Goal: Task Accomplishment & Management: Manage account settings

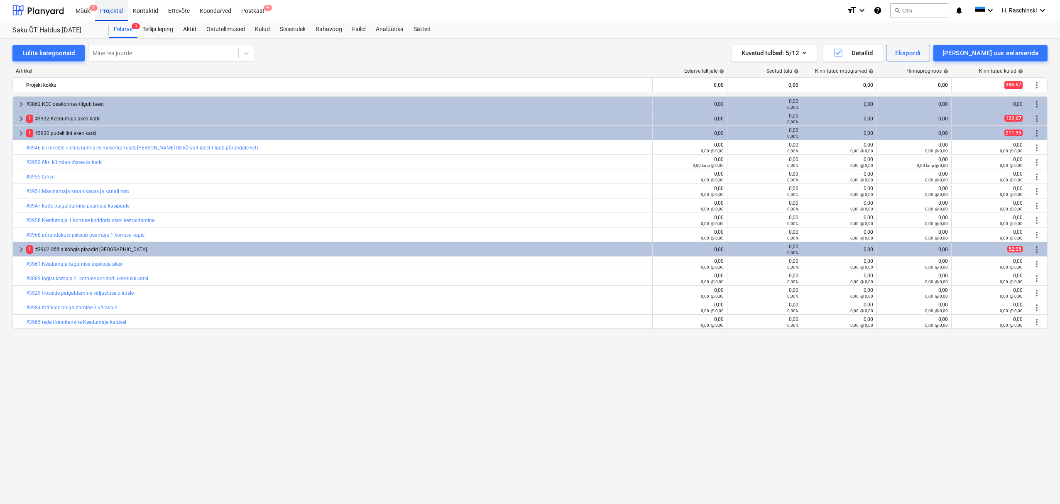
click at [105, 8] on div "Projektid" at bounding box center [111, 10] width 33 height 21
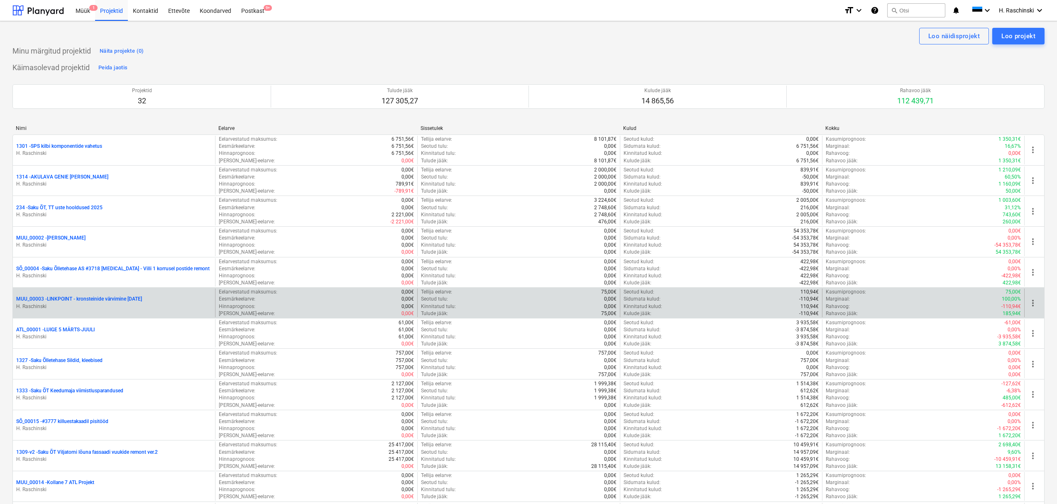
scroll to position [414, 0]
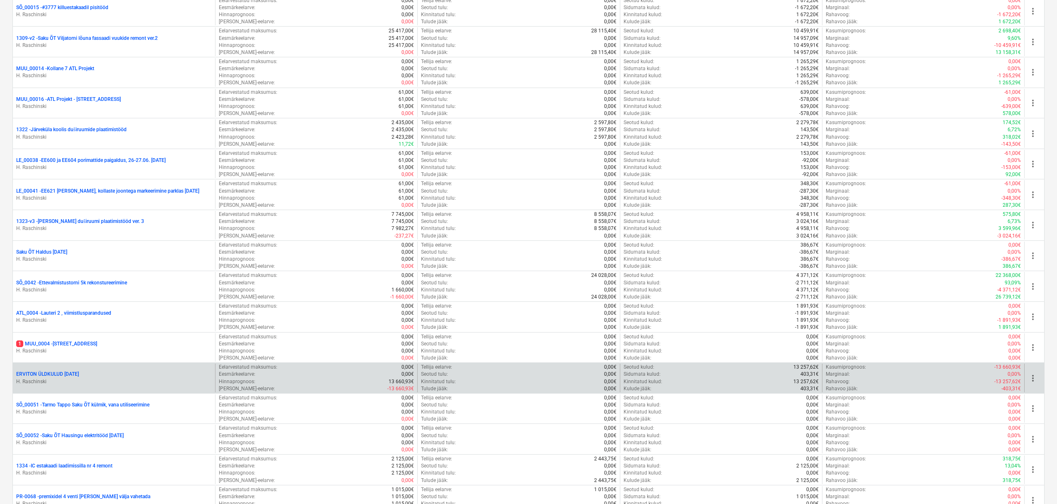
click at [62, 369] on div "ERVITON ÜLDKULUD [DATE] H. Raschinski" at bounding box center [114, 378] width 202 height 29
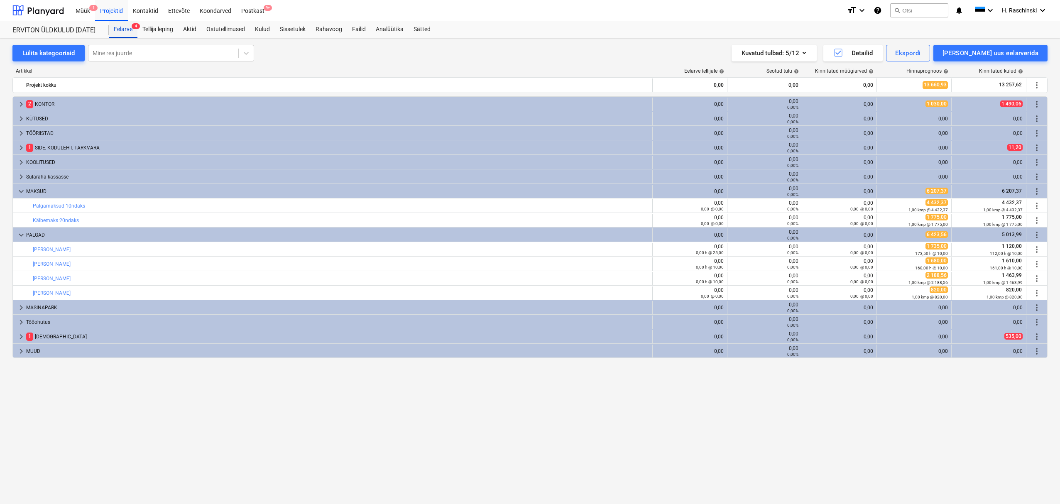
click at [125, 26] on div "Eelarve 4" at bounding box center [123, 29] width 29 height 17
click at [119, 29] on div "Eelarve 4" at bounding box center [123, 29] width 29 height 17
click at [116, 8] on div "Projektid" at bounding box center [111, 10] width 33 height 21
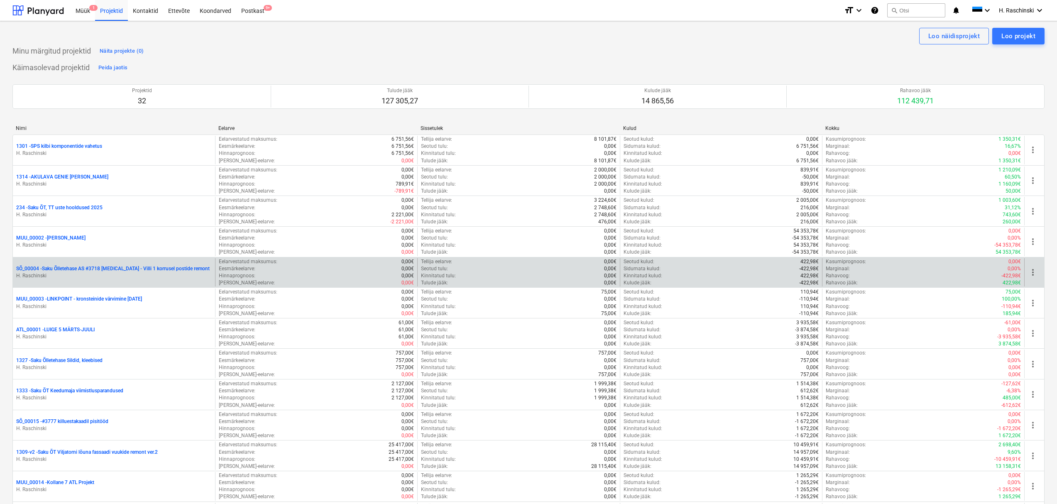
scroll to position [414, 0]
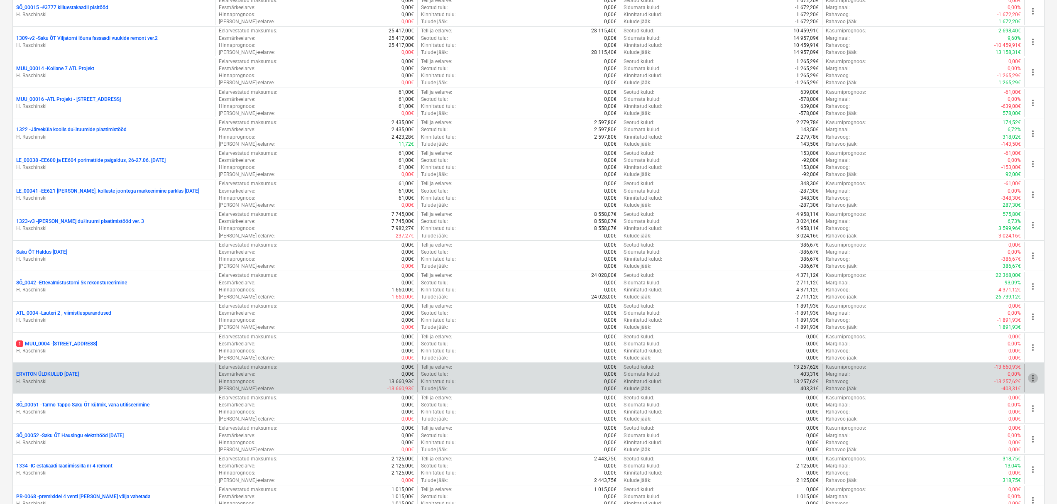
click at [1034, 377] on span "more_vert" at bounding box center [1033, 378] width 10 height 10
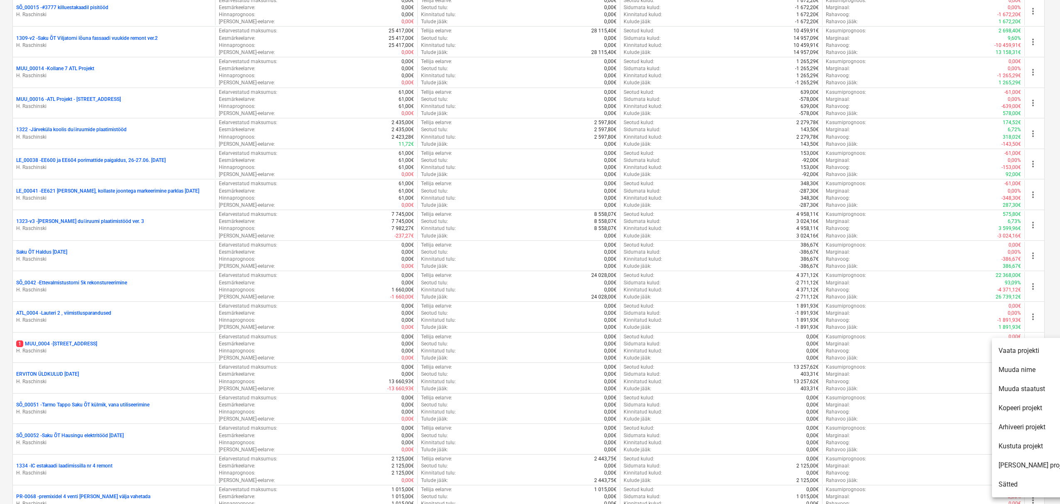
click at [1020, 411] on li "Kopeeri projekt" at bounding box center [1034, 408] width 85 height 19
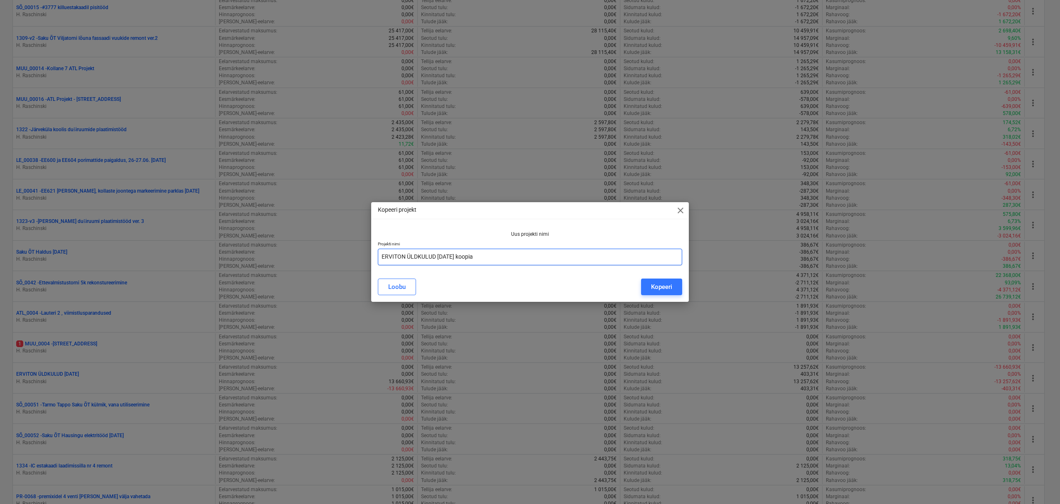
click at [531, 262] on input "ERVITON ÜLDKULUD [DATE] koopia" at bounding box center [530, 257] width 305 height 17
type input "ERVITON ÜLDKULUD [DATE]"
click at [658, 287] on div "Kopeeri" at bounding box center [661, 286] width 21 height 11
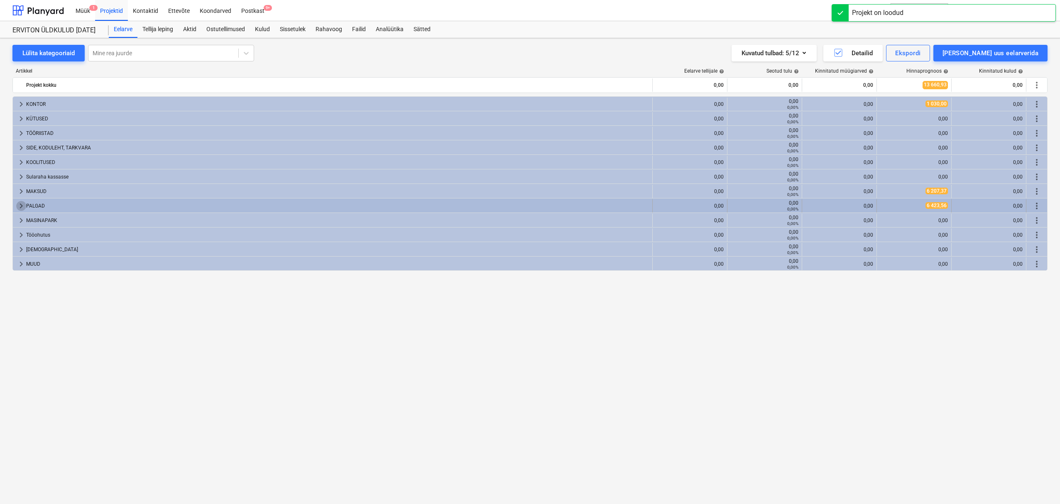
click at [23, 204] on span "keyboard_arrow_right" at bounding box center [21, 206] width 10 height 10
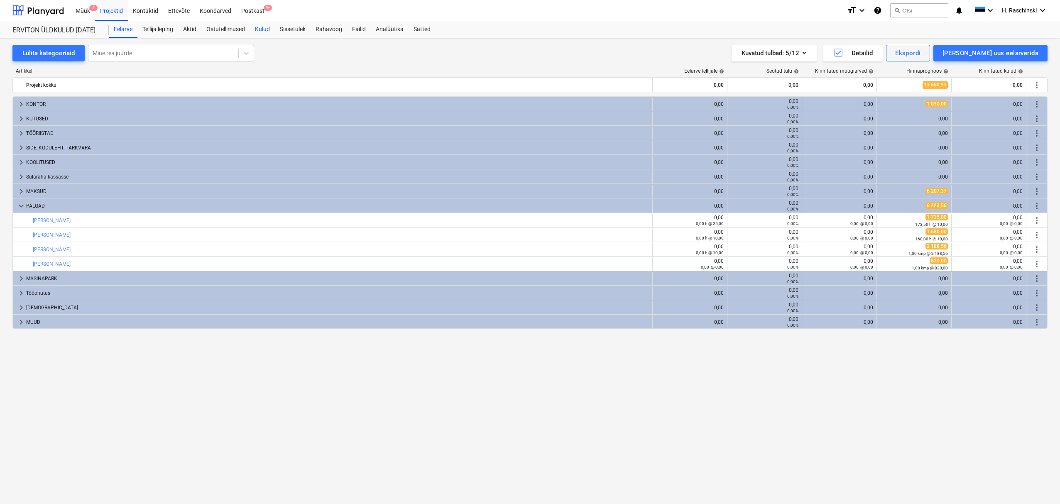
click at [270, 29] on div "Kulud" at bounding box center [262, 29] width 25 height 17
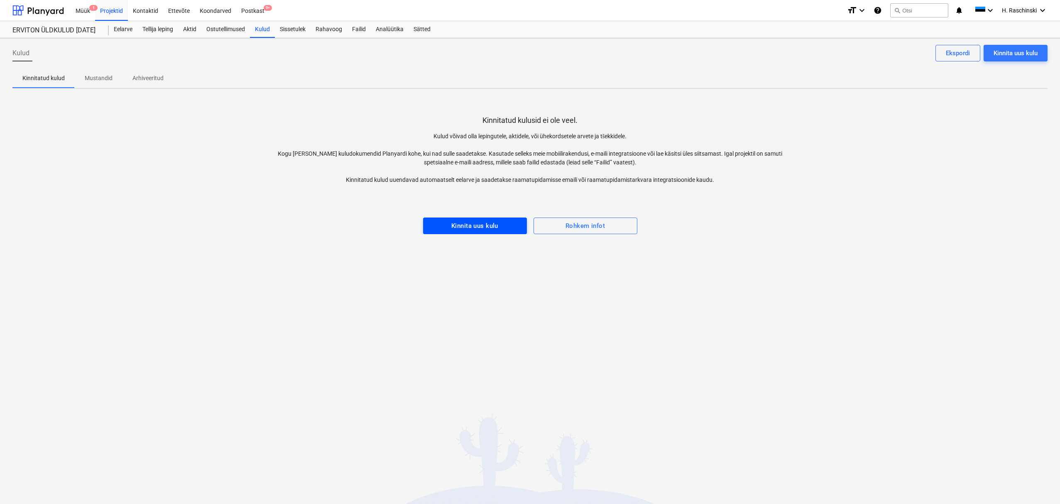
click at [511, 222] on span "Kinnita uus kulu" at bounding box center [475, 225] width 86 height 11
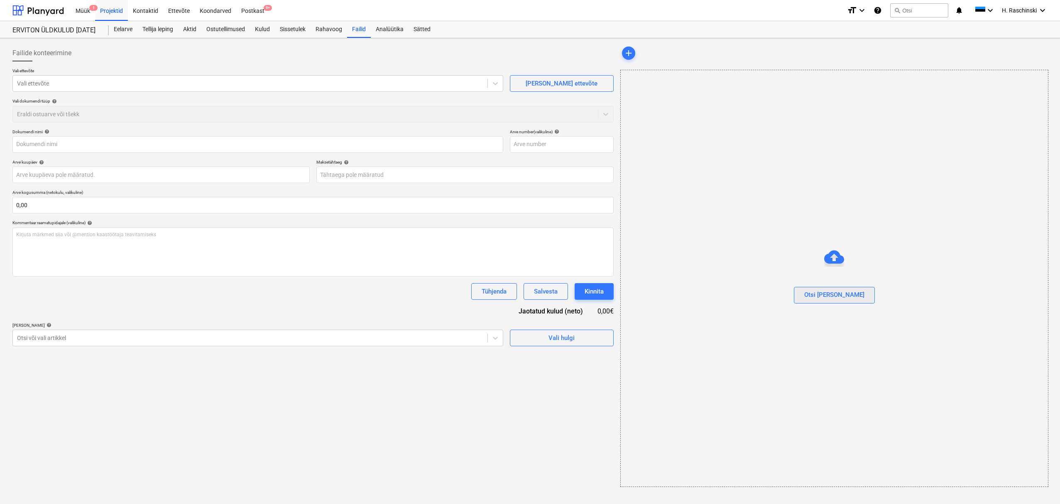
click at [832, 293] on div "Otsi [PERSON_NAME]" at bounding box center [834, 294] width 60 height 11
type input "[DATE] tooaja-arvestuse-tabel .xlsx"
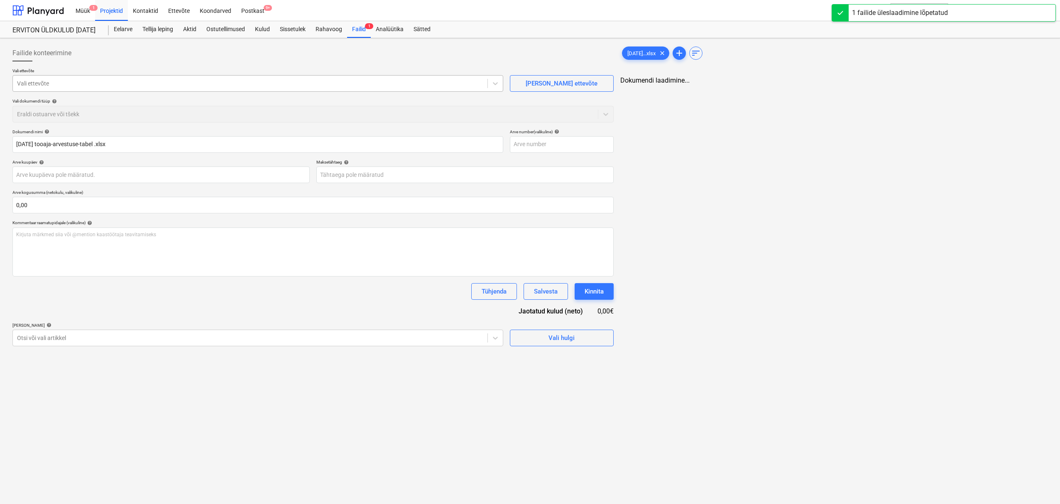
click at [61, 83] on div at bounding box center [250, 83] width 466 height 8
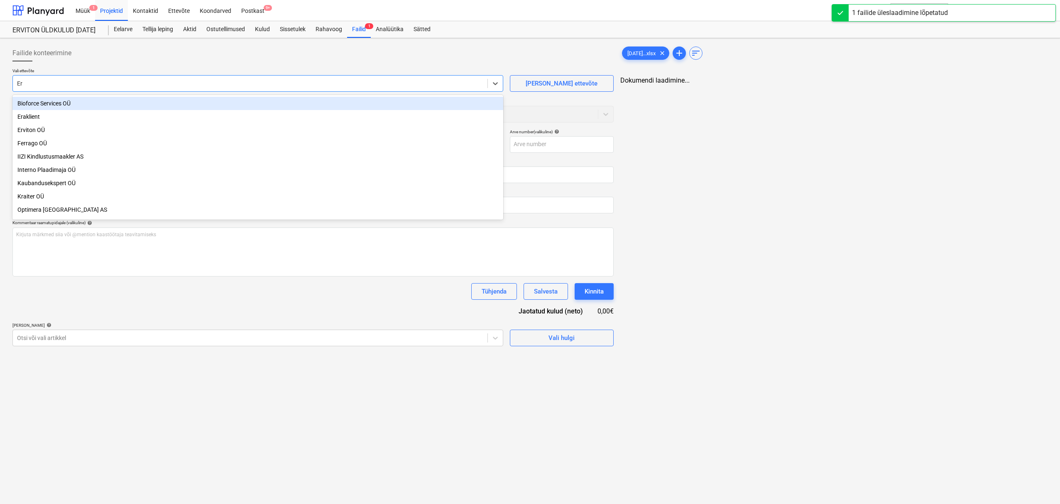
type input "Erv"
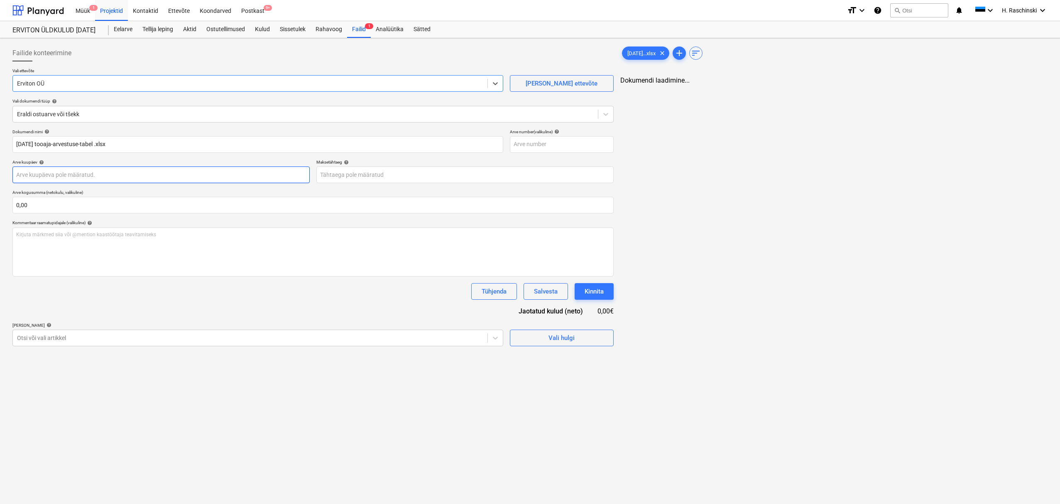
click at [83, 172] on body "Müük 1 Projektid Kontaktid Ettevõte Koondarved Postkast 9+ format_size keyboard…" at bounding box center [530, 252] width 1060 height 504
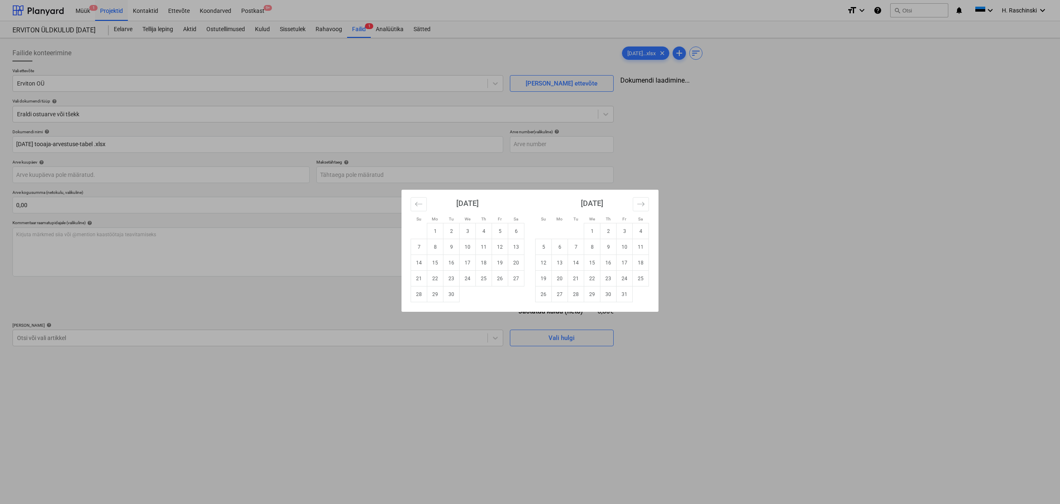
drag, startPoint x: 734, startPoint y: 263, endPoint x: 625, endPoint y: 223, distance: 116.5
click at [734, 263] on div "Su Mo Tu We Th Fr Sa Su Mo Tu We Th Fr Sa [DATE] 1 2 3 4 5 6 7 8 9 10 11 12 13 …" at bounding box center [530, 252] width 1060 height 504
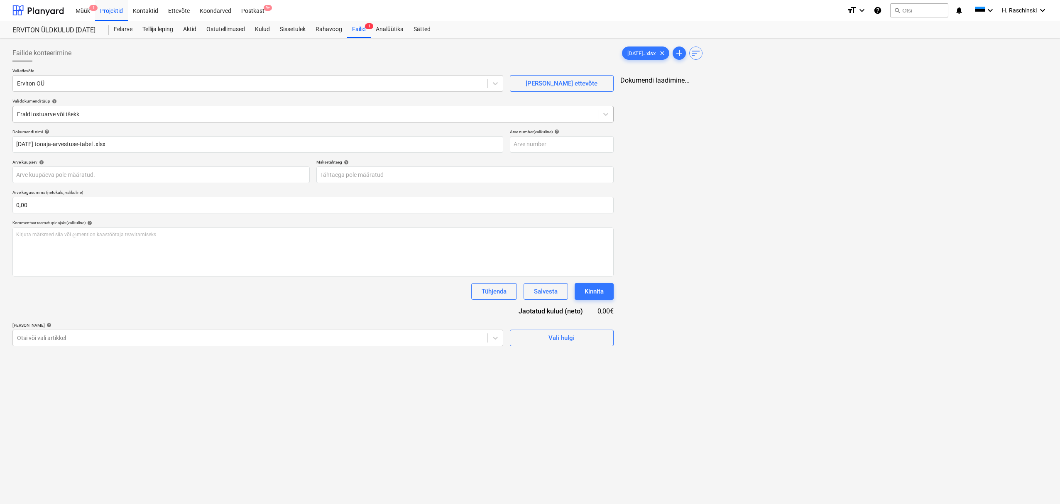
click at [103, 112] on div at bounding box center [305, 114] width 577 height 8
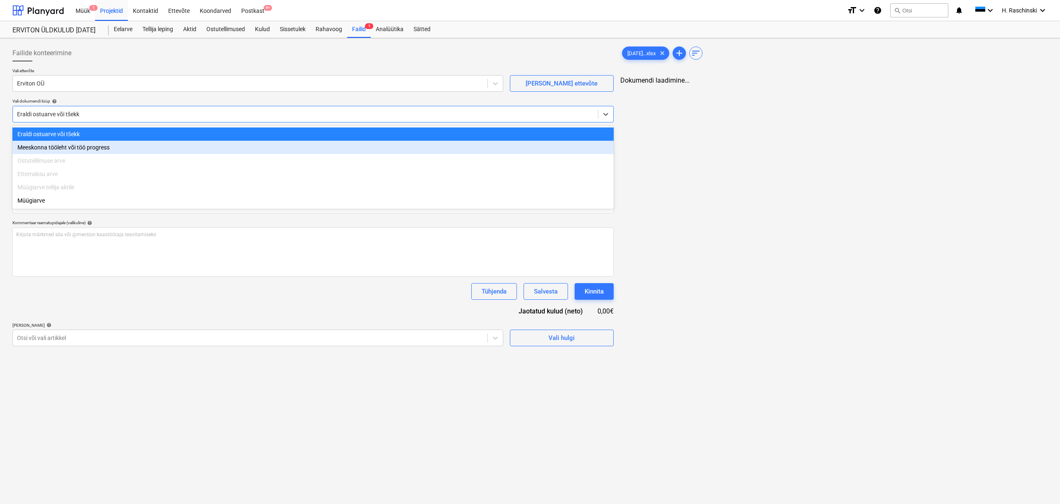
click at [50, 151] on div "Meeskonna tööleht või töö progress" at bounding box center [312, 147] width 601 height 13
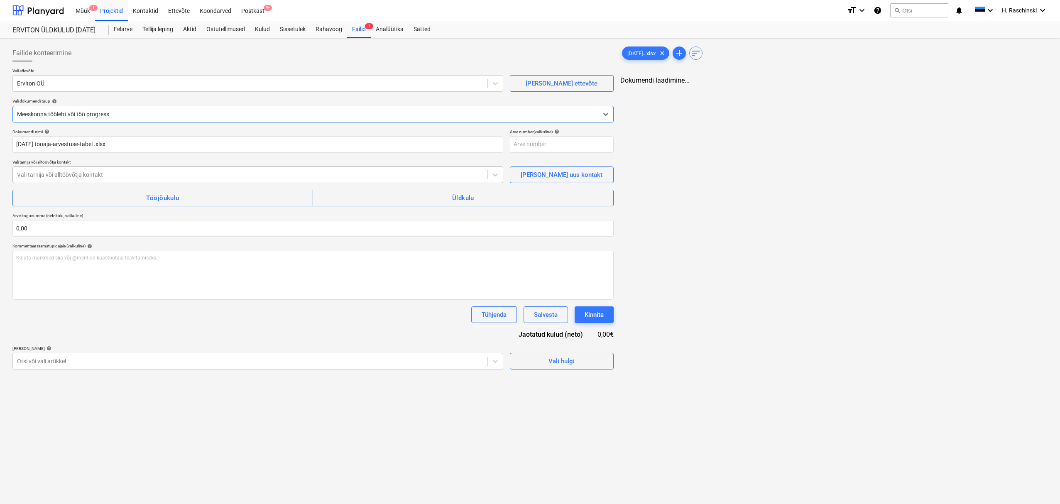
click at [113, 177] on div at bounding box center [250, 175] width 466 height 8
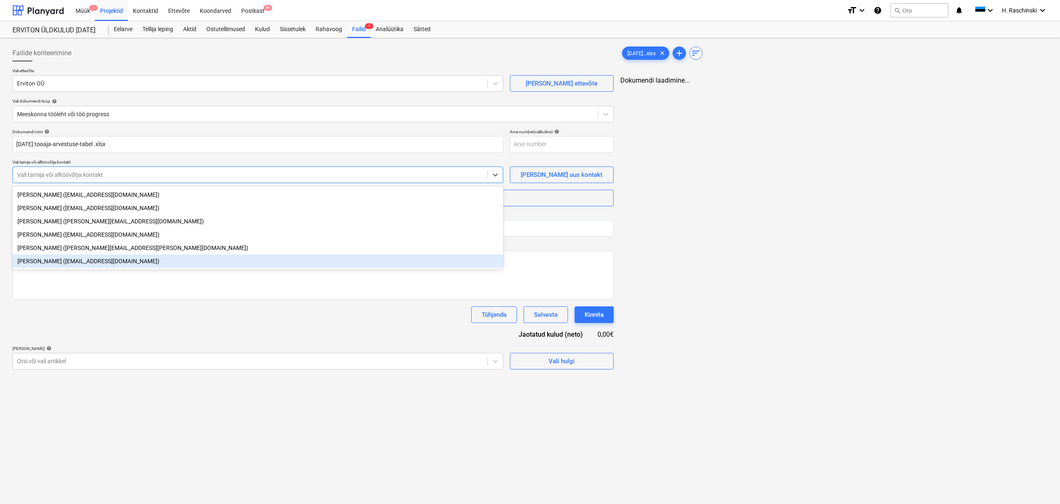
click at [59, 262] on div "[PERSON_NAME] ([EMAIL_ADDRESS][DOMAIN_NAME])" at bounding box center [257, 260] width 491 height 13
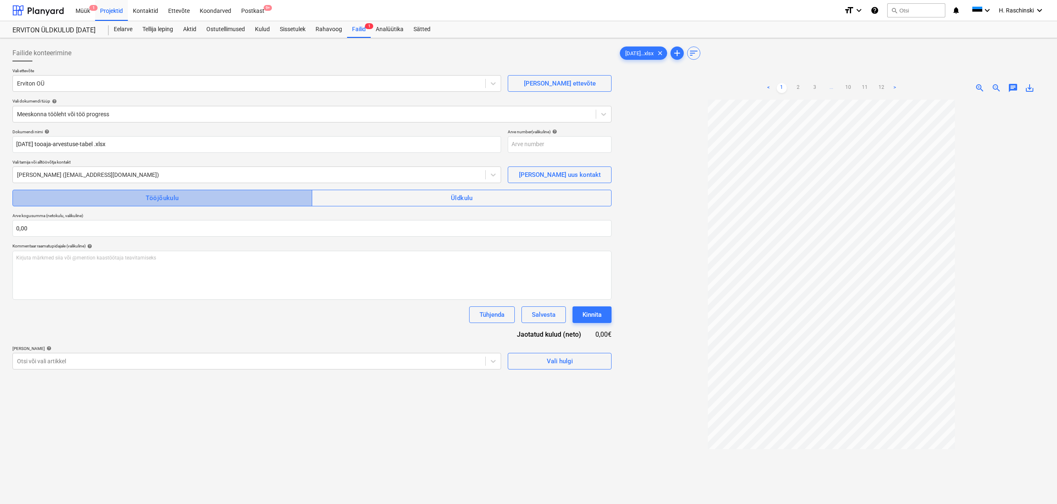
click at [199, 195] on span "Tööjõukulu" at bounding box center [162, 198] width 281 height 11
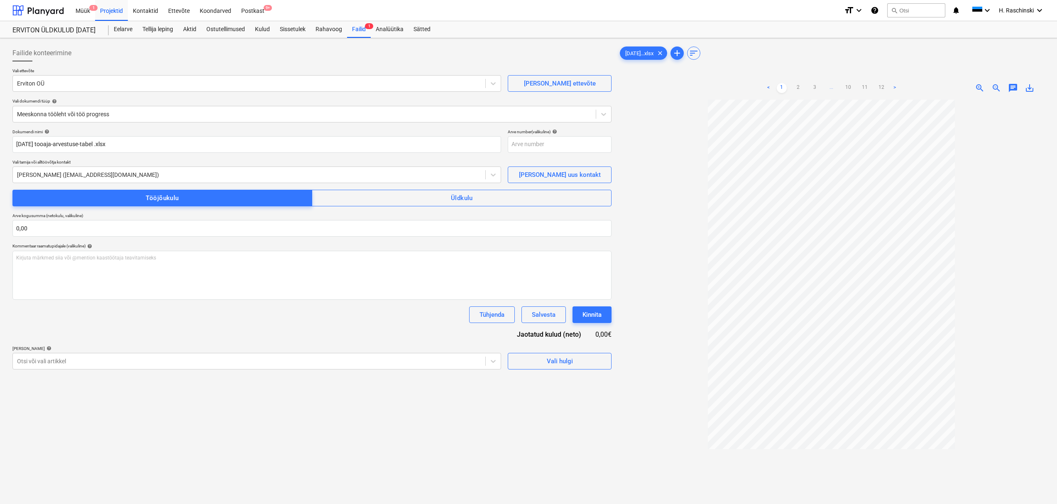
scroll to position [83, 0]
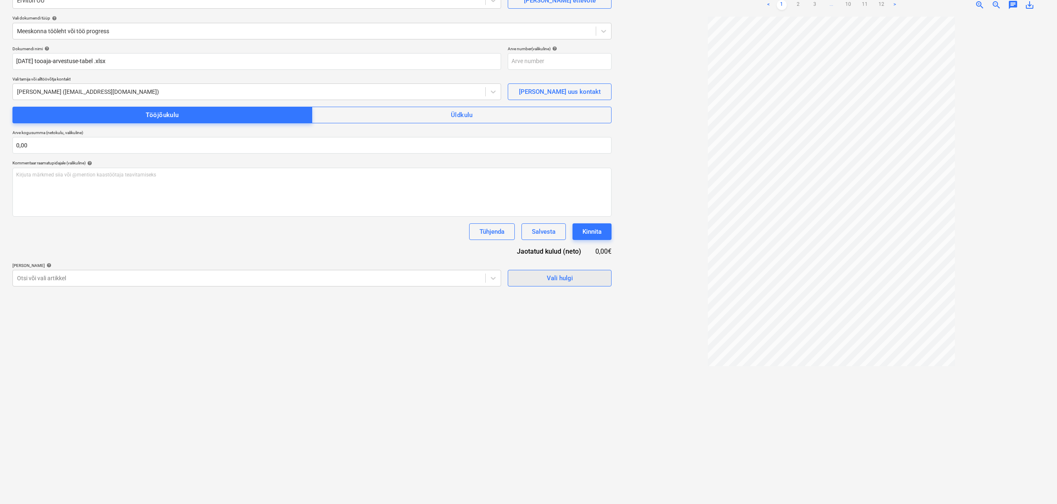
click at [542, 276] on span "Vali hulgi" at bounding box center [559, 278] width 83 height 11
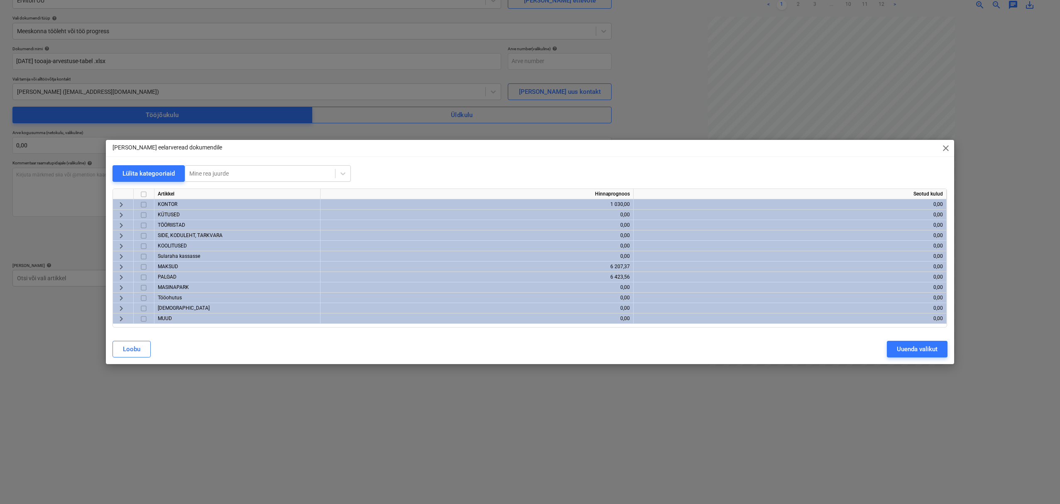
click at [122, 275] on span "keyboard_arrow_right" at bounding box center [121, 277] width 10 height 10
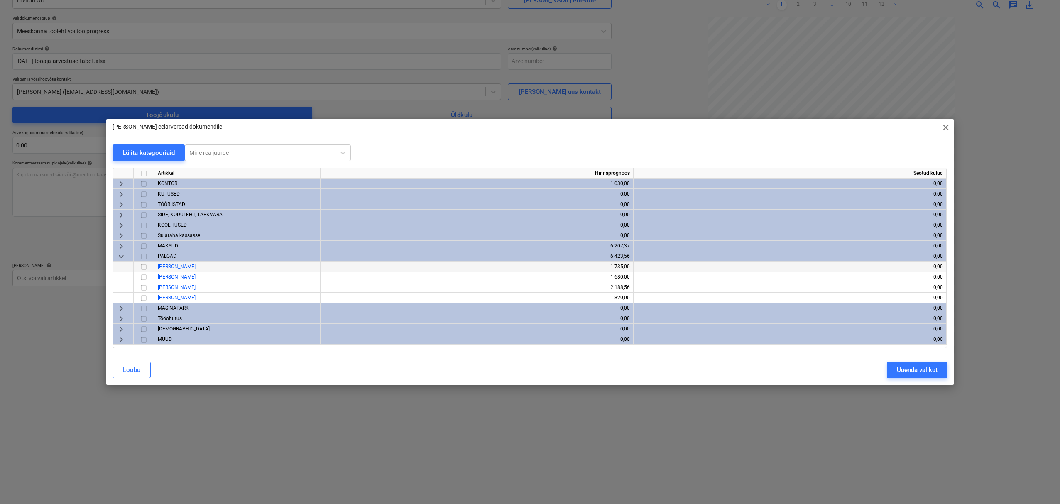
click at [144, 268] on input "checkbox" at bounding box center [144, 267] width 10 height 10
click at [143, 276] on input "checkbox" at bounding box center [144, 277] width 10 height 10
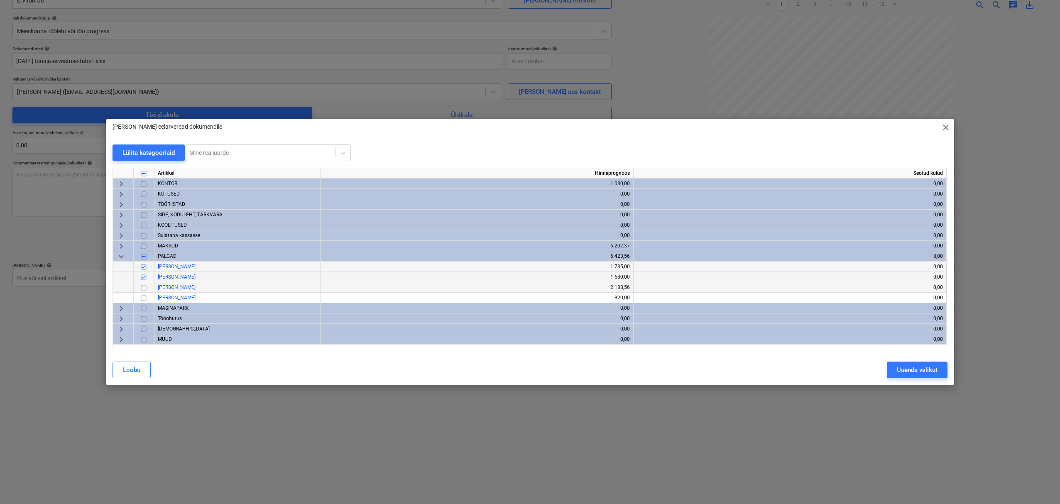
click at [144, 286] on input "checkbox" at bounding box center [144, 288] width 10 height 10
click at [144, 297] on input "checkbox" at bounding box center [144, 298] width 10 height 10
click at [908, 372] on div "Uuenda valikut" at bounding box center [917, 369] width 41 height 11
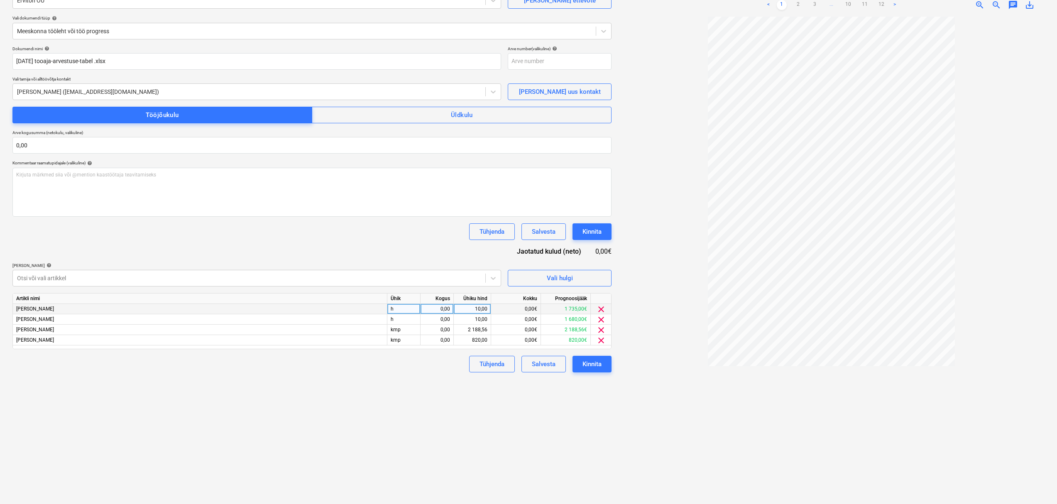
click at [438, 309] on div "0,00" at bounding box center [437, 309] width 26 height 10
type input "159"
type input "166"
type input "111"
click at [441, 339] on div "0,00" at bounding box center [437, 340] width 26 height 10
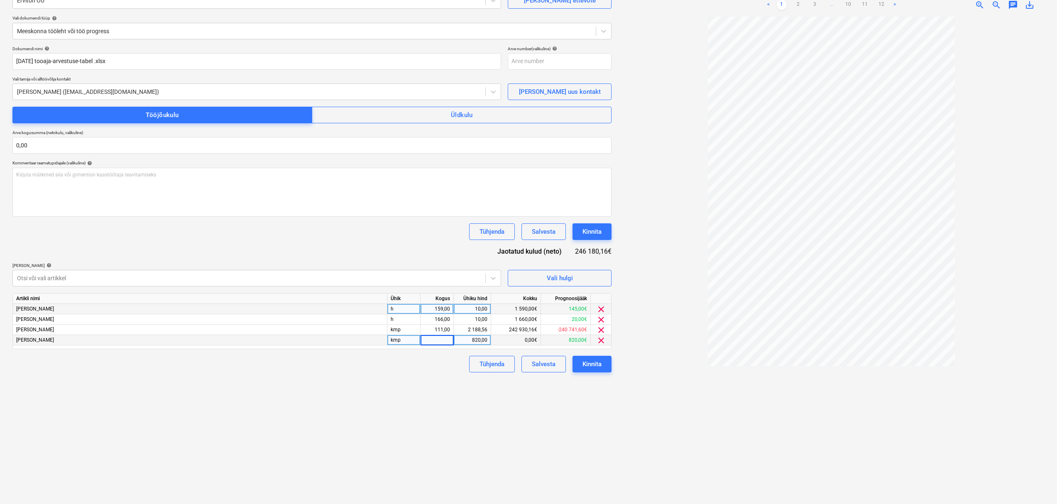
click at [440, 377] on div "Failide konteerimine Vali ettevõte Erviton OÜ [PERSON_NAME] uus ettevõte Vali d…" at bounding box center [312, 229] width 606 height 542
click at [443, 341] on div "0,00" at bounding box center [437, 340] width 26 height 10
click at [447, 395] on div "Failide konteerimine Vali ettevõte Erviton OÜ [PERSON_NAME] uus ettevõte Vali d…" at bounding box center [312, 229] width 606 height 542
click at [471, 331] on div "2 188,56" at bounding box center [472, 330] width 30 height 10
type input "10"
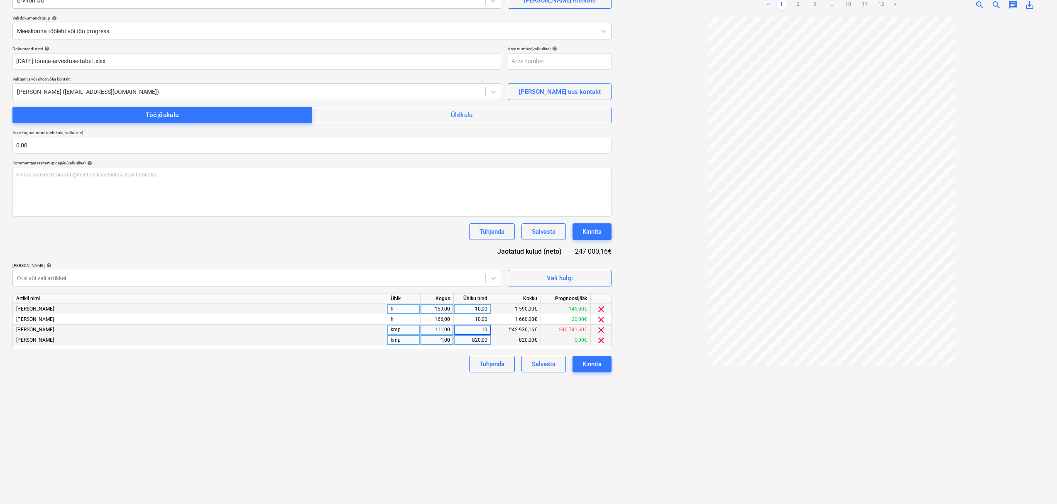
click at [426, 374] on div "Failide konteerimine Vali ettevõte Erviton OÜ [PERSON_NAME] uus ettevõte Vali d…" at bounding box center [312, 229] width 606 height 542
click at [446, 327] on div "111,00" at bounding box center [437, 330] width 26 height 10
drag, startPoint x: 474, startPoint y: 328, endPoint x: 519, endPoint y: 350, distance: 49.9
click at [474, 328] on div "10,00" at bounding box center [472, 330] width 30 height 10
type input "1268,33"
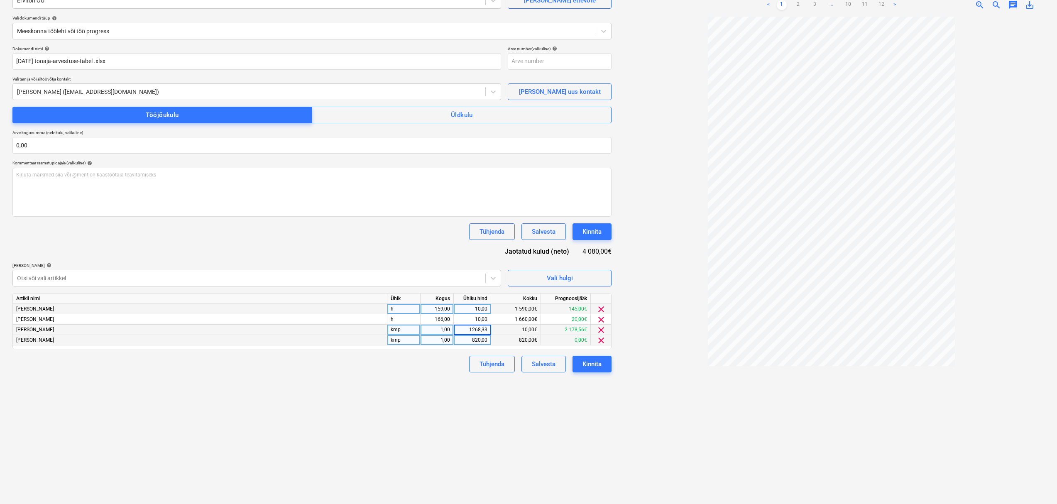
click at [368, 405] on div "Failide konteerimine Vali ettevõte Erviton OÜ [PERSON_NAME] uus ettevõte Vali d…" at bounding box center [312, 229] width 606 height 542
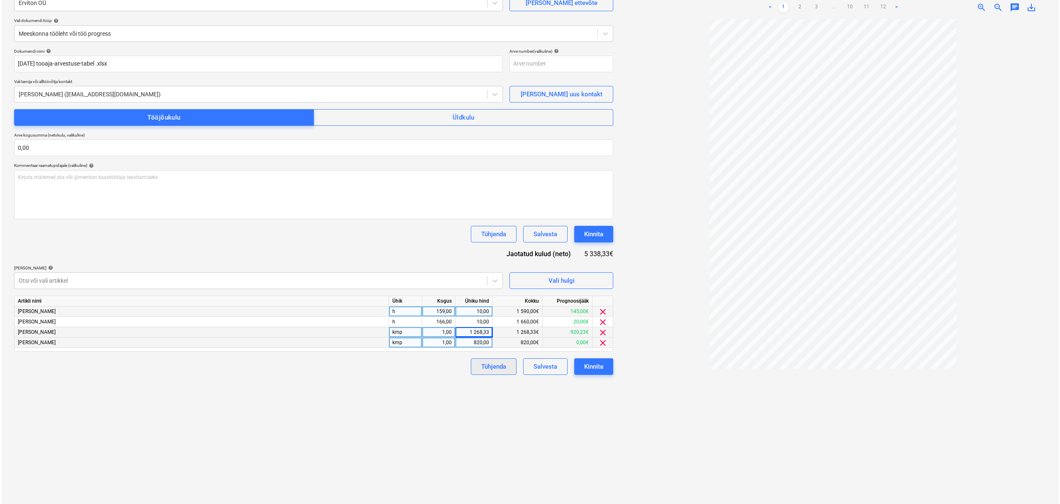
scroll to position [80, 0]
click at [601, 370] on div "Kinnita" at bounding box center [591, 367] width 19 height 11
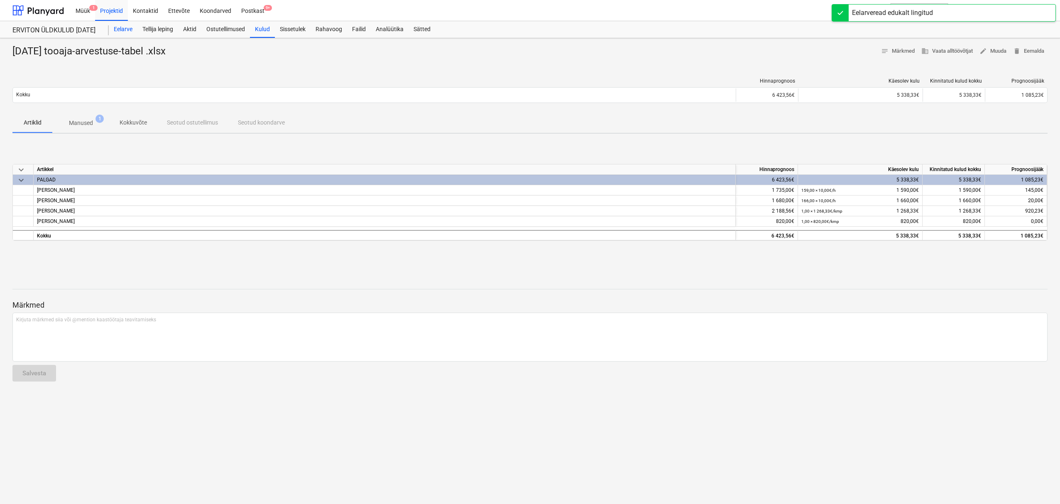
click at [129, 32] on div "Eelarve" at bounding box center [123, 29] width 29 height 17
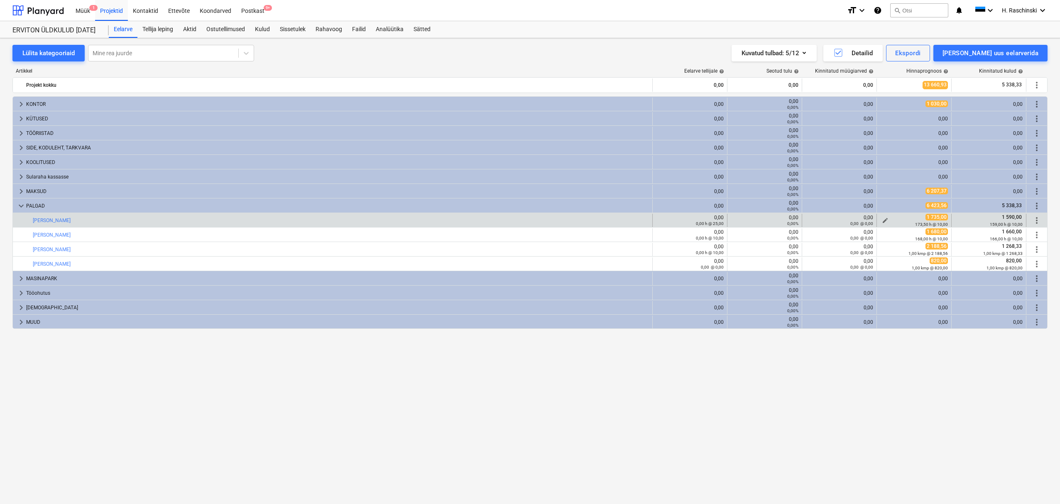
click at [886, 220] on span "edit" at bounding box center [885, 220] width 7 height 7
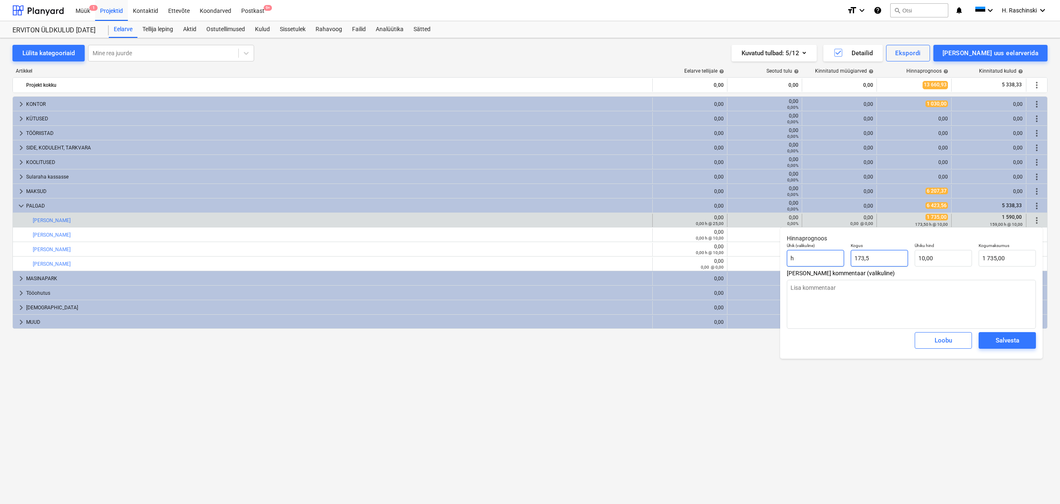
drag, startPoint x: 885, startPoint y: 260, endPoint x: 811, endPoint y: 255, distance: 74.4
click at [811, 255] on div "Ühik (valikuline) h Kogus 173,5 Ühiku hind 10,00 Kogumaksumus 1 735,00" at bounding box center [911, 255] width 256 height 30
type input "1"
type textarea "x"
type input "10,00"
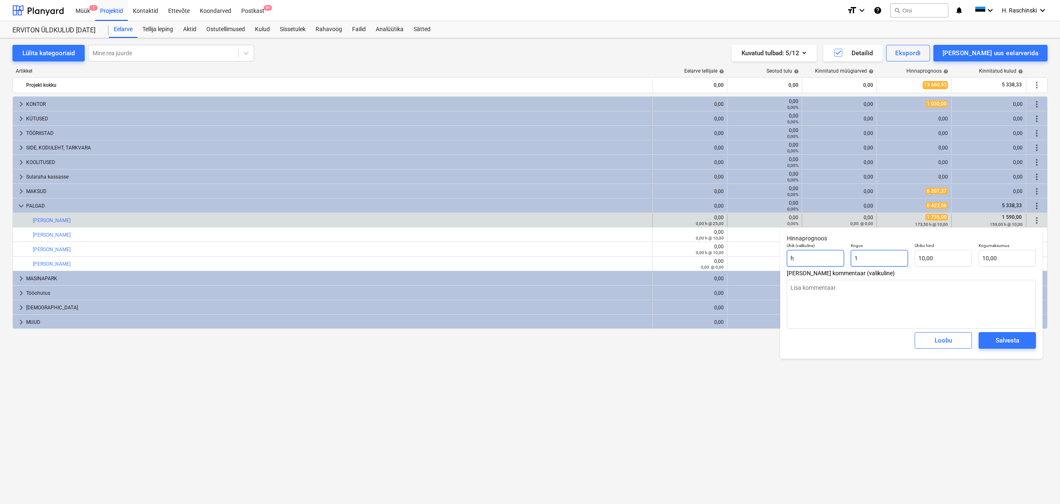
type input "15"
type textarea "x"
type input "150,00"
type input "159"
type textarea "x"
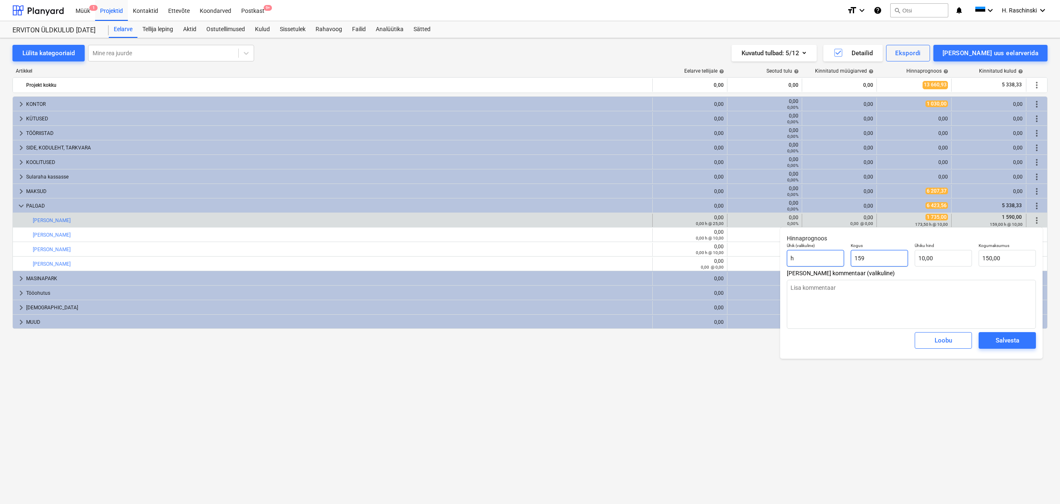
type input "1 590,00"
type input "159,00"
click at [1003, 342] on div "Salvesta" at bounding box center [1007, 340] width 24 height 11
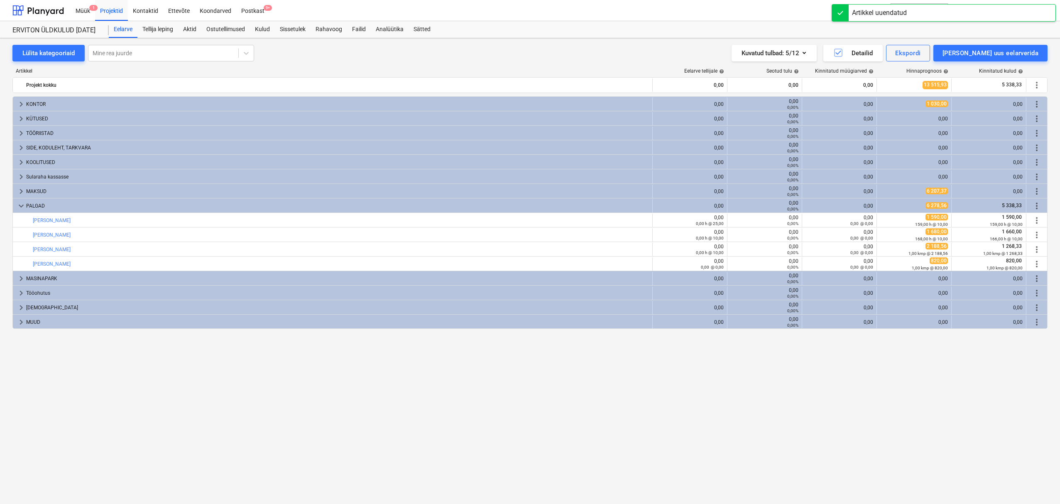
click at [883, 232] on span "edit" at bounding box center [885, 235] width 7 height 7
type textarea "x"
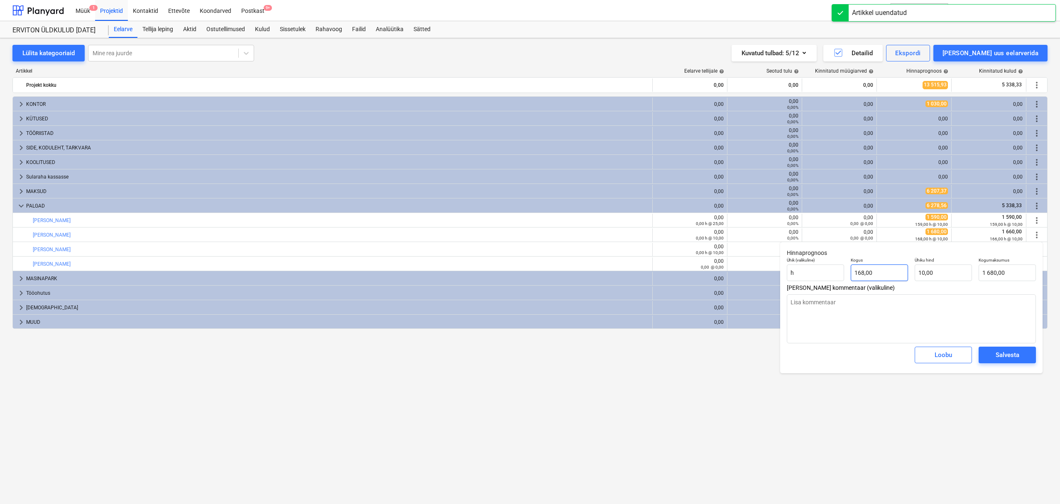
type input "168"
drag, startPoint x: 884, startPoint y: 274, endPoint x: 806, endPoint y: 275, distance: 78.1
click at [806, 275] on div "Ühik (valikuline) h Kogus 168 Ühiku hind 10,00 Kogumaksumus 1 680,00" at bounding box center [911, 269] width 256 height 30
type textarea "x"
type input "1"
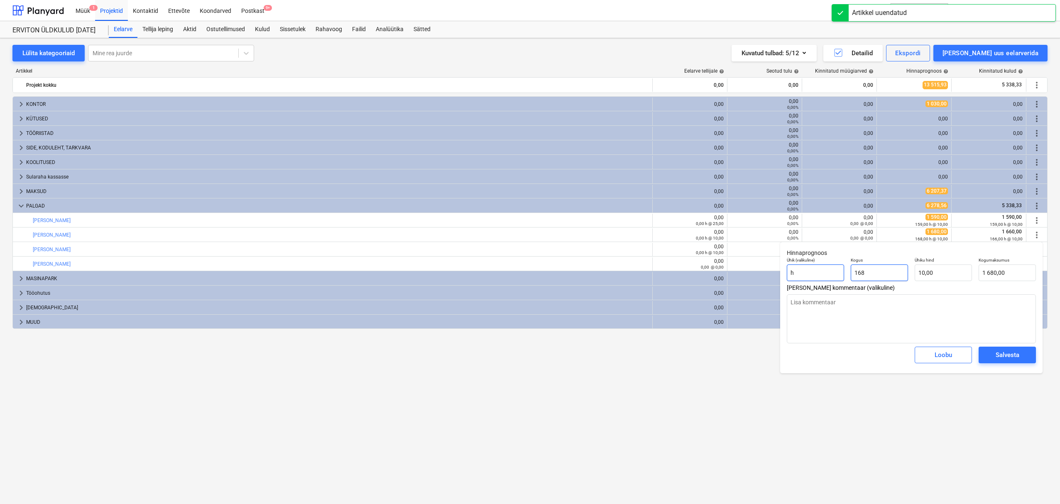
type input "10,00"
type textarea "x"
type input "16"
type input "160,00"
type textarea "x"
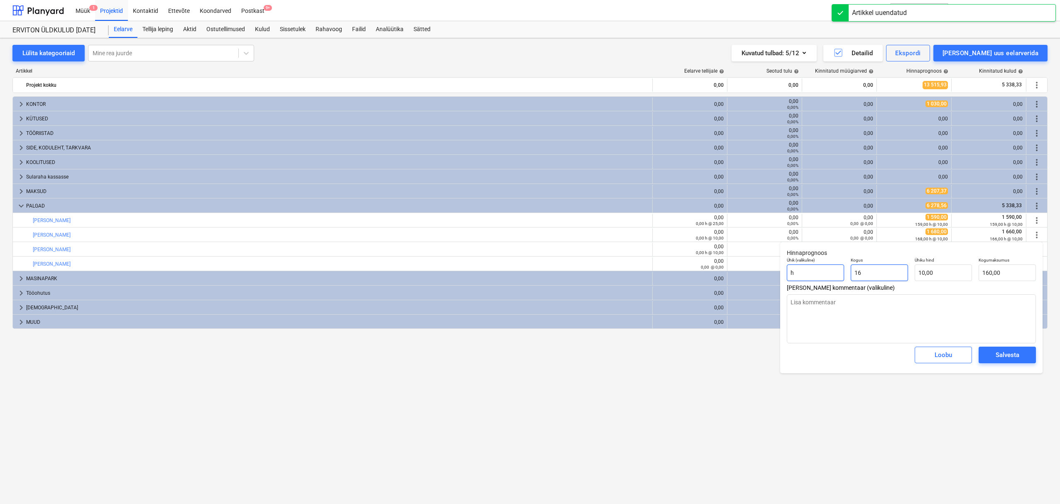
type input "166"
type input "1 660,00"
type input "166"
type textarea "x"
type input "166,00"
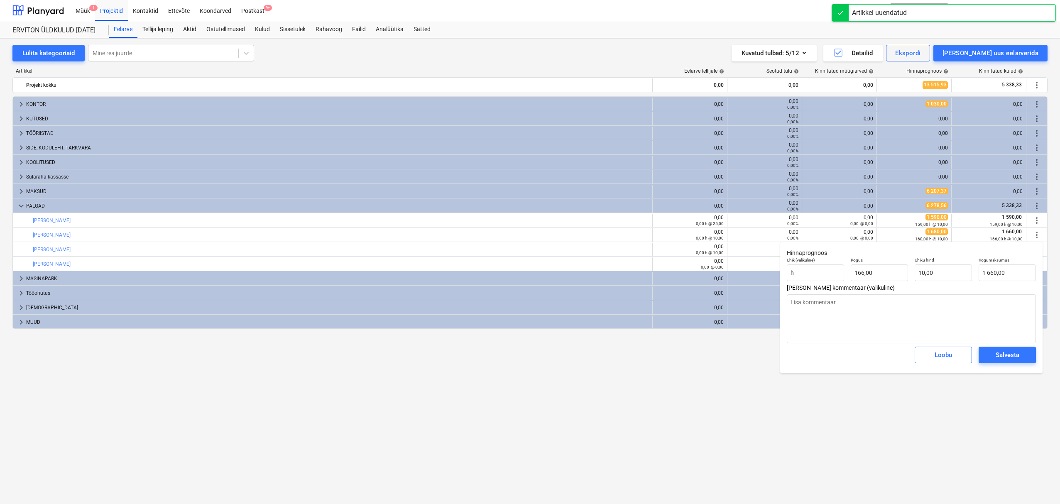
click at [997, 355] on div "Salvesta" at bounding box center [1007, 355] width 24 height 11
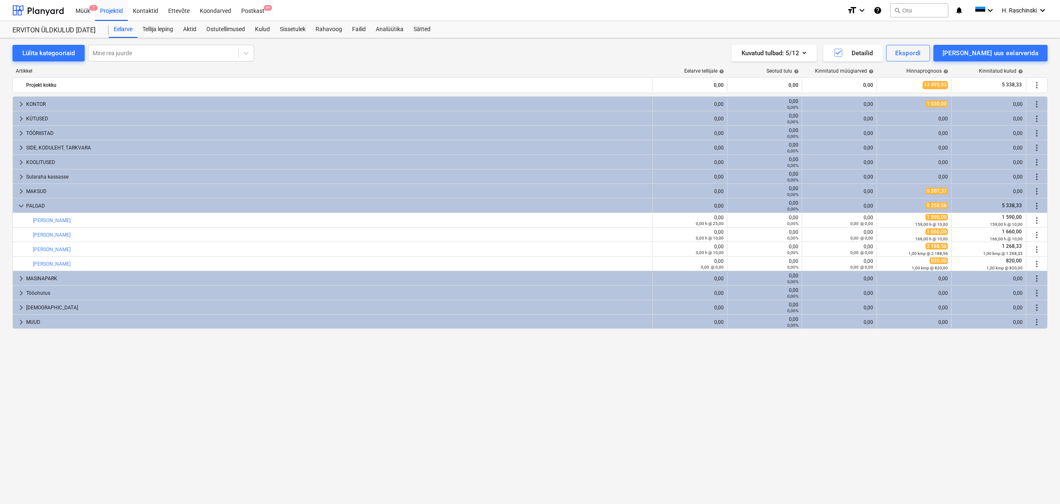
type textarea "x"
type input "166,00"
type input "10,00"
type input "1 660,00"
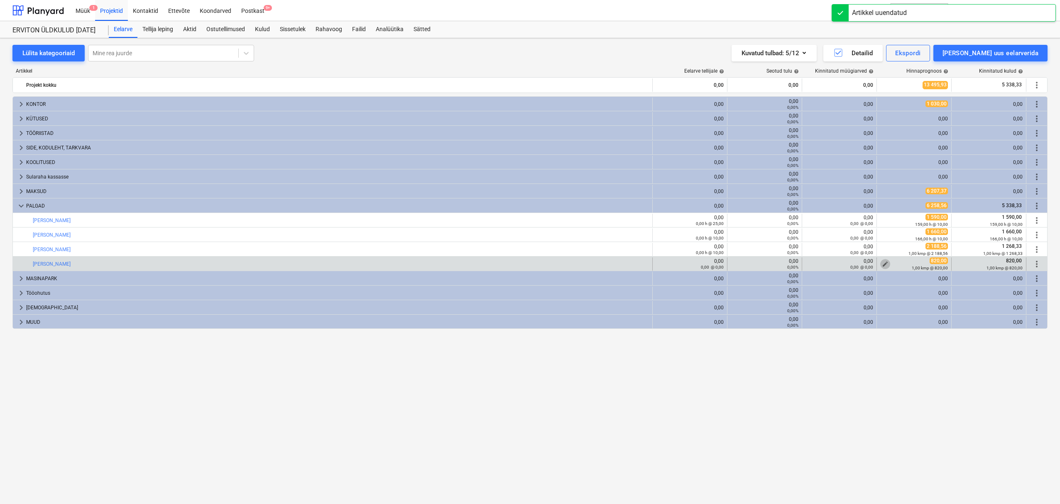
click at [885, 263] on span "edit" at bounding box center [885, 264] width 7 height 7
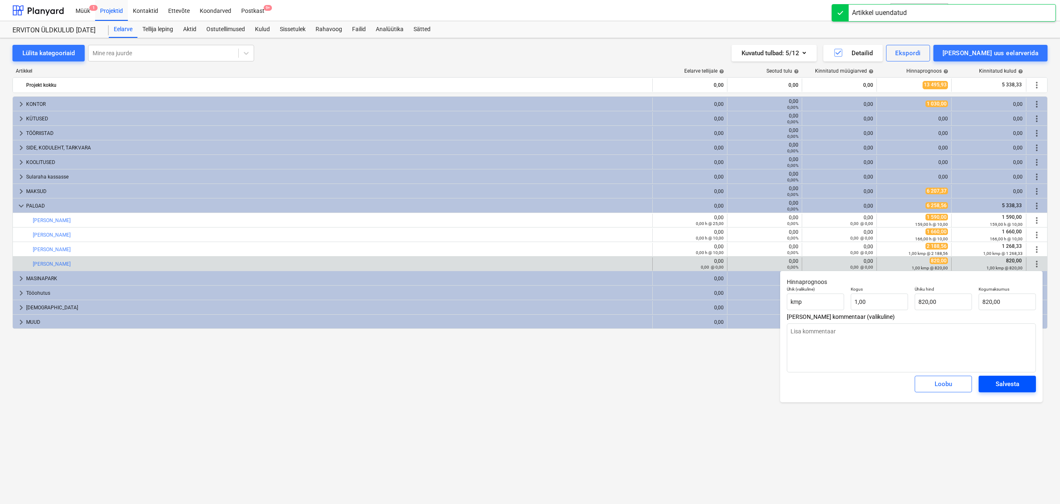
click at [999, 380] on div "Salvesta" at bounding box center [1007, 384] width 24 height 11
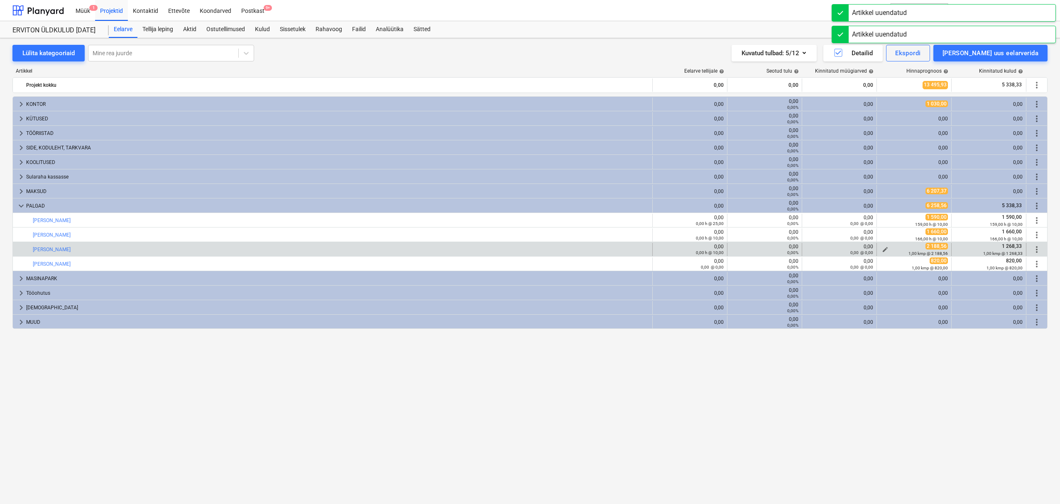
click at [883, 249] on span "edit" at bounding box center [885, 249] width 7 height 7
type textarea "x"
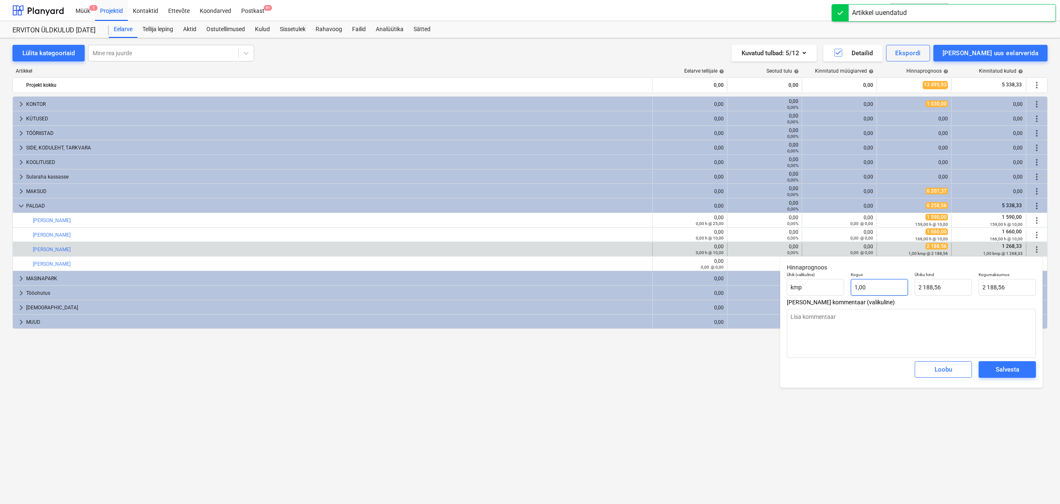
type input "1"
click at [861, 288] on input "1" at bounding box center [879, 287] width 57 height 17
type textarea "x"
type input "1,00"
type input "2188,56"
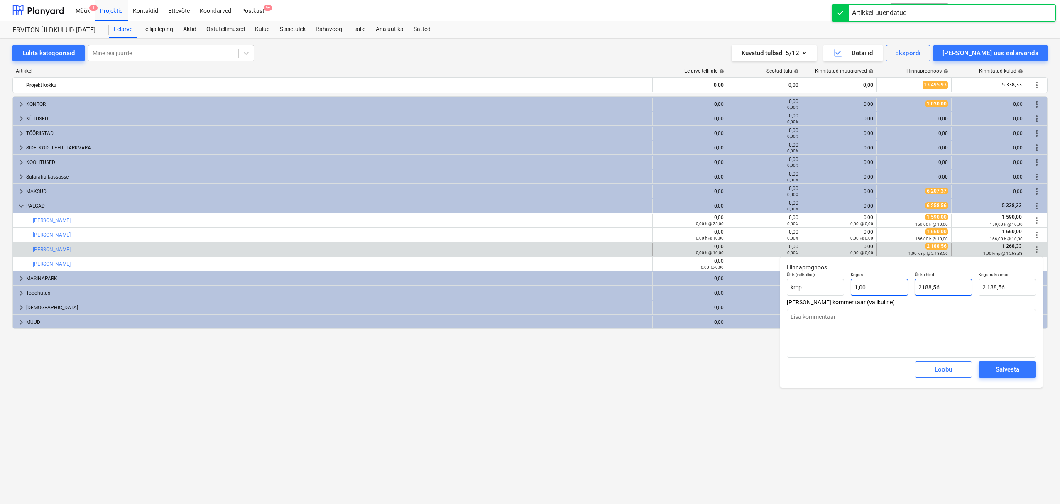
drag, startPoint x: 939, startPoint y: 285, endPoint x: 864, endPoint y: 283, distance: 74.3
click at [864, 283] on div "Ühik (valikuline) kmp Kogus 1,00 Ühiku hind 2188,56 Kogumaksumus 2 188,56" at bounding box center [911, 284] width 256 height 30
type textarea "x"
type input "1"
type input "1,00"
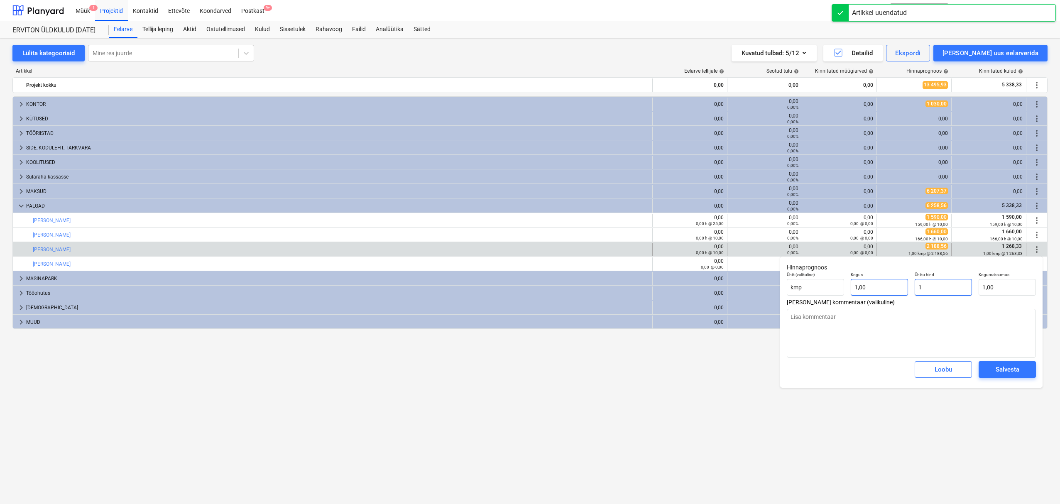
type textarea "x"
type input "12"
type input "12,00"
type textarea "x"
type input "126"
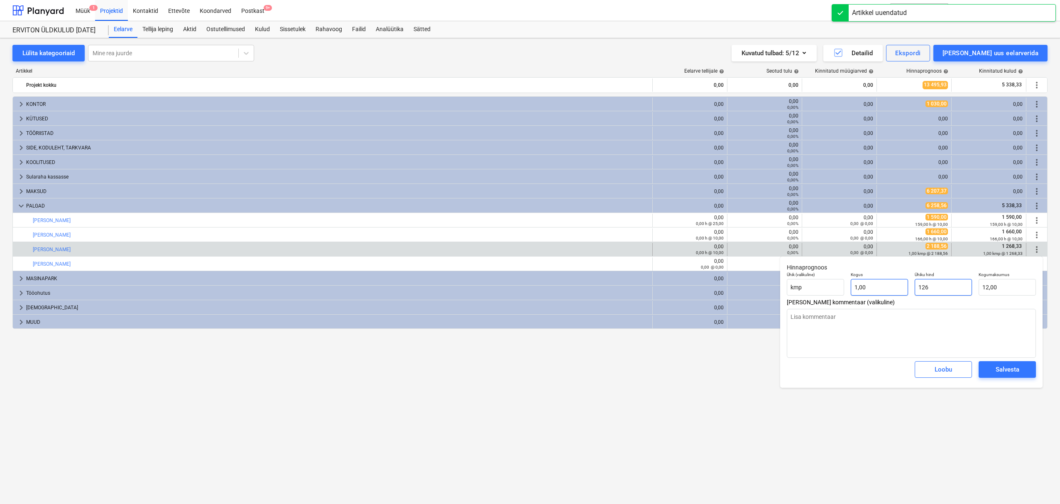
type input "126,00"
type textarea "x"
type input "1268"
type input "1 268,00"
type textarea "x"
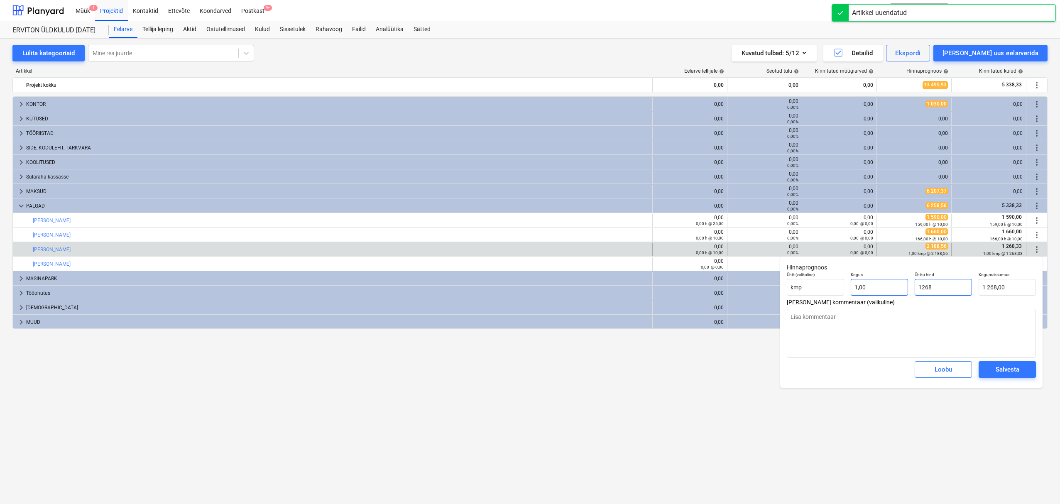
type input "1268,"
type textarea "x"
type input "1268,3"
type input "1 268,30"
type textarea "x"
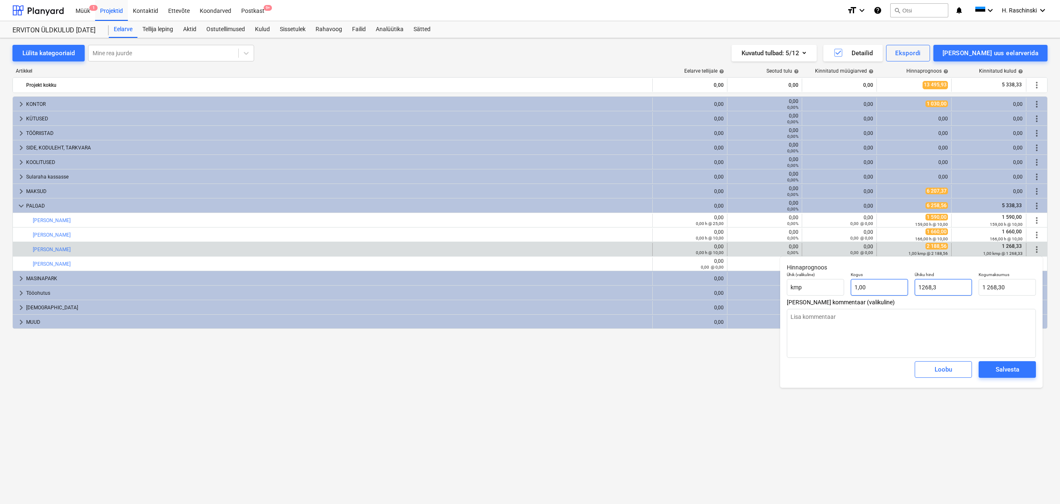
type input "1268,33"
type input "1 268,33"
type input "1268,33"
type textarea "x"
type input "1 268,33"
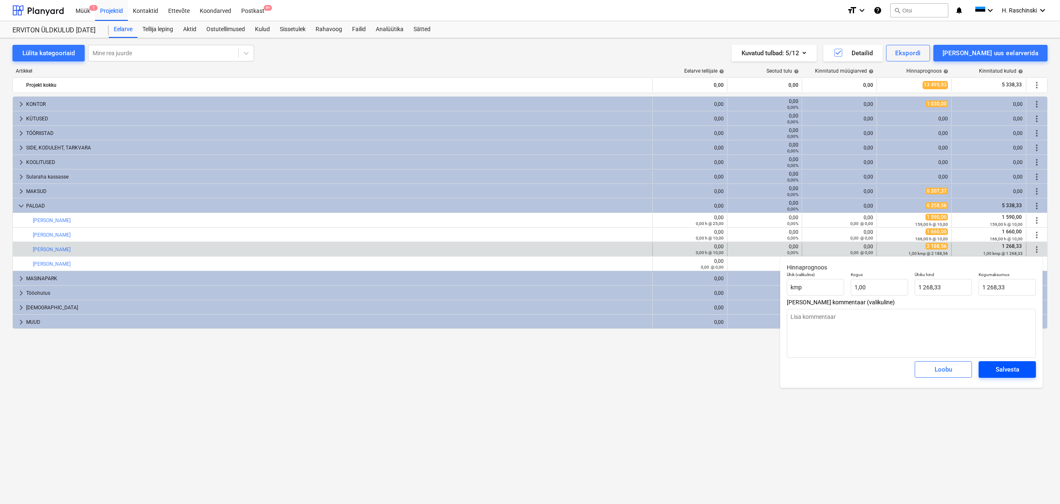
click at [994, 373] on span "Salvesta" at bounding box center [1006, 369] width 37 height 11
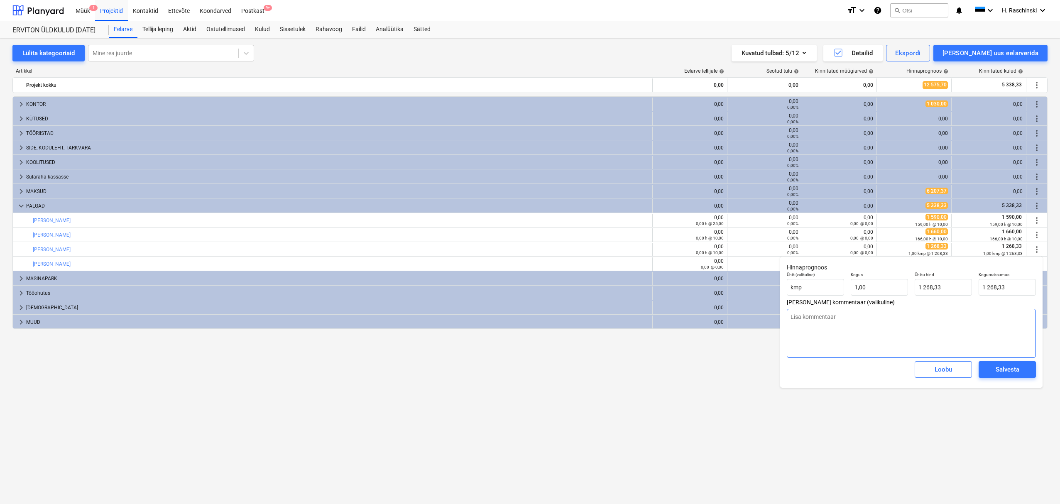
type textarea "x"
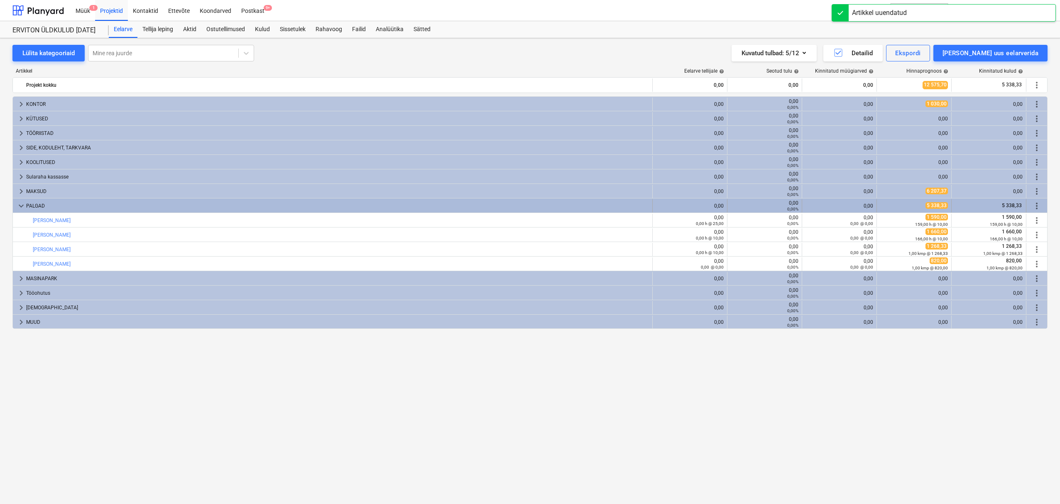
click at [22, 206] on span "keyboard_arrow_down" at bounding box center [21, 206] width 10 height 10
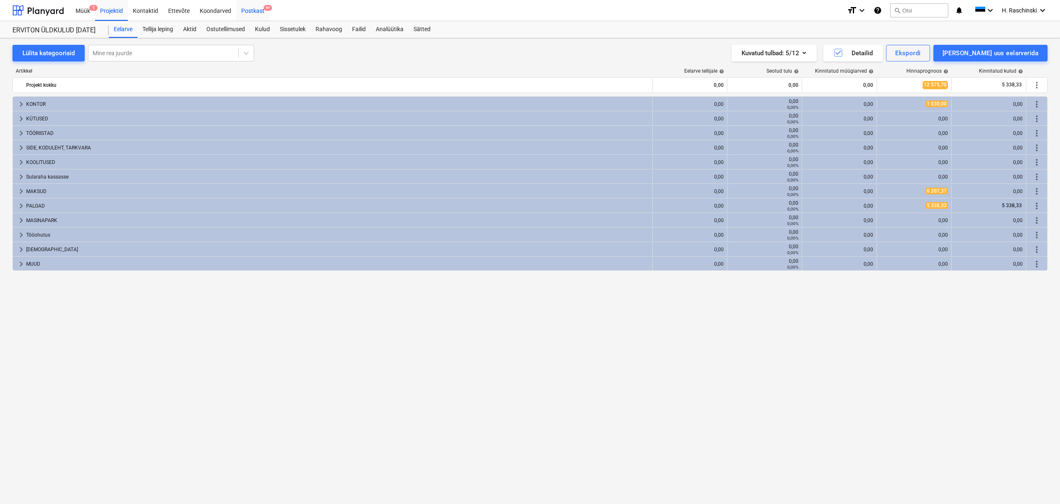
click at [246, 10] on div "Postkast 9+" at bounding box center [252, 10] width 33 height 21
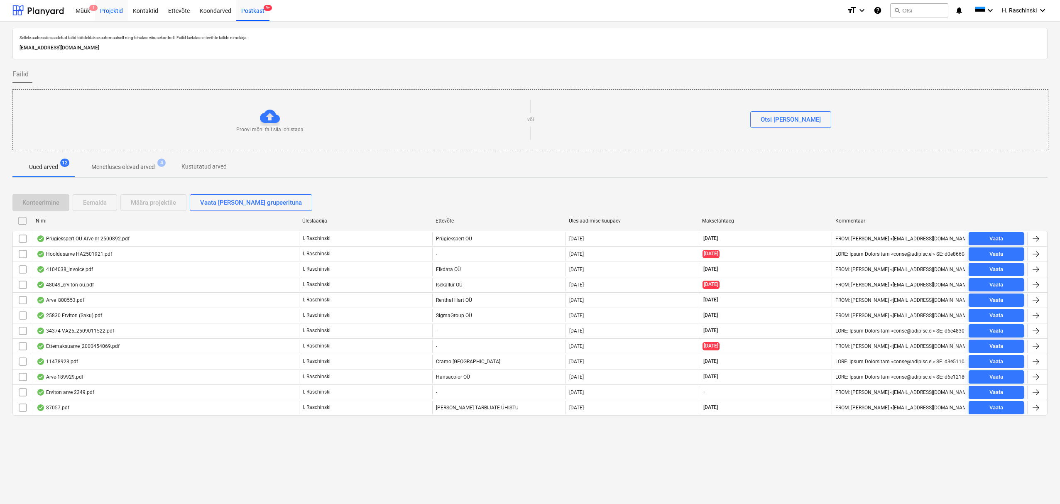
click at [110, 8] on div "Projektid" at bounding box center [111, 10] width 33 height 21
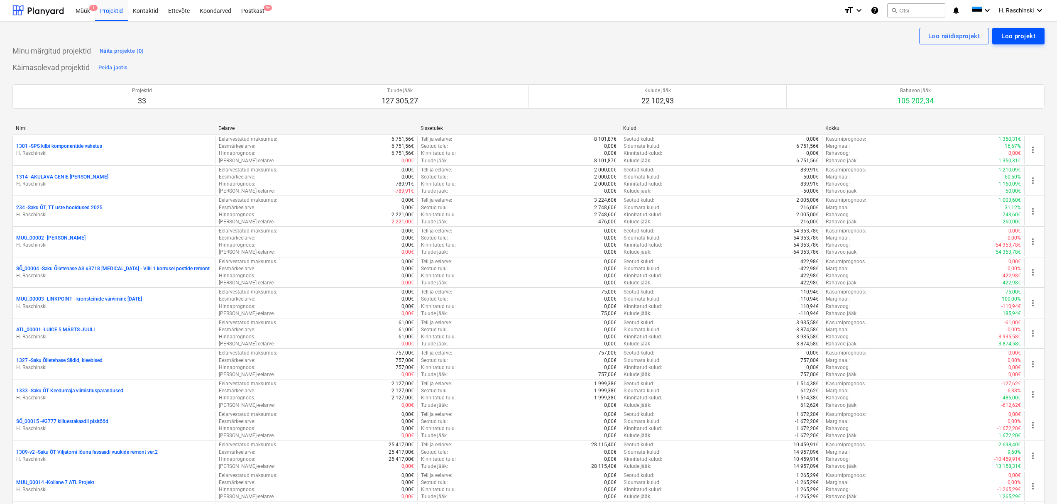
click at [1022, 36] on div "Loo projekt" at bounding box center [1018, 36] width 34 height 11
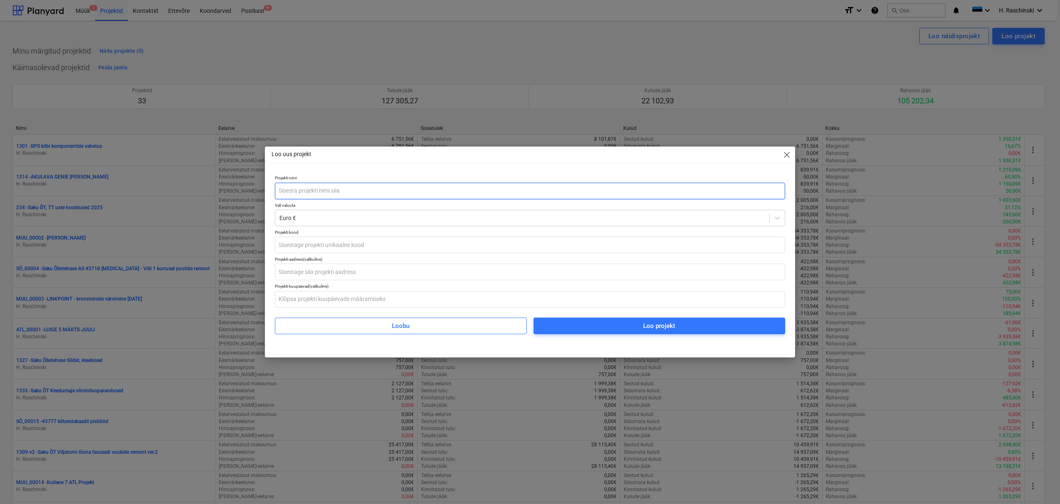
click at [419, 189] on input "text" at bounding box center [530, 191] width 510 height 17
type input "EE622 Turu tee 25, pülooni vastvõtt ja paigaldus [DATE]-[DATE]"
click at [339, 246] on input "text" at bounding box center [530, 245] width 510 height 17
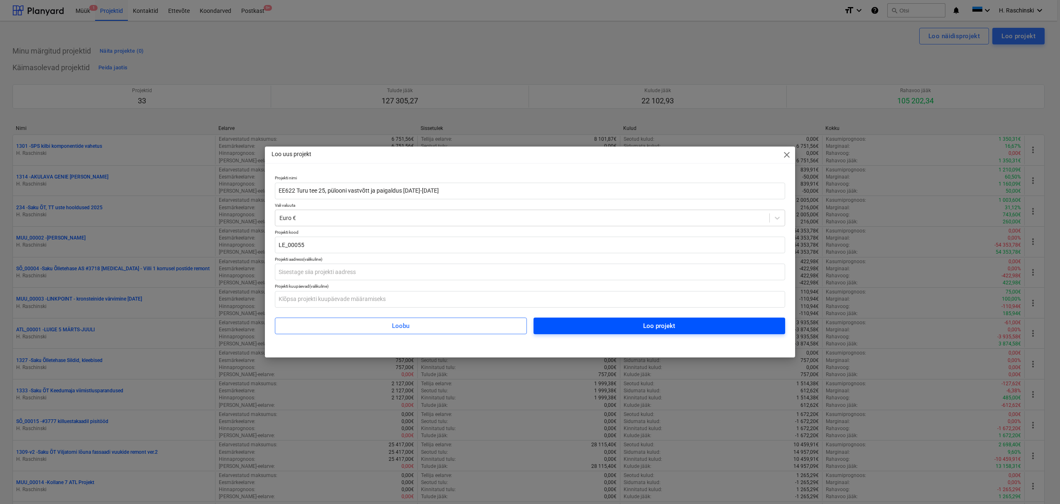
click at [611, 328] on span "Loo projekt" at bounding box center [659, 325] width 232 height 11
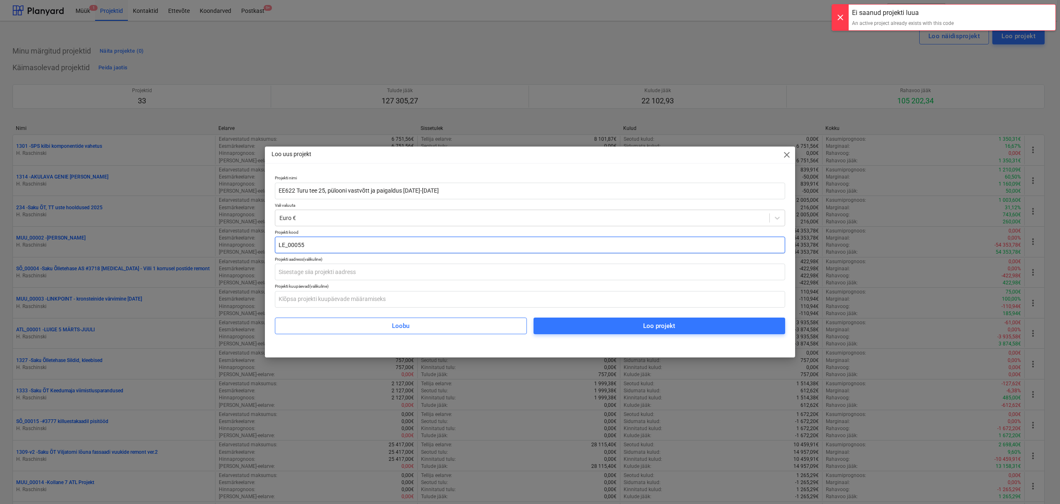
click at [335, 249] on input "LE_00055" at bounding box center [530, 245] width 510 height 17
type input "LE_00056"
click at [625, 327] on span "Loo projekt" at bounding box center [659, 325] width 232 height 11
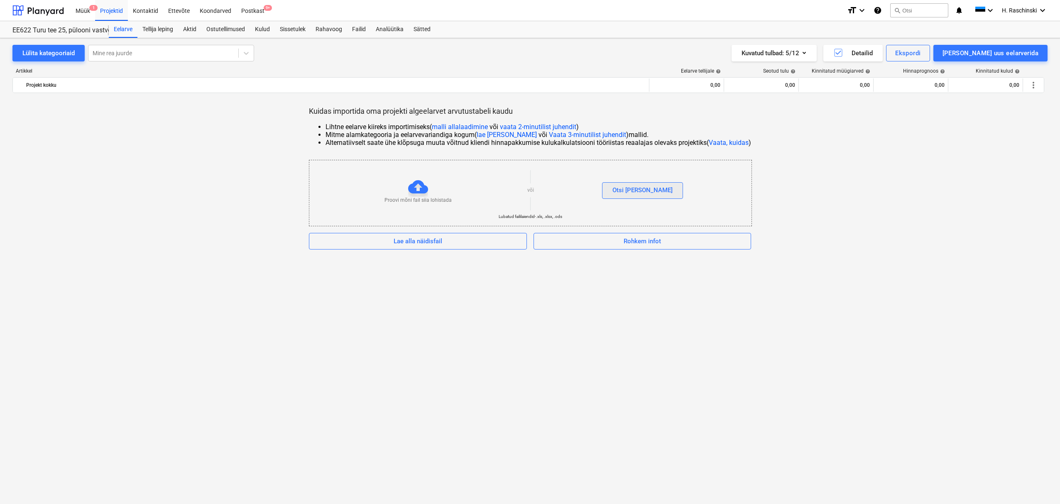
click at [650, 193] on div "Otsi [PERSON_NAME]" at bounding box center [642, 190] width 60 height 11
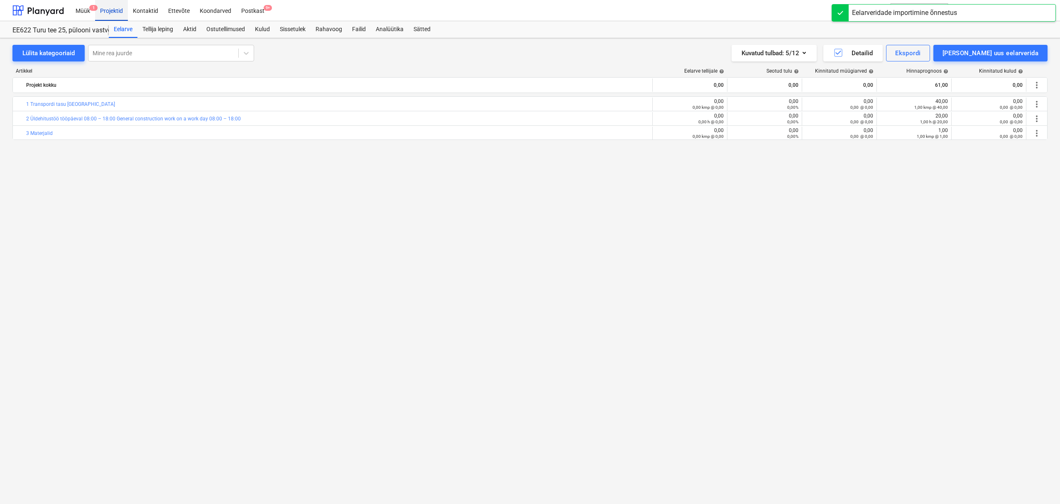
click at [112, 10] on div "Projektid" at bounding box center [111, 10] width 33 height 21
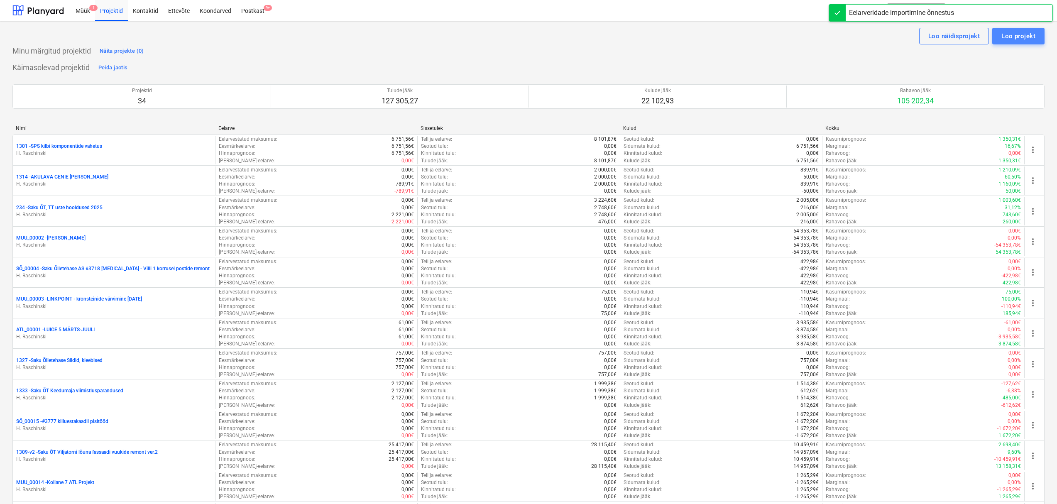
click at [1008, 39] on div "Loo projekt" at bounding box center [1018, 36] width 34 height 11
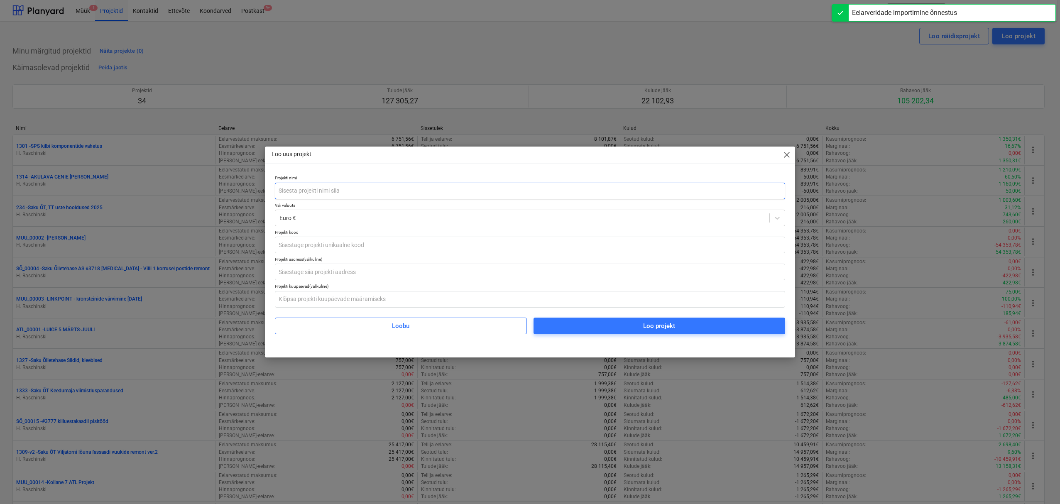
click at [540, 190] on input "text" at bounding box center [530, 191] width 510 height 17
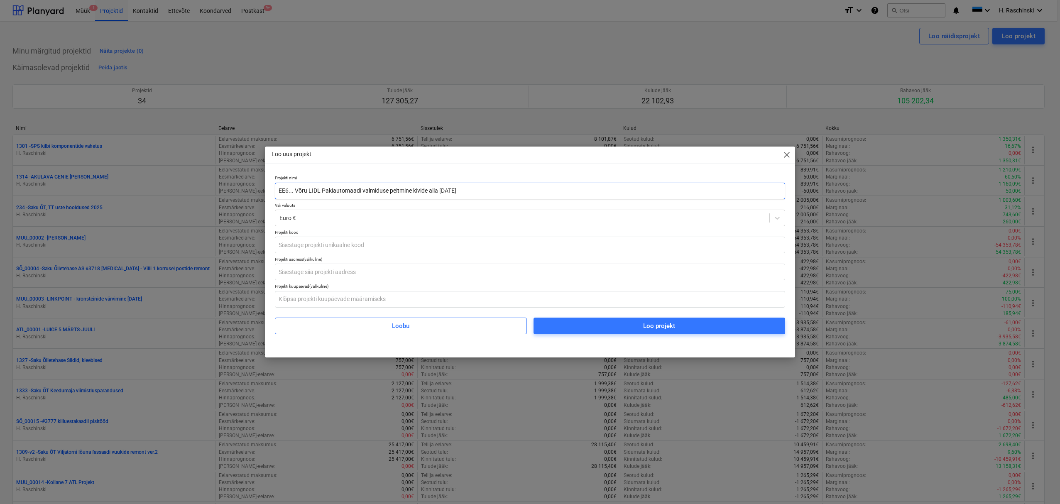
type input "EE6... Võru LIDL Pakiautomaadi valmiduse peitmine kivide alla [DATE]"
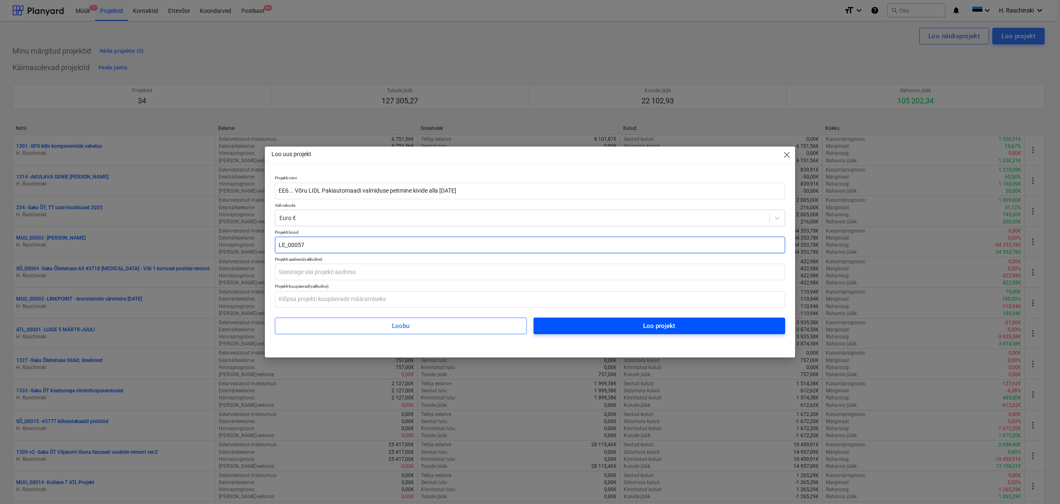
type input "LE_00057"
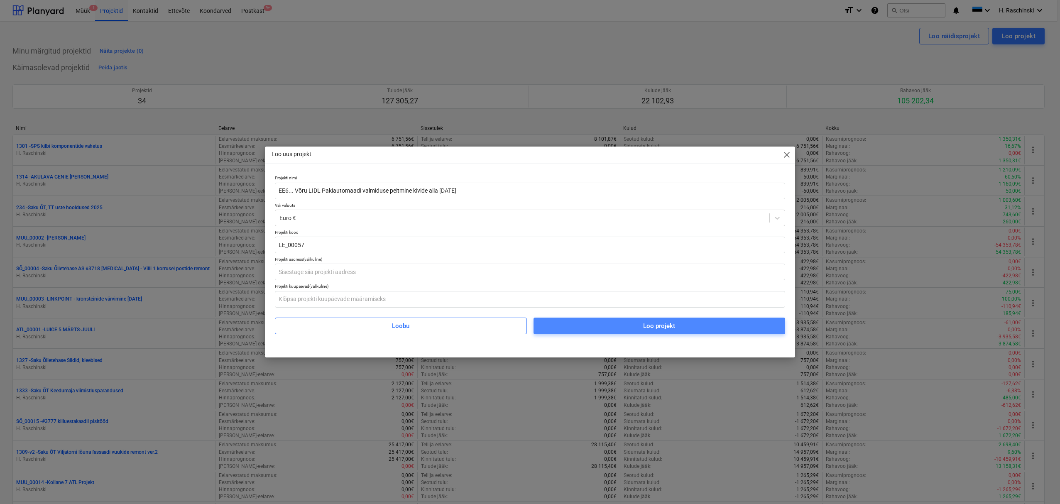
click at [569, 325] on span "Loo projekt" at bounding box center [659, 325] width 232 height 11
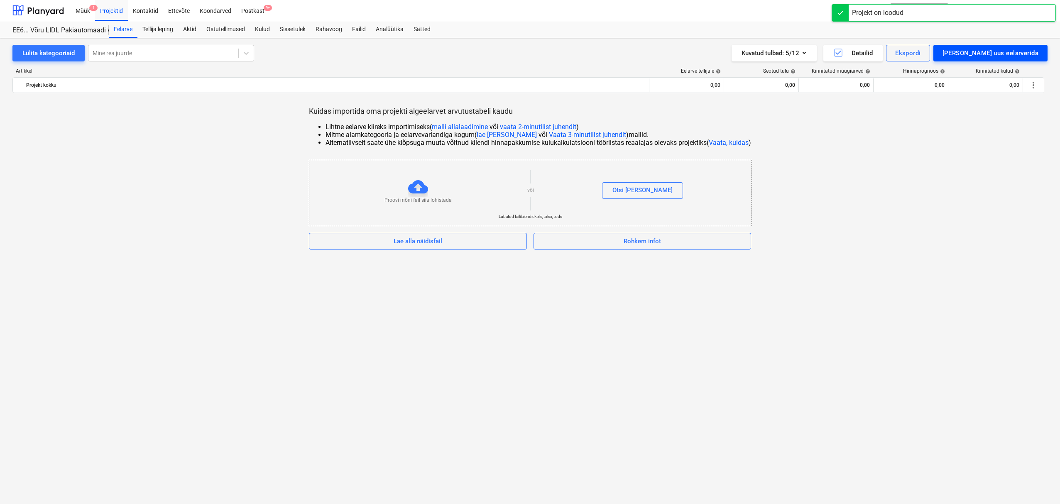
click at [986, 51] on div "[PERSON_NAME] uus eelarverida" at bounding box center [990, 53] width 96 height 11
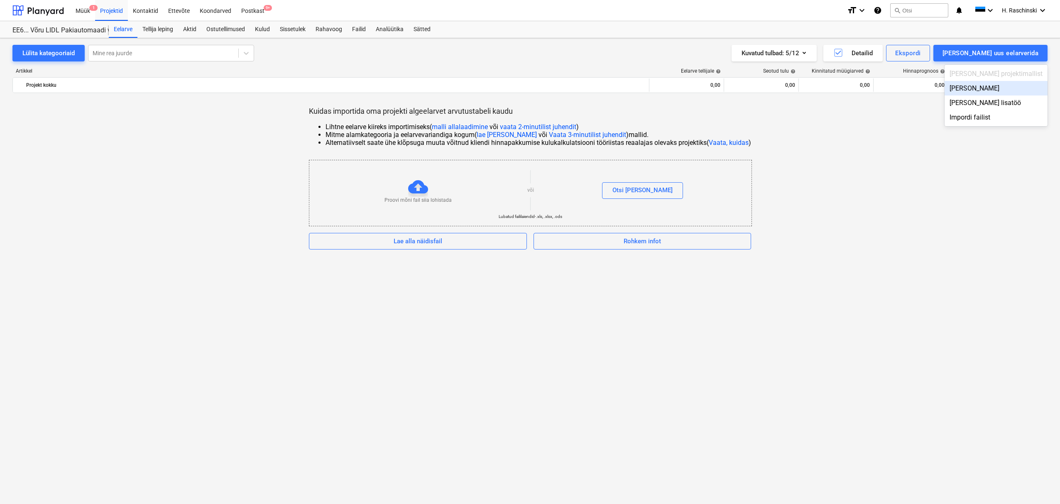
click at [1005, 92] on div "[PERSON_NAME]" at bounding box center [995, 88] width 103 height 15
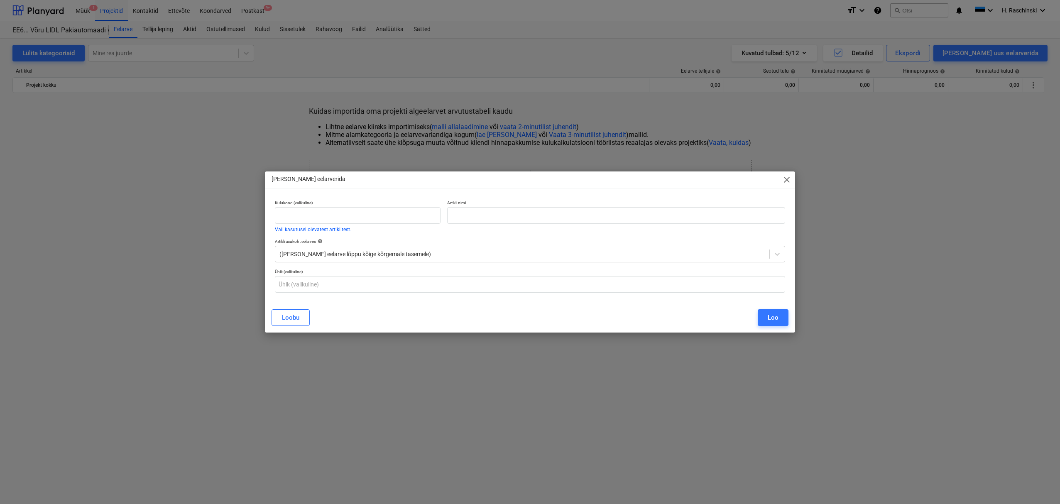
click at [784, 179] on span "close" at bounding box center [787, 180] width 10 height 10
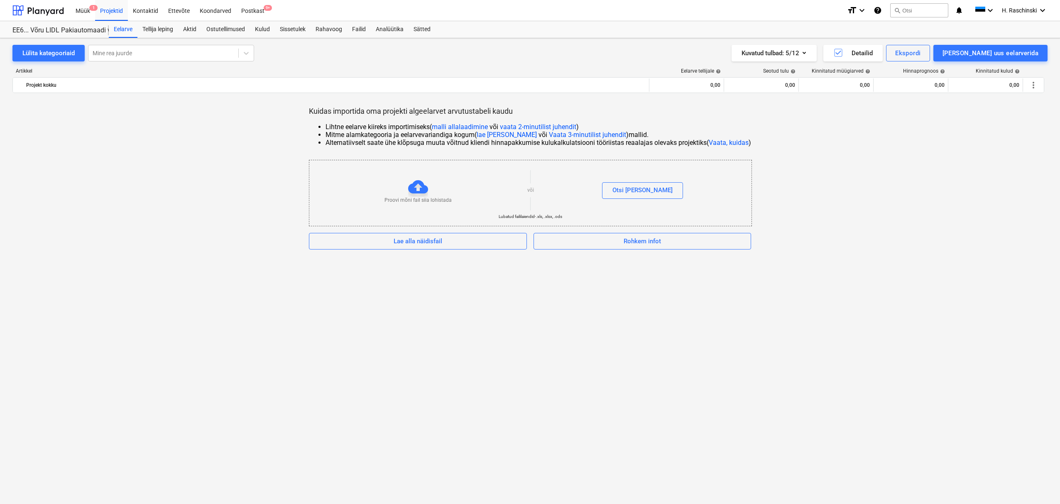
click at [416, 189] on div at bounding box center [418, 187] width 20 height 20
click at [418, 185] on div at bounding box center [418, 187] width 20 height 20
click at [643, 194] on div "Otsi [PERSON_NAME]" at bounding box center [642, 190] width 60 height 11
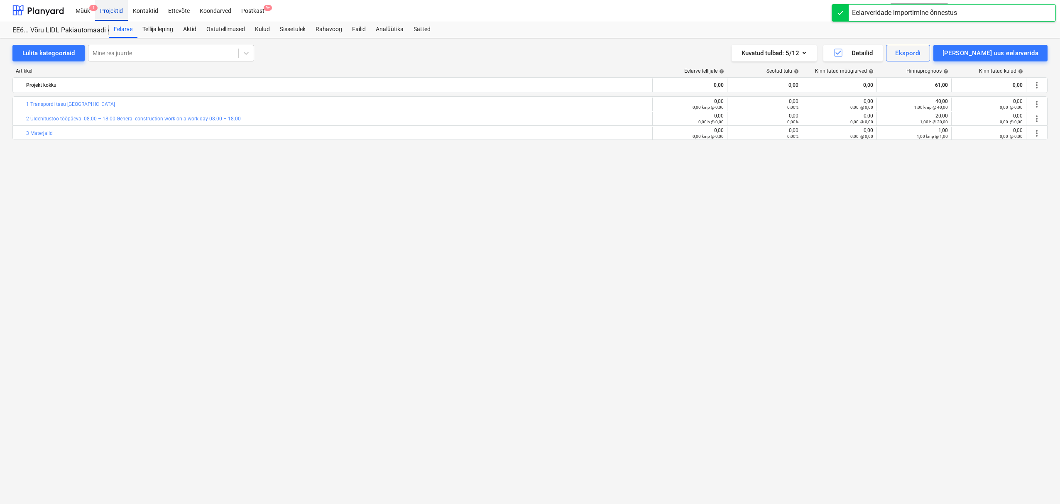
click at [113, 9] on div "Projektid" at bounding box center [111, 10] width 33 height 21
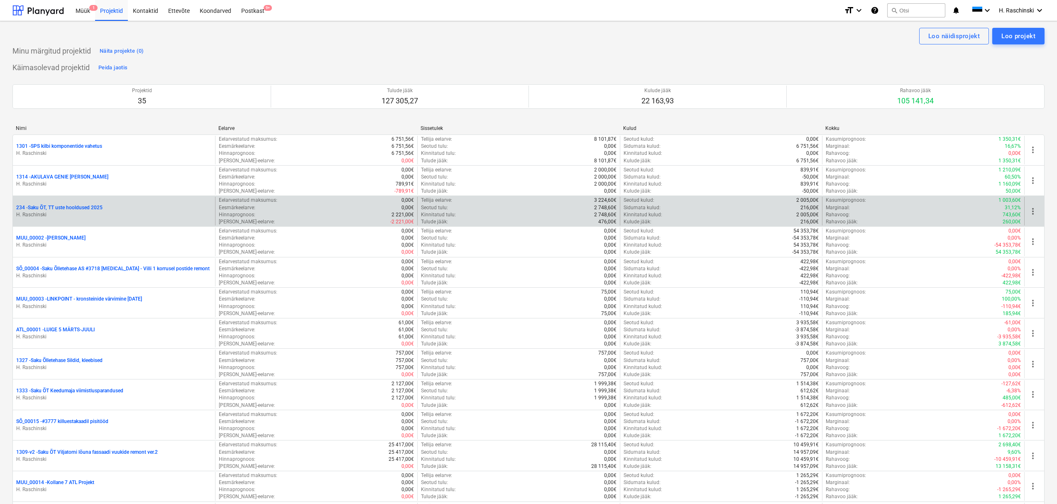
scroll to position [767, 0]
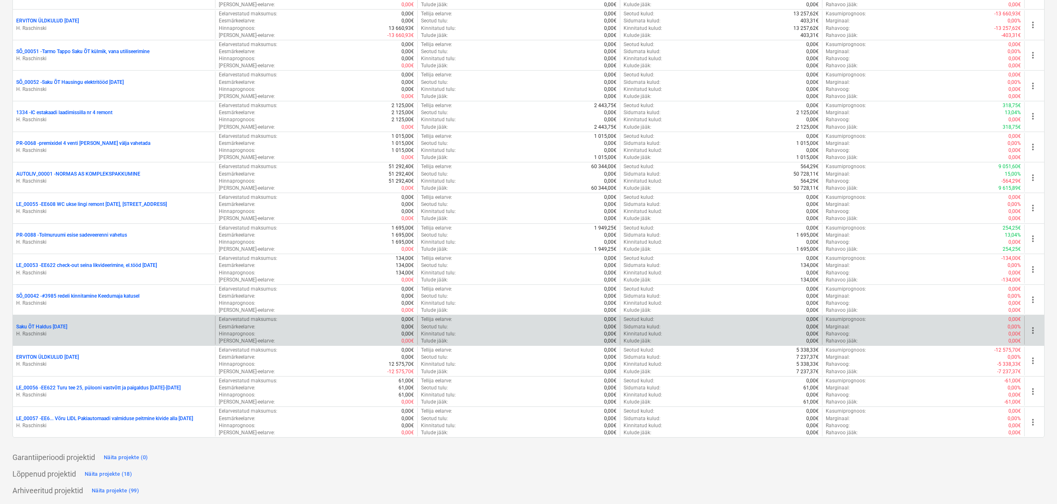
click at [67, 324] on p "Saku ÕT Haldus [DATE]" at bounding box center [41, 326] width 51 height 7
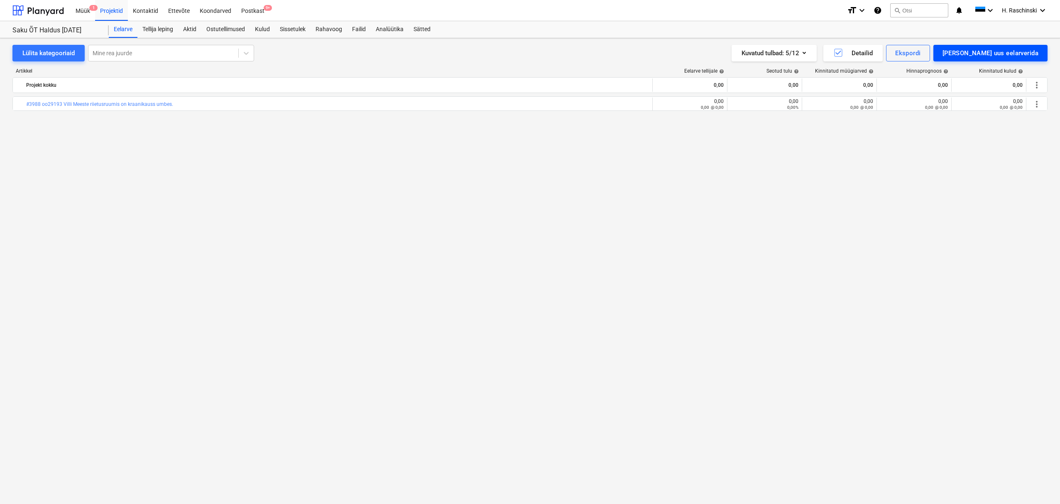
click at [1003, 53] on div "[PERSON_NAME] uus eelarverida" at bounding box center [990, 53] width 96 height 11
click at [993, 91] on div "[PERSON_NAME]" at bounding box center [995, 88] width 103 height 15
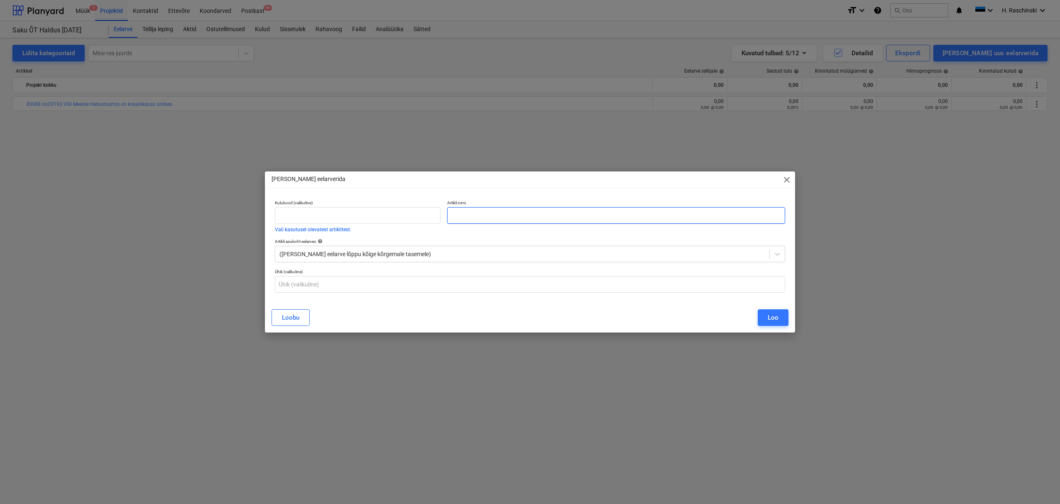
click at [690, 216] on input "text" at bounding box center [616, 215] width 338 height 17
type input "IKEAST 3 riiulit"
click at [770, 317] on div "Loo" at bounding box center [773, 317] width 11 height 11
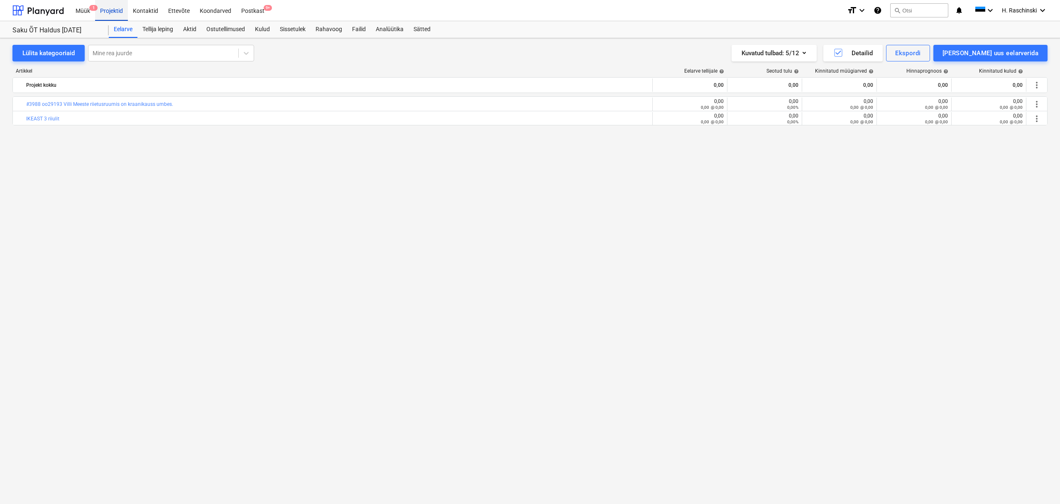
click at [115, 12] on div "Projektid" at bounding box center [111, 10] width 33 height 21
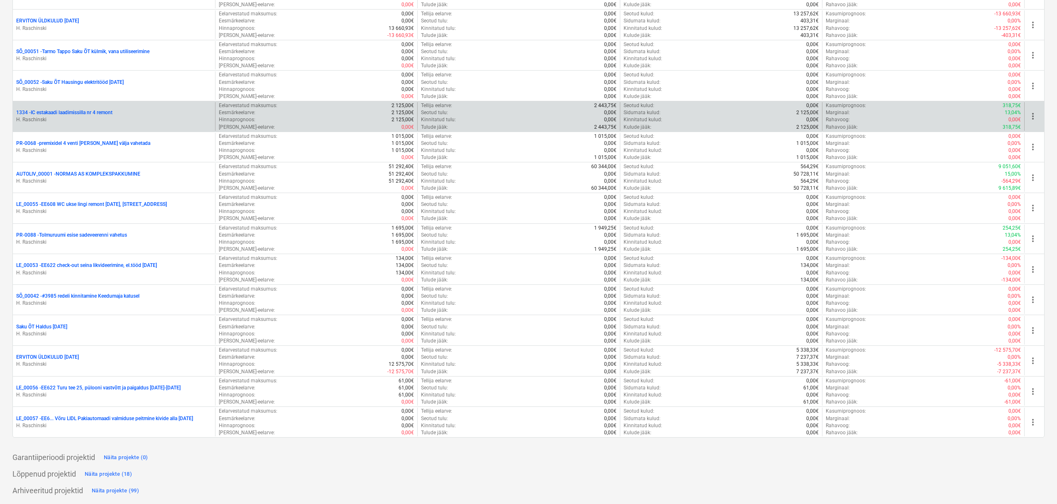
scroll to position [758, 0]
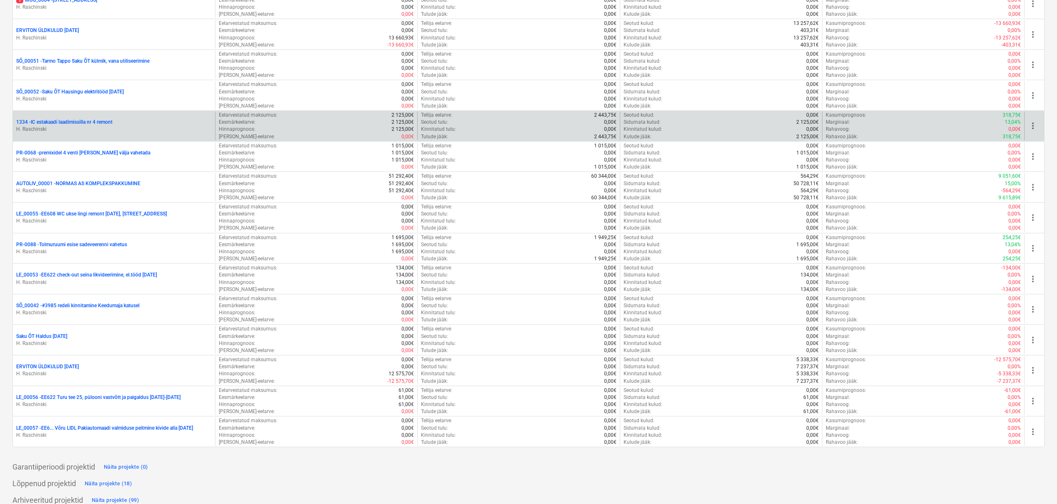
click at [70, 123] on p "1334 - IC estakaadi laadimissilla nr 4 remont" at bounding box center [64, 122] width 96 height 7
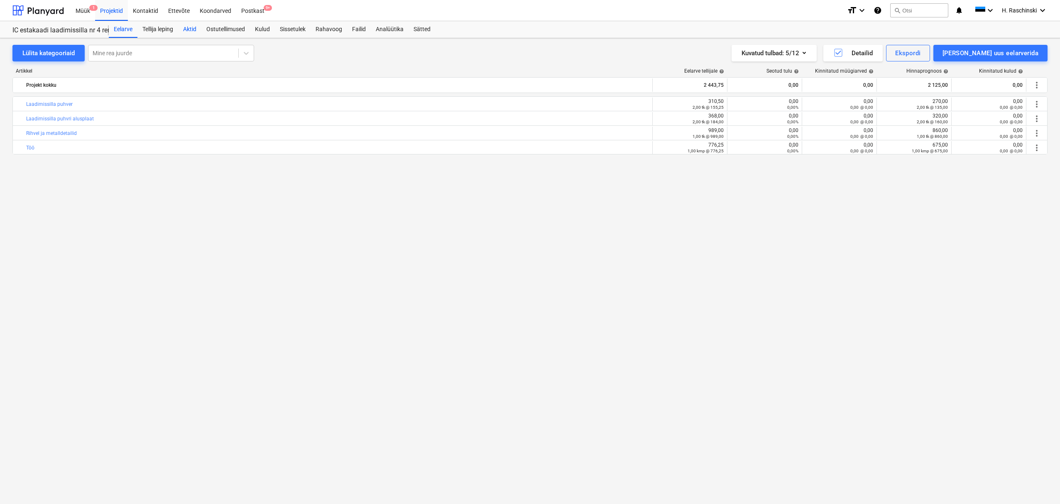
click at [198, 32] on div "Aktid" at bounding box center [189, 29] width 23 height 17
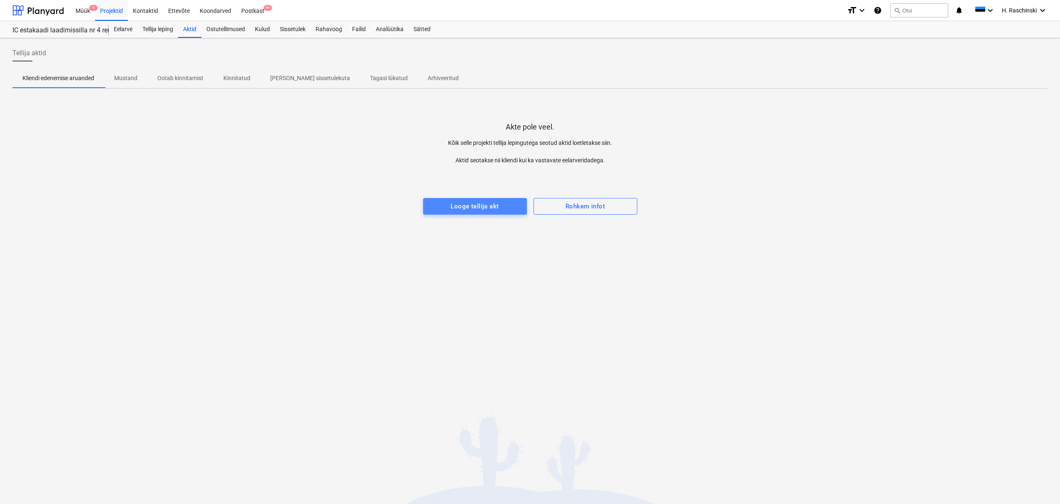
click at [493, 207] on div "Looge tellija akt" at bounding box center [474, 206] width 48 height 11
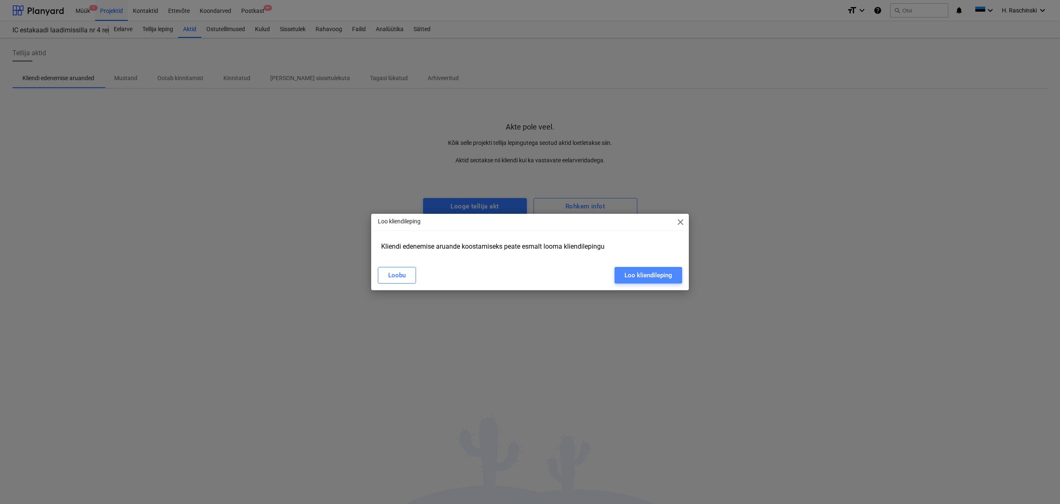
click at [643, 278] on div "Loo kliendileping" at bounding box center [648, 275] width 48 height 11
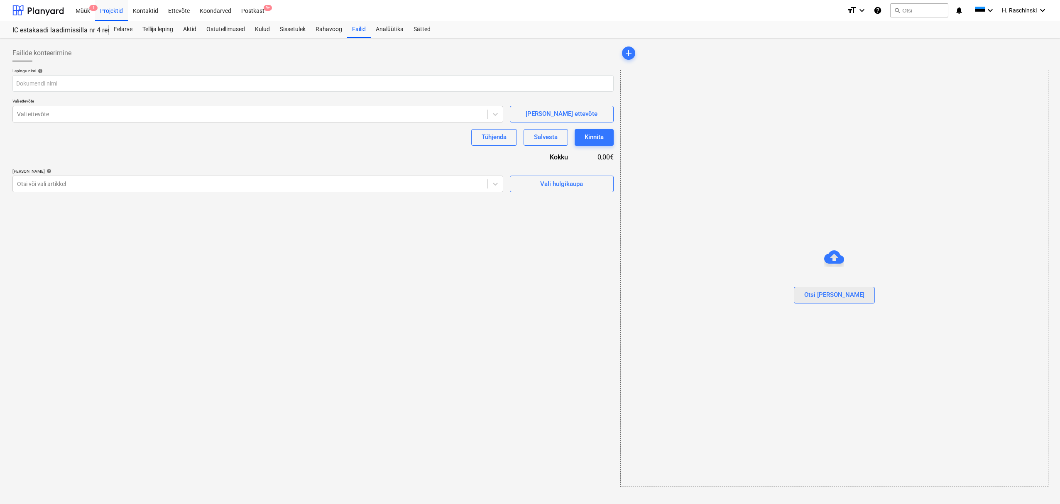
click at [836, 301] on button "Otsi [PERSON_NAME]" at bounding box center [834, 295] width 81 height 17
type input "Saku Õlletehase AS raamleping.pdf"
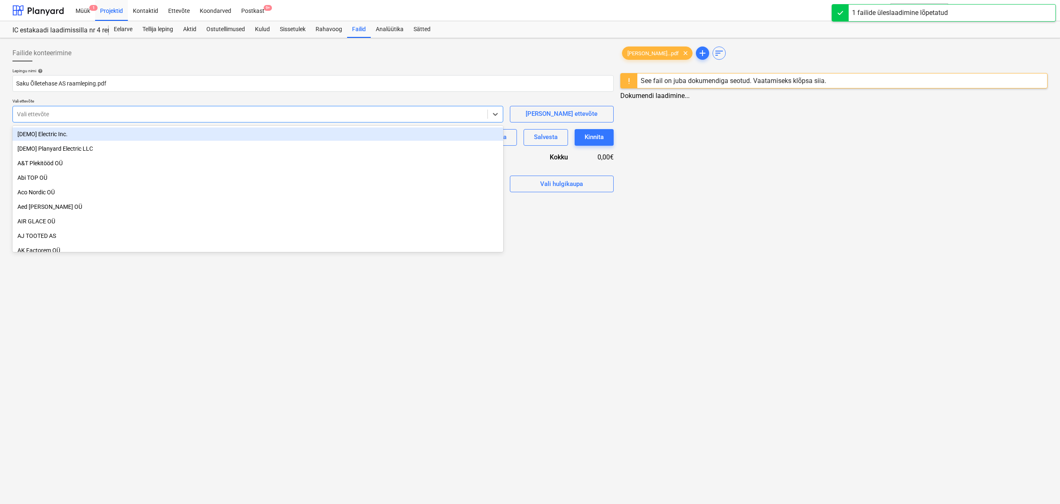
click at [171, 112] on div at bounding box center [250, 114] width 466 height 8
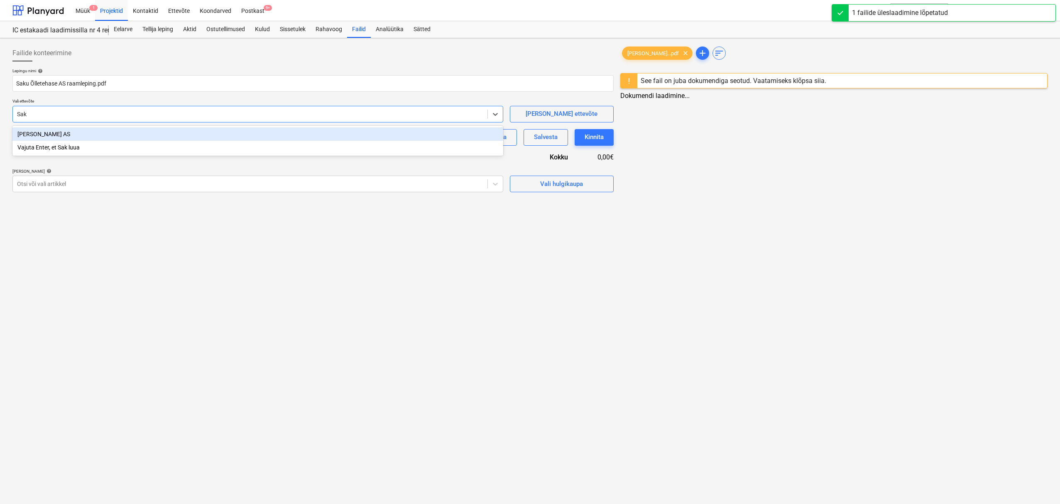
type input "Saku"
click at [58, 136] on div "[PERSON_NAME] AS" at bounding box center [257, 133] width 491 height 13
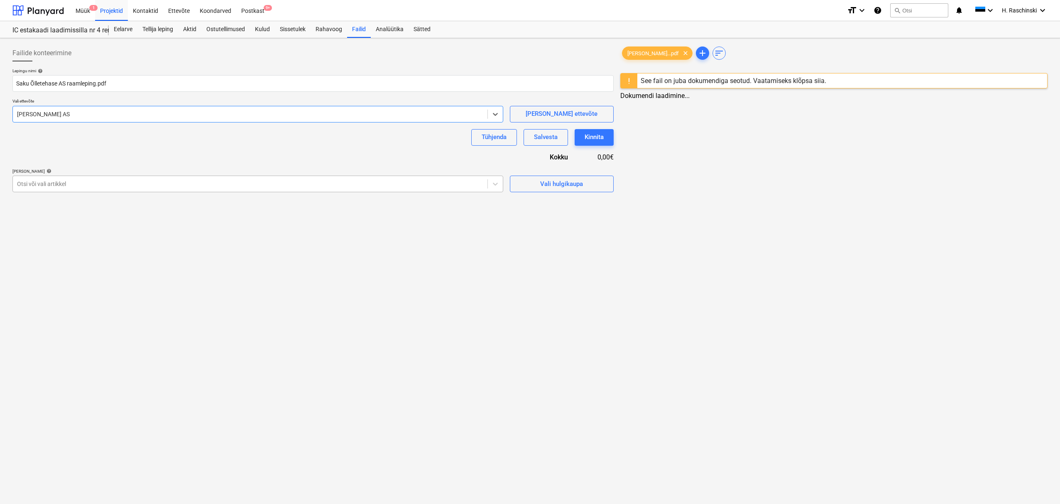
click at [79, 185] on div at bounding box center [250, 184] width 466 height 8
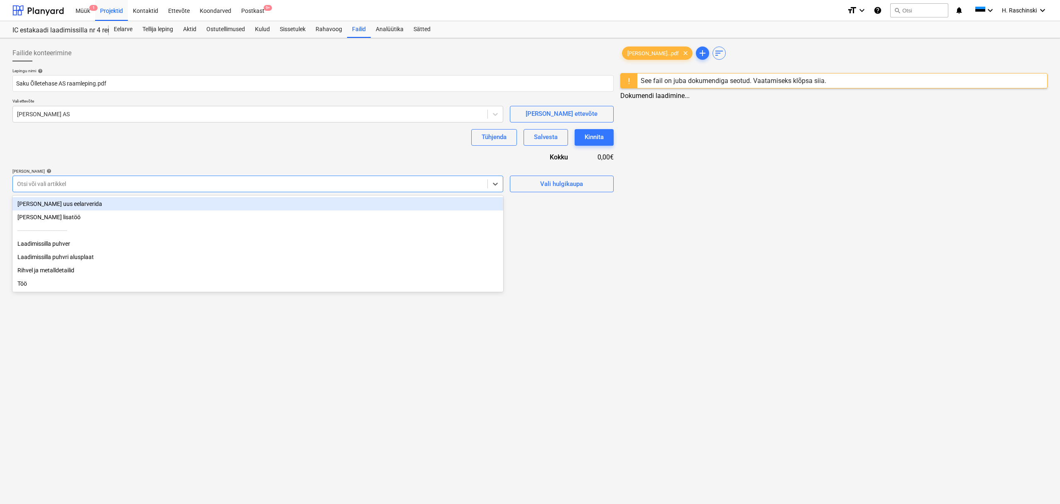
click at [157, 170] on div "[PERSON_NAME] artiklid help" at bounding box center [257, 171] width 491 height 5
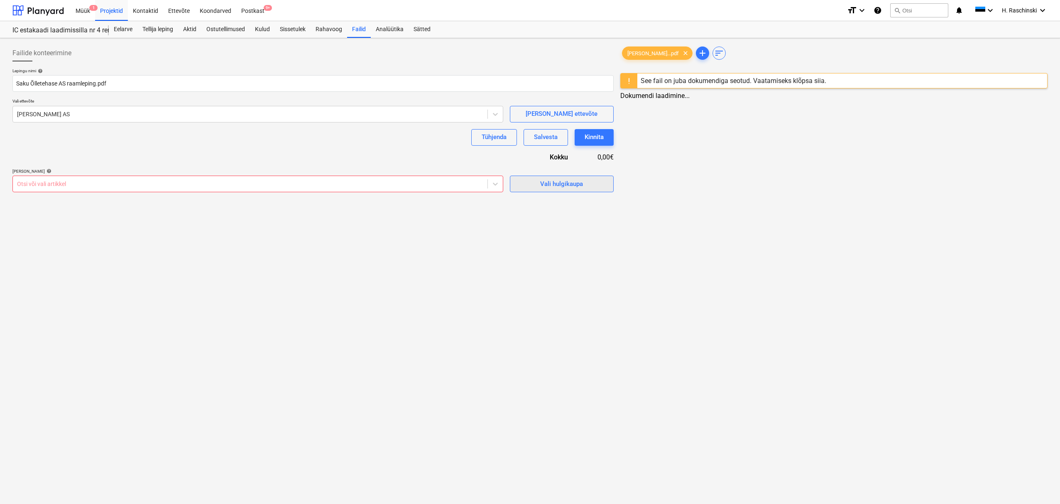
click at [561, 185] on div "Vali hulgikaupa" at bounding box center [561, 184] width 43 height 11
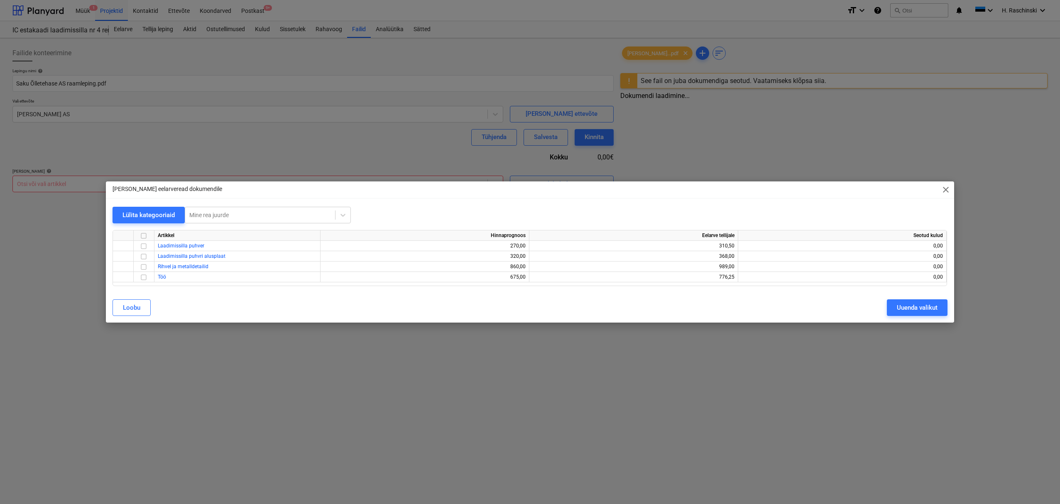
drag, startPoint x: 144, startPoint y: 237, endPoint x: 154, endPoint y: 235, distance: 10.8
click at [144, 237] on input "checkbox" at bounding box center [144, 236] width 10 height 10
checkbox input "true"
click at [901, 308] on div "Uuenda valikut" at bounding box center [917, 307] width 41 height 11
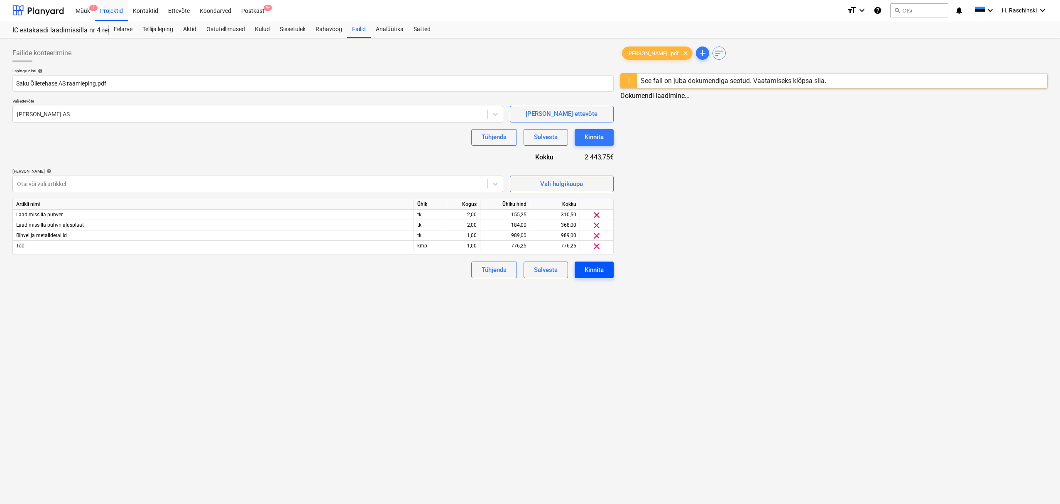
click at [592, 271] on div "Kinnita" at bounding box center [593, 269] width 19 height 11
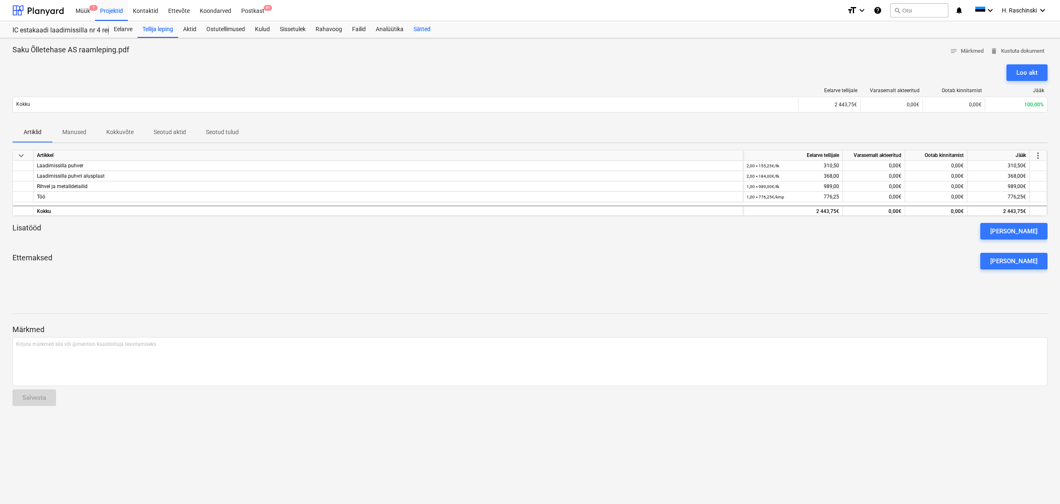
click at [417, 30] on div "Sätted" at bounding box center [421, 29] width 27 height 17
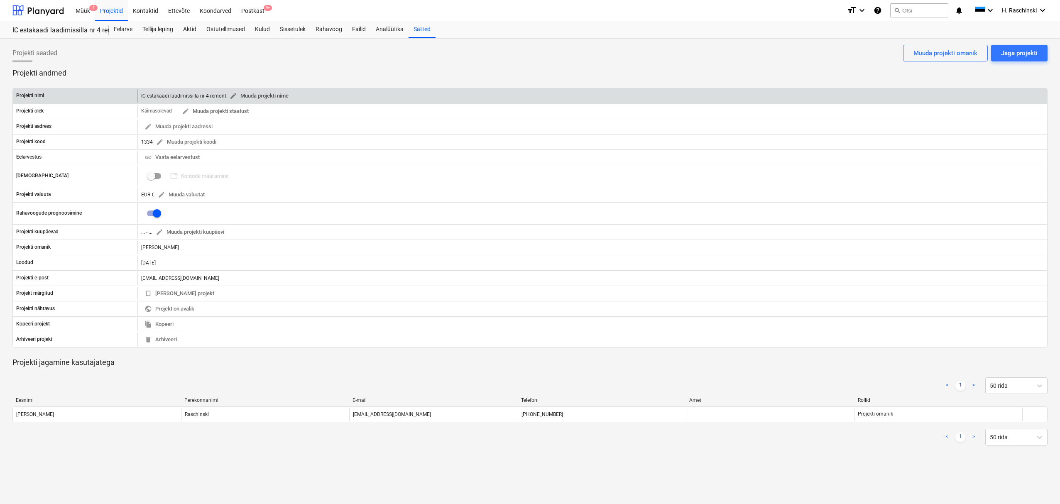
click at [275, 95] on span "edit Muuda projekti nime" at bounding box center [259, 96] width 59 height 10
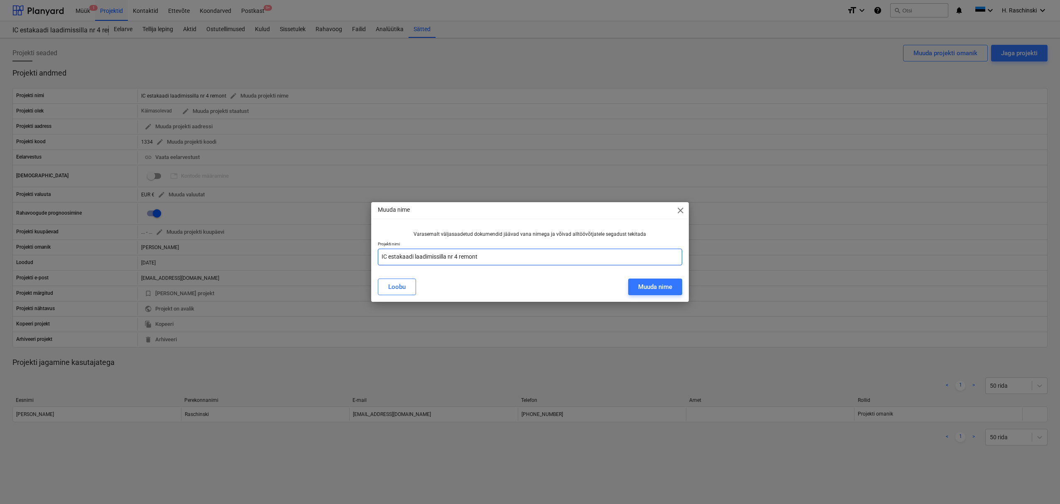
drag, startPoint x: 518, startPoint y: 261, endPoint x: 306, endPoint y: 243, distance: 212.9
click at [306, 243] on div "Muuda nime close Varasemalt väljasaadetud dokumendid jäävad vana nimega ja võiv…" at bounding box center [530, 252] width 1060 height 504
click at [679, 207] on span "close" at bounding box center [680, 210] width 10 height 10
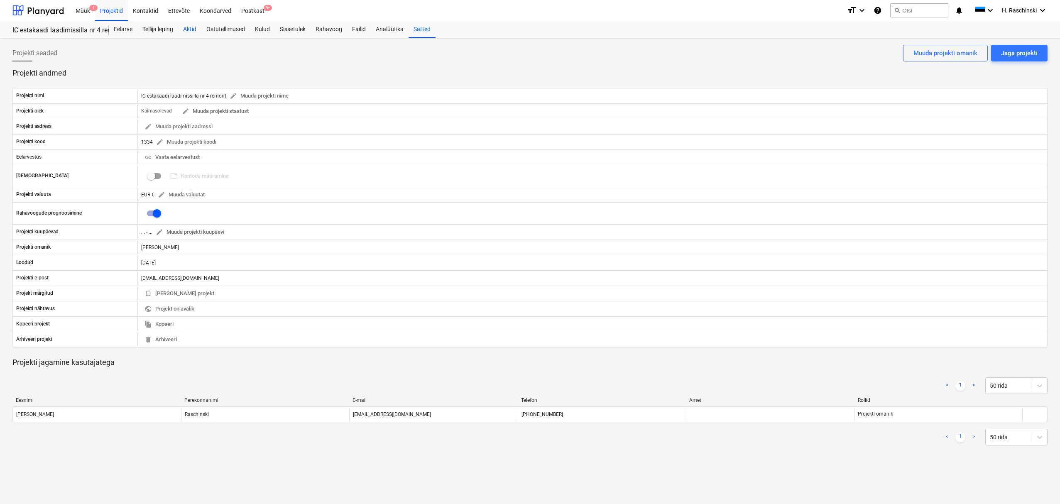
click at [195, 32] on div "Aktid" at bounding box center [189, 29] width 23 height 17
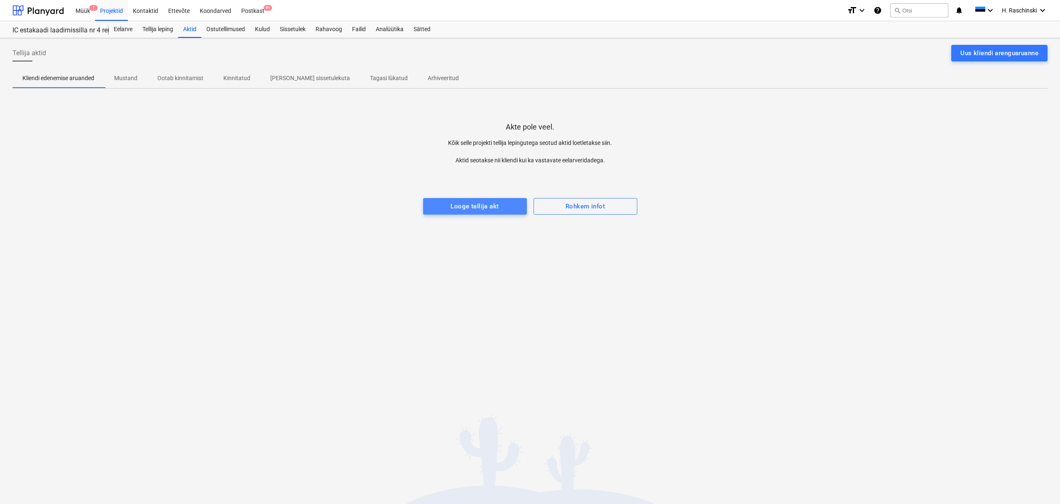
drag, startPoint x: 487, startPoint y: 208, endPoint x: 589, endPoint y: 216, distance: 102.5
click at [487, 208] on div "Looge tellija akt" at bounding box center [474, 206] width 48 height 11
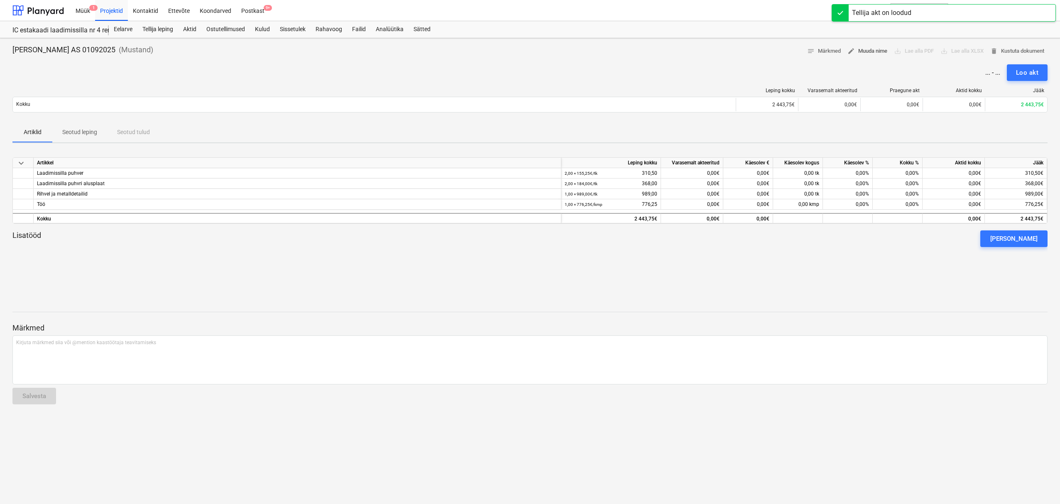
click at [859, 51] on span "edit Muuda nime" at bounding box center [867, 51] width 40 height 10
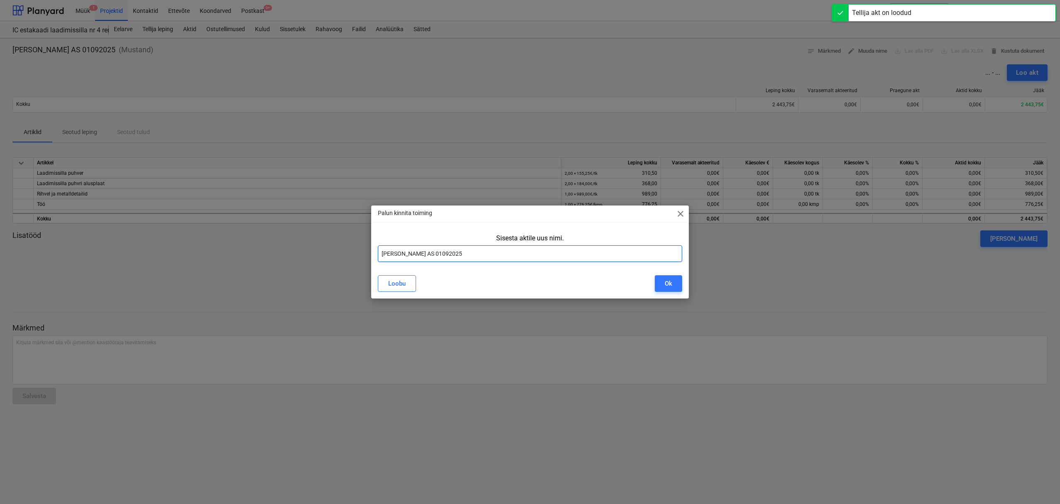
drag, startPoint x: 483, startPoint y: 254, endPoint x: 307, endPoint y: 254, distance: 176.4
click at [307, 254] on div "Palun kinnita toiming close Sisesta aktile uus nimi. Saku Õlletehase AS 0109202…" at bounding box center [530, 252] width 1060 height 504
paste input "IC estakaadi laadimissilla nr 4 remont"
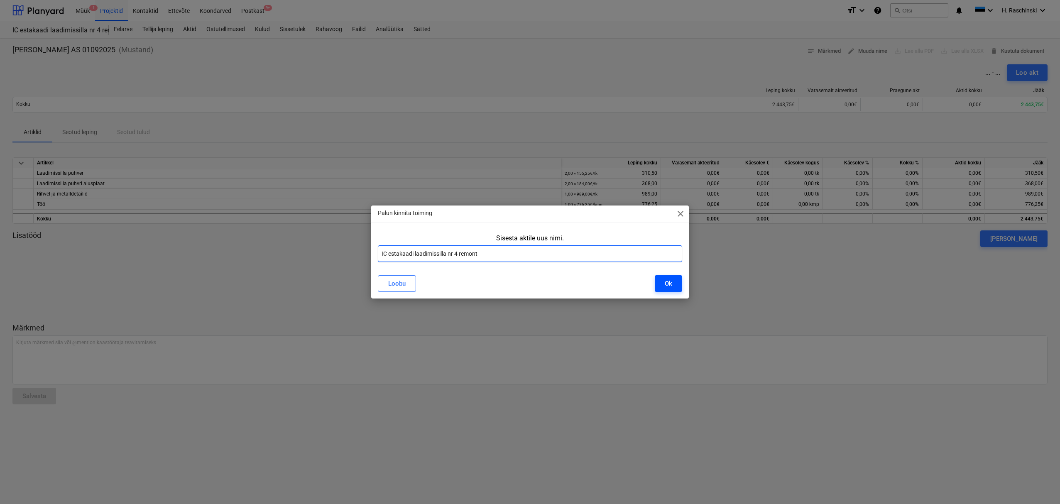
type input "IC estakaadi laadimissilla nr 4 remont"
click at [670, 284] on div "Ok" at bounding box center [668, 283] width 7 height 11
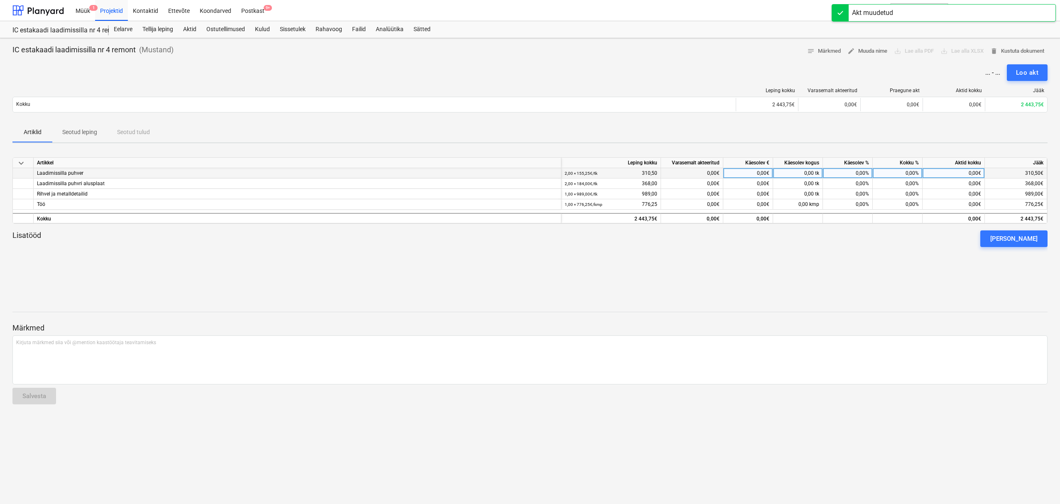
click at [854, 172] on div "0,00%" at bounding box center [848, 173] width 50 height 10
type input "100"
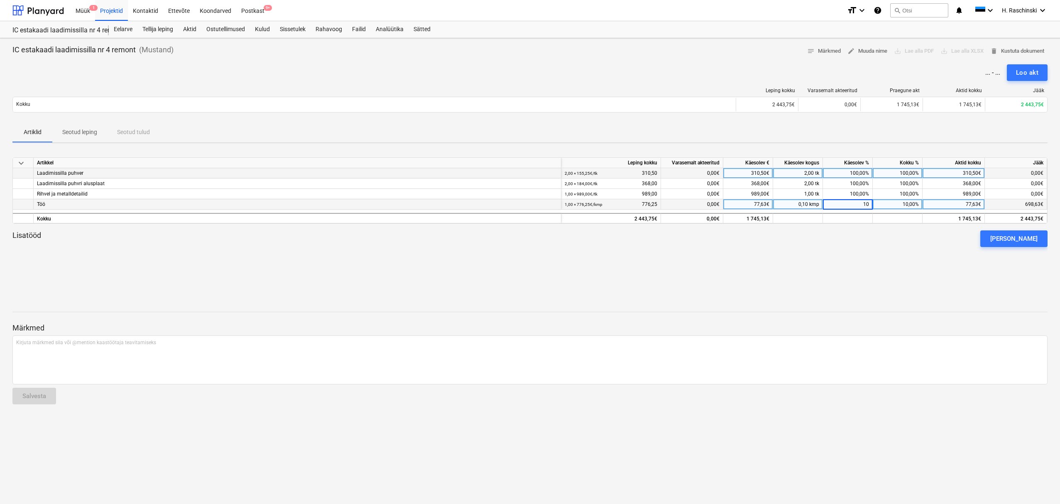
type input "100"
click at [806, 295] on div at bounding box center [529, 291] width 1035 height 20
click at [1012, 73] on button "Loo akt" at bounding box center [1027, 72] width 41 height 17
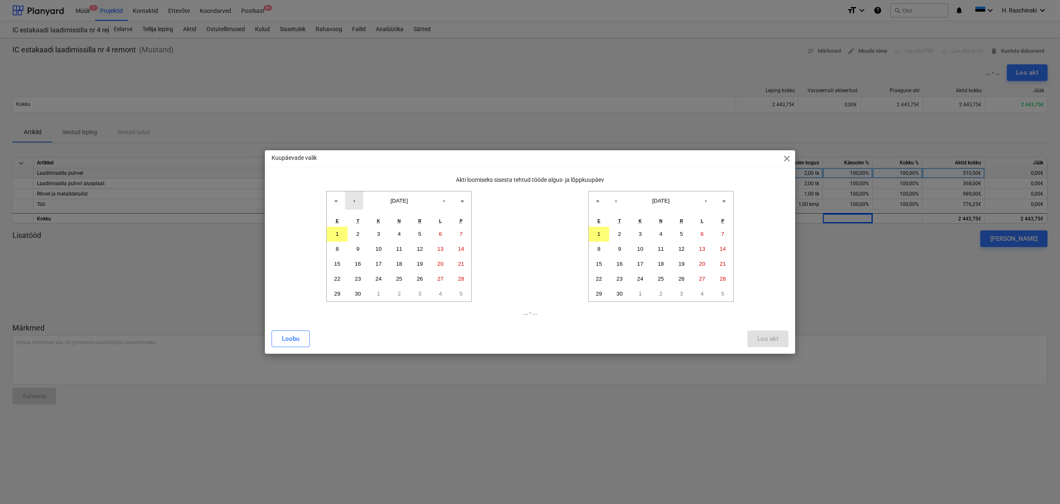
click at [357, 205] on button "‹" at bounding box center [354, 200] width 18 height 18
click at [417, 234] on button "1" at bounding box center [419, 234] width 21 height 15
click at [618, 200] on button "‹" at bounding box center [616, 200] width 18 height 18
click at [725, 298] on button "31" at bounding box center [722, 293] width 21 height 15
click at [768, 341] on div "Loo akt" at bounding box center [767, 338] width 21 height 11
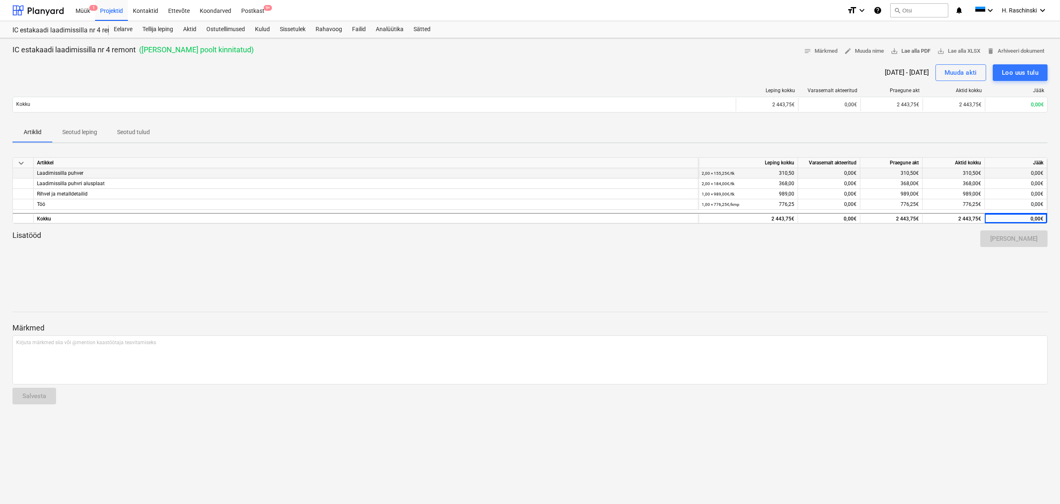
click at [908, 51] on span "save_alt Lae alla PDF" at bounding box center [910, 51] width 40 height 10
click at [1019, 73] on div "Loo uus tulu" at bounding box center [1020, 72] width 37 height 11
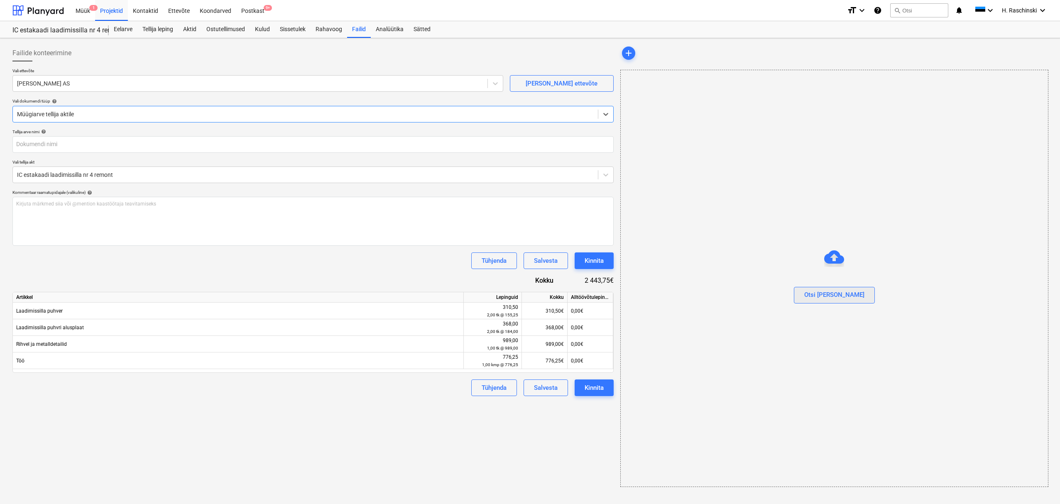
click at [822, 298] on div "Otsi [PERSON_NAME]" at bounding box center [834, 294] width 60 height 11
type input "IC estakaadi laadimissilla nr 4 remont.pdf"
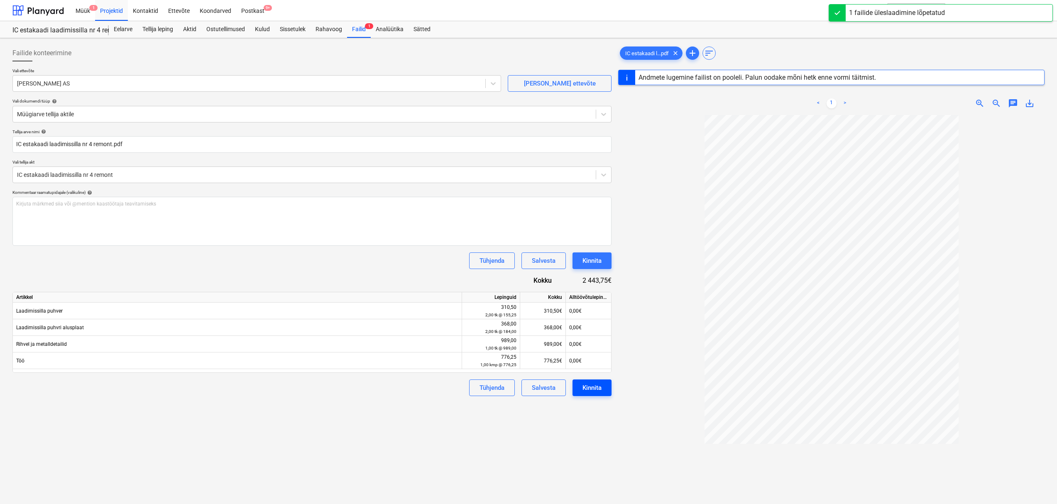
click at [600, 388] on div "Kinnita" at bounding box center [591, 387] width 19 height 11
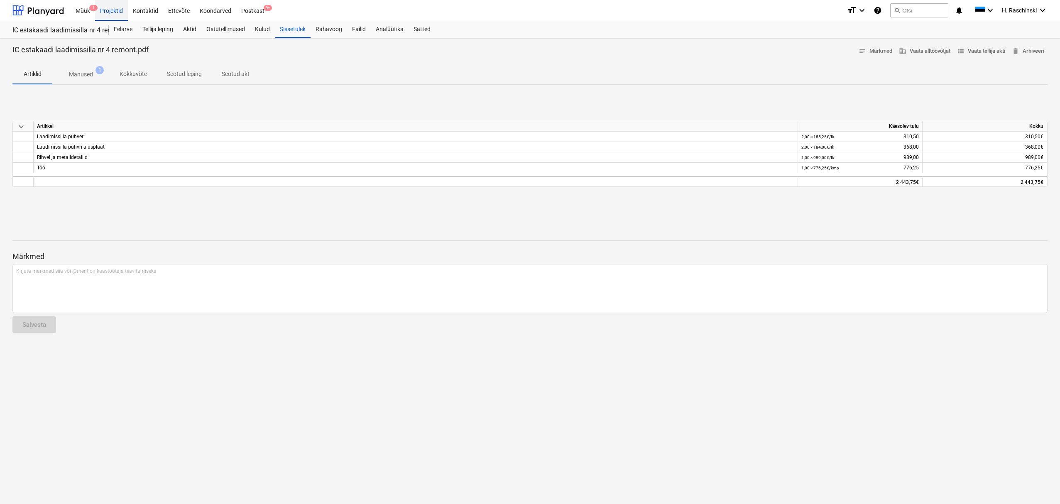
click at [110, 11] on div "Projektid" at bounding box center [111, 10] width 33 height 21
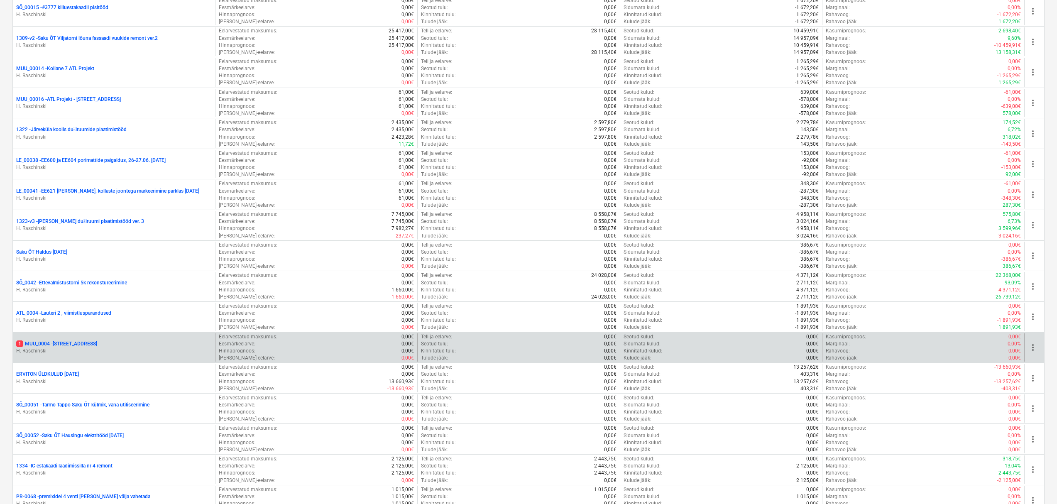
scroll to position [414, 0]
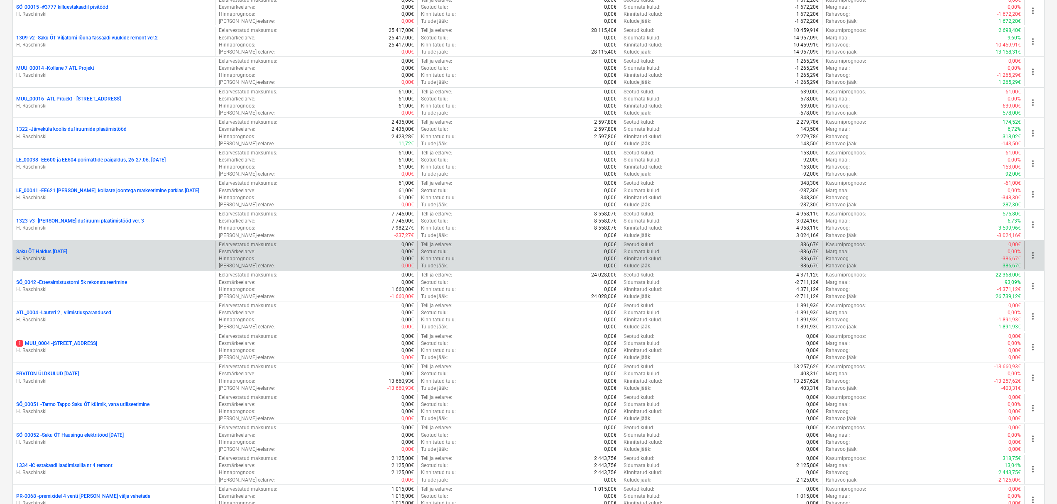
click at [67, 251] on p "Saku ÕT Haldus [DATE]" at bounding box center [41, 251] width 51 height 7
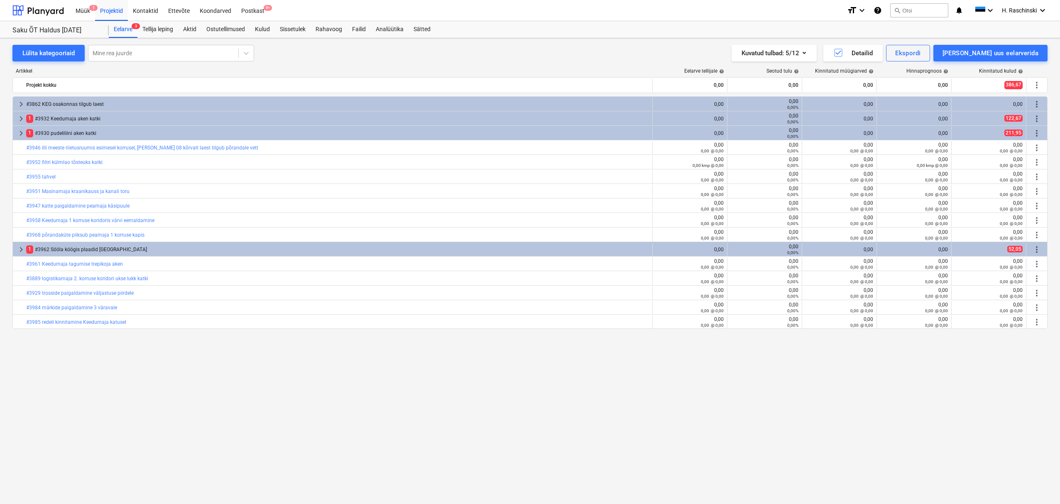
click at [11, 133] on div "Lülita kategooriaid Mine rea juurde Kuvatud tulbad : 5/12 Detailid Ekspordi [PE…" at bounding box center [530, 262] width 1060 height 448
click at [17, 132] on span "keyboard_arrow_right" at bounding box center [21, 133] width 10 height 10
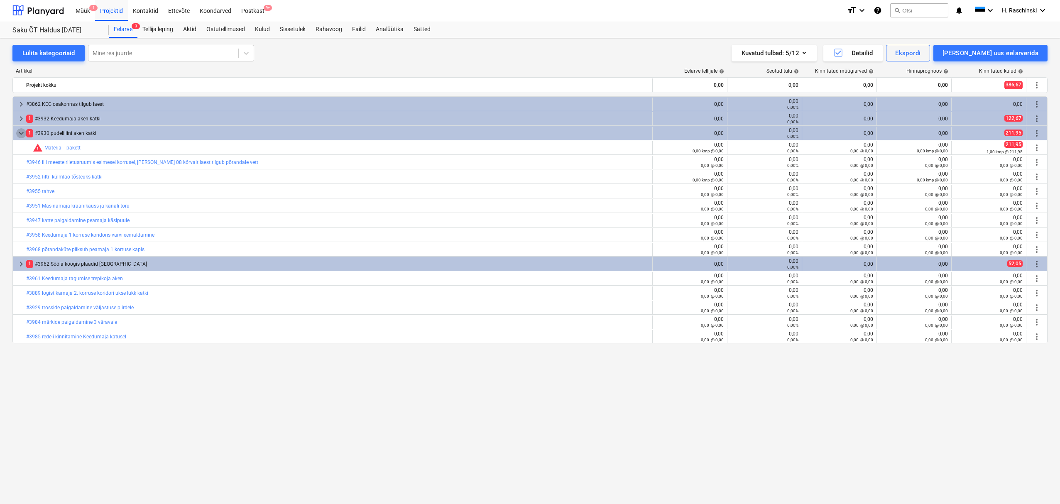
click at [17, 132] on span "keyboard_arrow_down" at bounding box center [21, 133] width 10 height 10
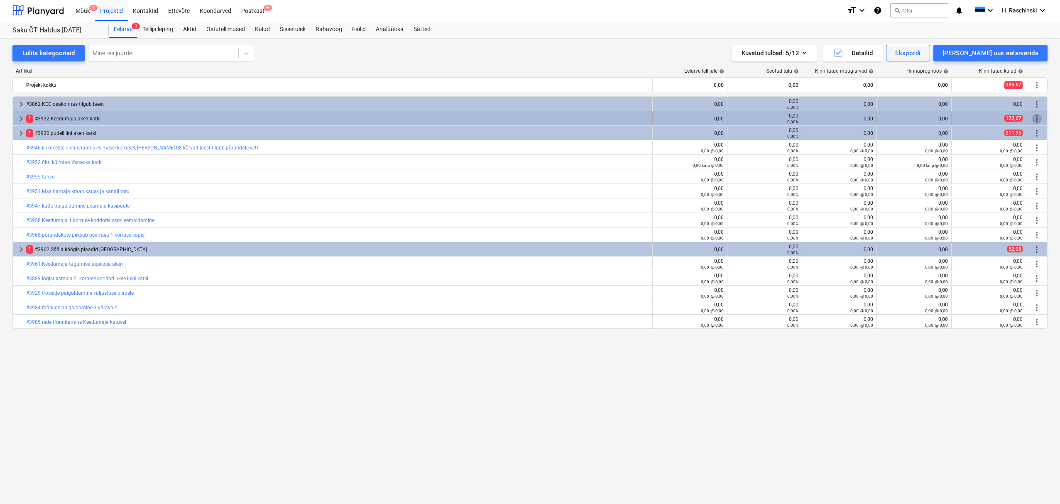
click at [1036, 119] on span "more_vert" at bounding box center [1037, 119] width 10 height 10
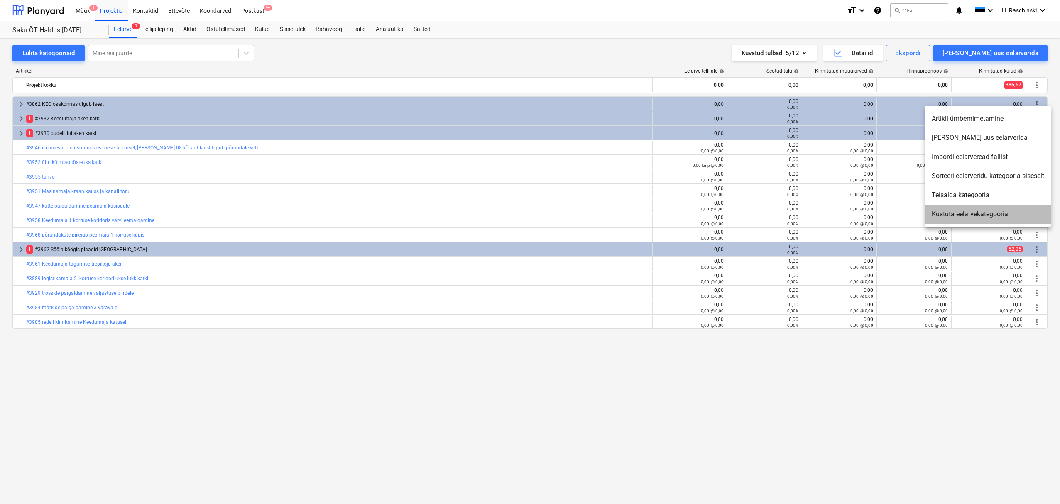
click at [962, 211] on li "Kustuta eelarvekategooria" at bounding box center [988, 214] width 126 height 19
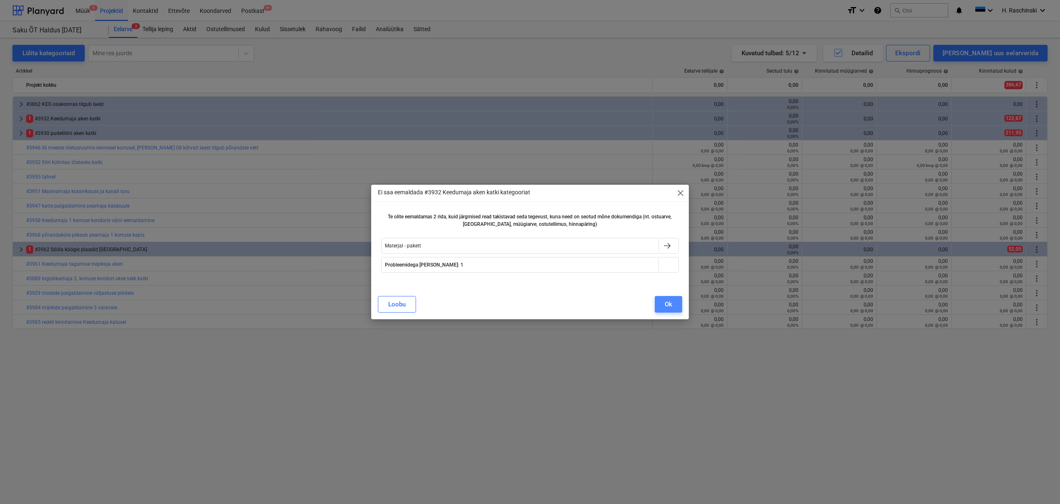
click at [670, 304] on div "Ok" at bounding box center [668, 304] width 7 height 11
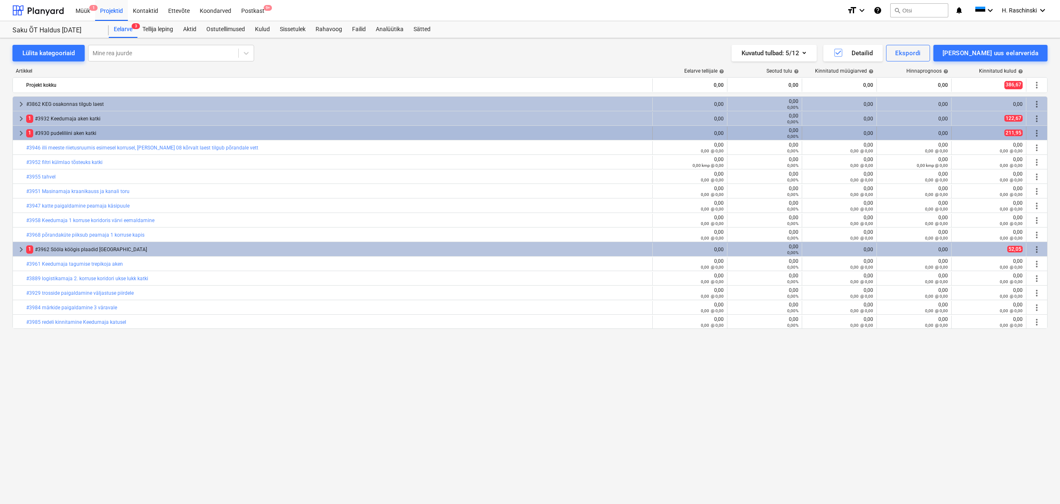
click at [1034, 134] on span "more_vert" at bounding box center [1037, 133] width 10 height 10
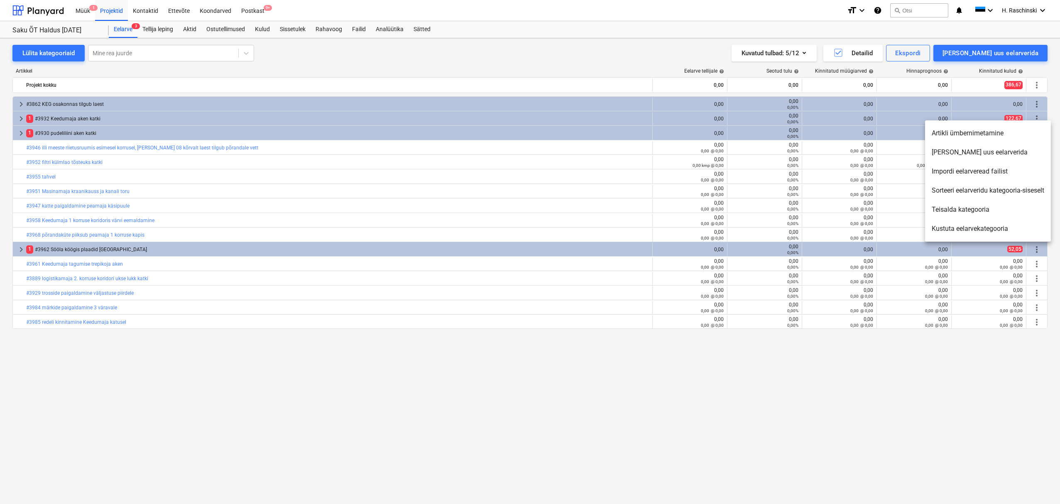
click at [963, 229] on li "Kustuta eelarvekategooria" at bounding box center [988, 228] width 126 height 19
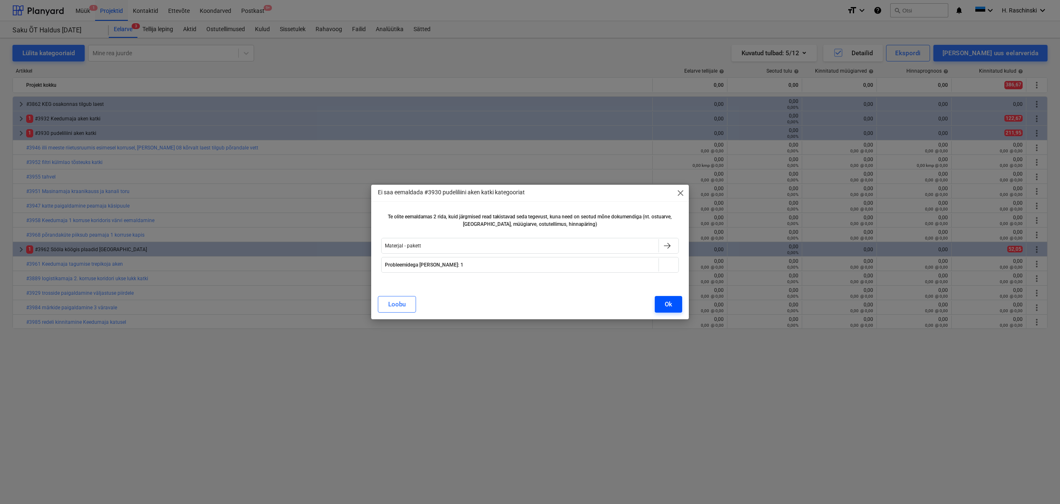
click at [672, 307] on div "Ok" at bounding box center [668, 304] width 7 height 11
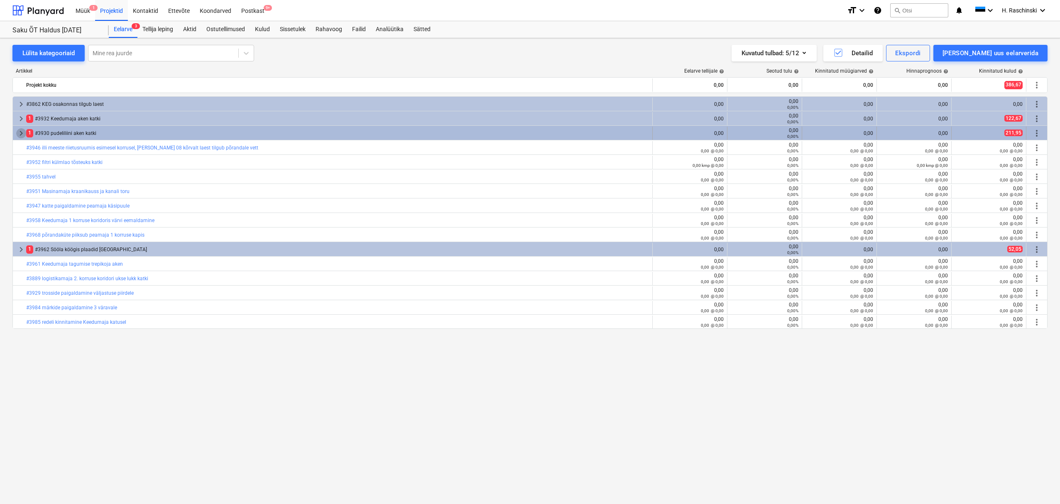
click at [17, 133] on span "keyboard_arrow_right" at bounding box center [21, 133] width 10 height 10
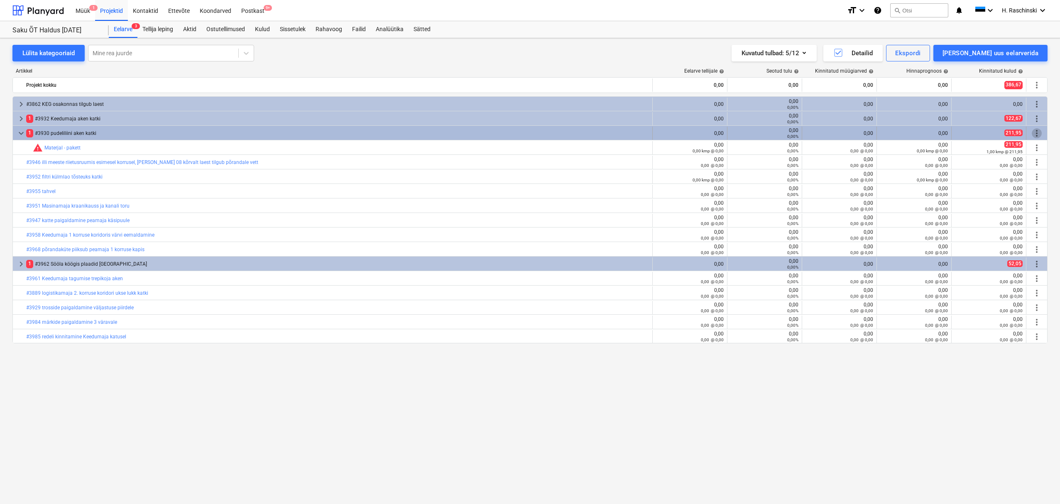
click at [1038, 133] on span "more_vert" at bounding box center [1037, 133] width 10 height 10
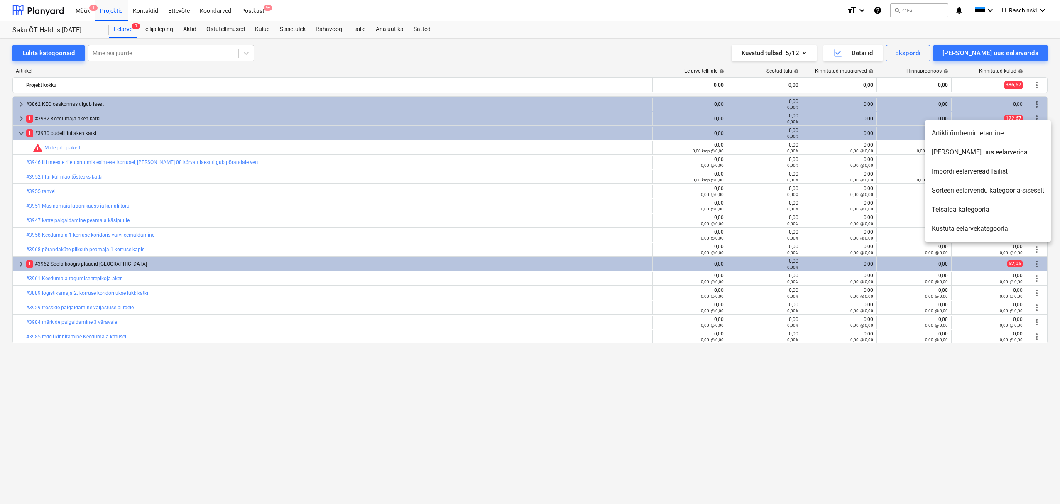
click at [16, 133] on div at bounding box center [530, 252] width 1060 height 504
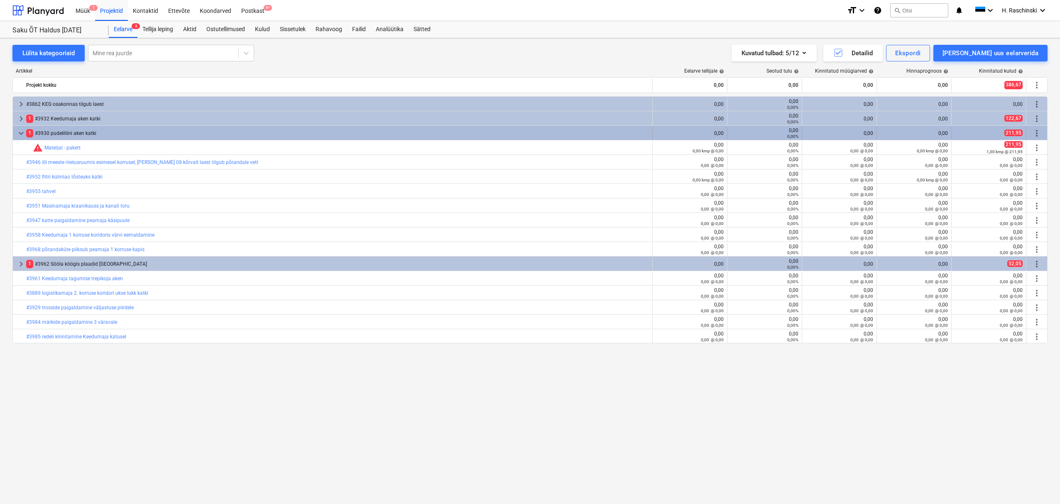
click at [17, 134] on span "keyboard_arrow_down" at bounding box center [21, 133] width 10 height 10
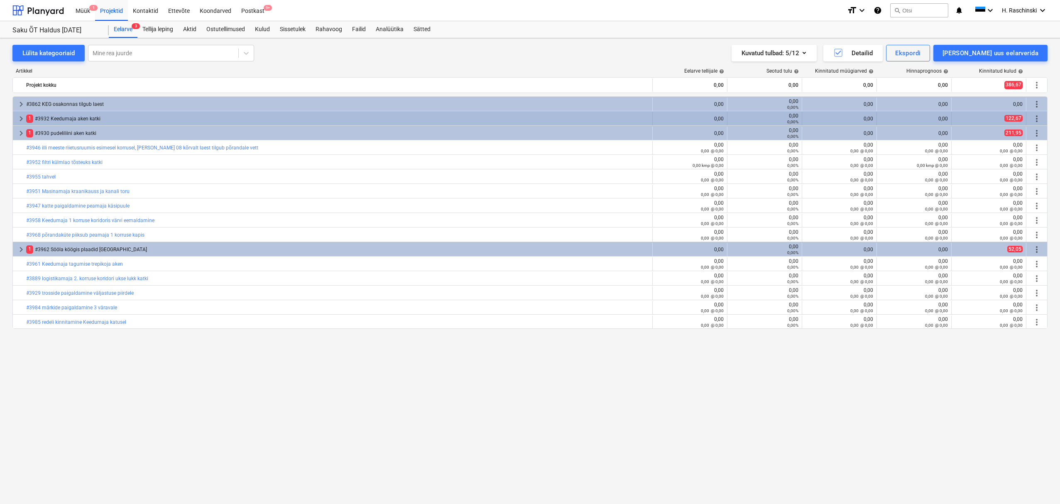
click at [1035, 117] on span "more_vert" at bounding box center [1037, 119] width 10 height 10
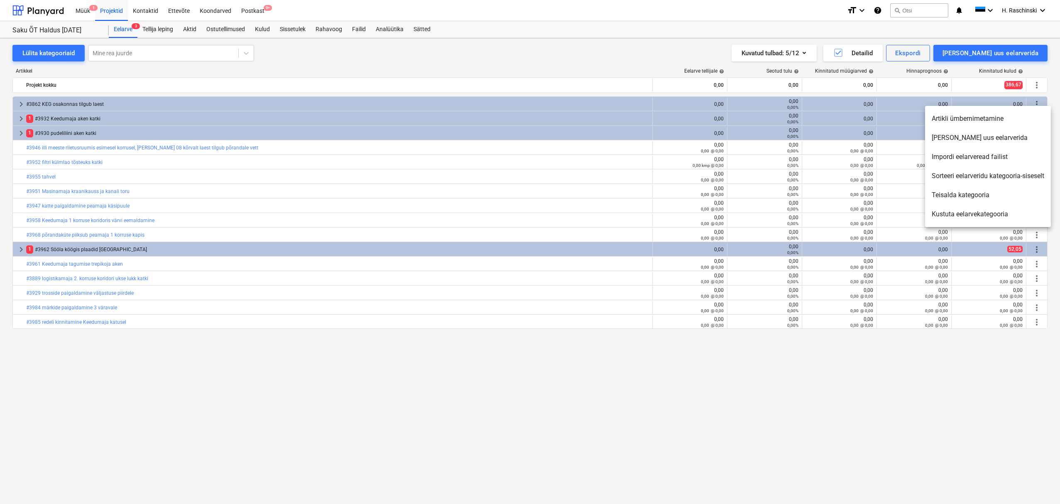
click at [963, 193] on li "Teisalda kategooria" at bounding box center [988, 195] width 126 height 19
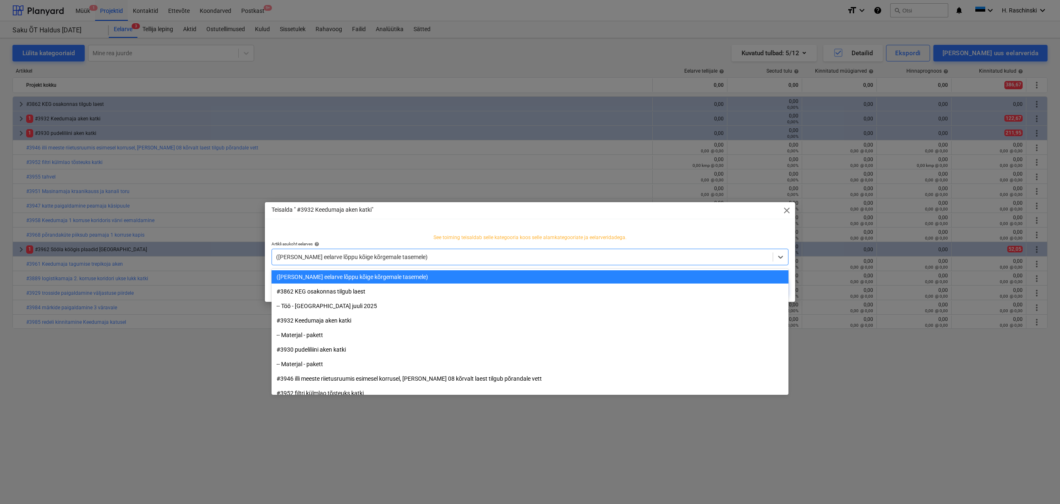
click at [435, 260] on div at bounding box center [522, 257] width 492 height 8
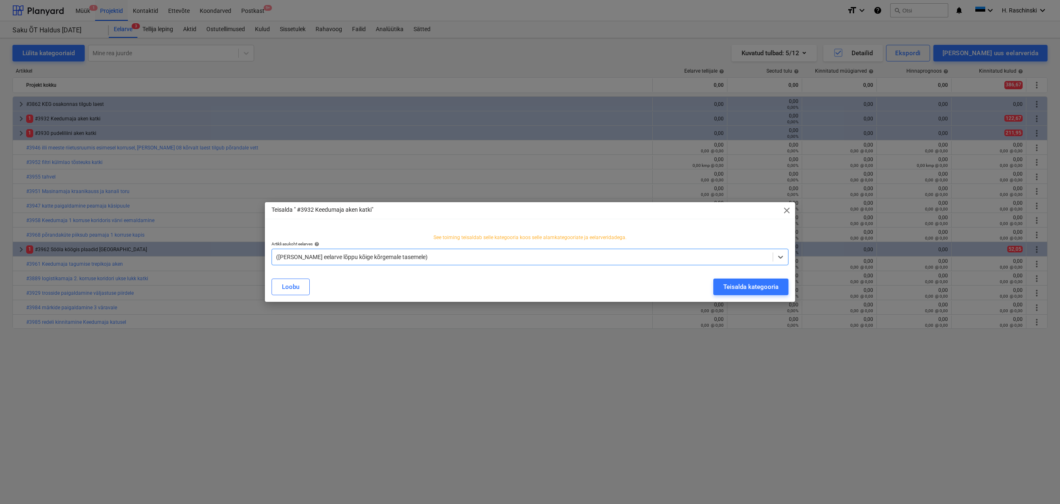
click at [434, 260] on div at bounding box center [522, 257] width 492 height 8
click at [525, 251] on div "([PERSON_NAME] eelarve lõppu kõige kõrgemale tasemele)" at bounding box center [522, 257] width 501 height 12
click at [533, 262] on div "([PERSON_NAME] eelarve lõppu kõige kõrgemale tasemele)" at bounding box center [522, 257] width 501 height 12
click at [386, 226] on div "Teisalda " #3932 Keedumaja aken katki" close See toiming teisaldab selle katego…" at bounding box center [530, 251] width 530 height 99
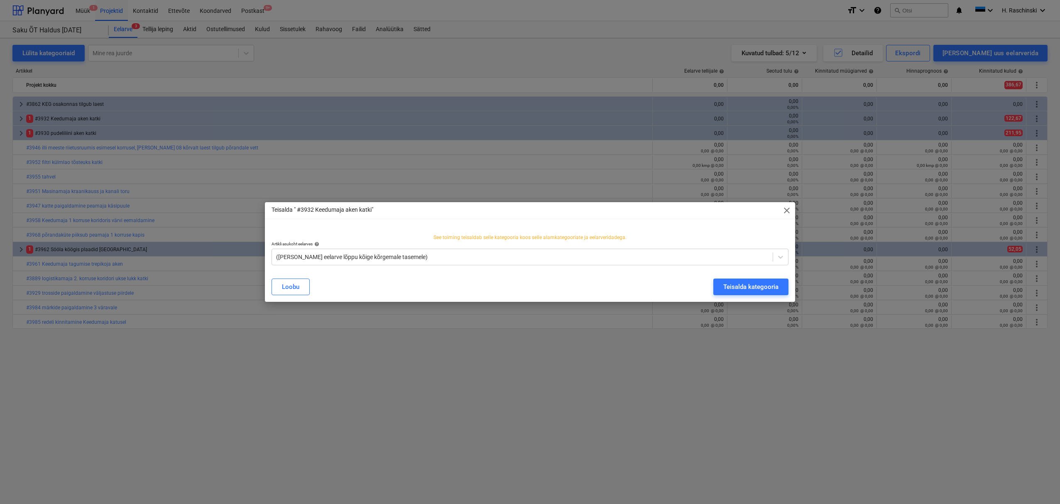
click at [789, 216] on div "Teisalda " #3932 Keedumaja aken katki" close" at bounding box center [530, 210] width 530 height 17
drag, startPoint x: 789, startPoint y: 213, endPoint x: 709, endPoint y: 191, distance: 83.5
click at [789, 213] on span "close" at bounding box center [787, 210] width 10 height 10
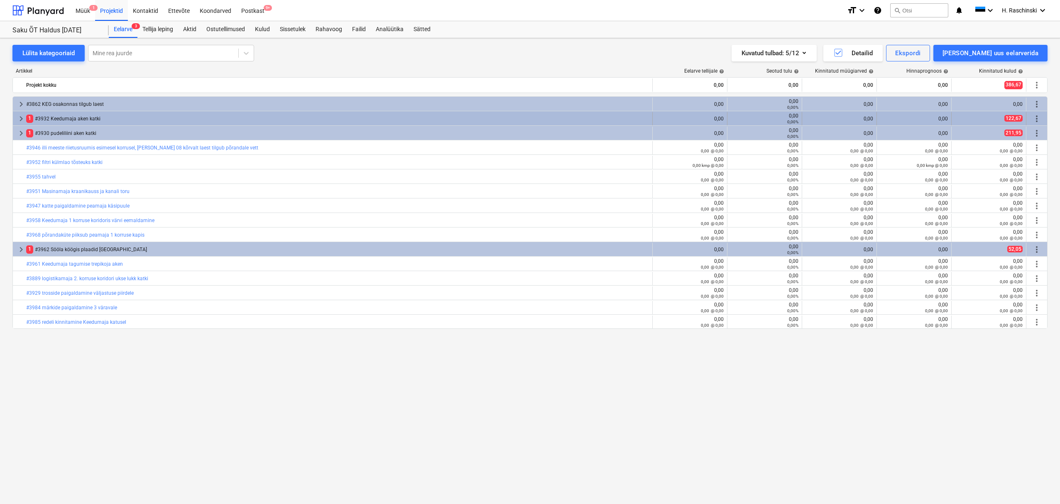
click at [20, 116] on span "keyboard_arrow_right" at bounding box center [21, 119] width 10 height 10
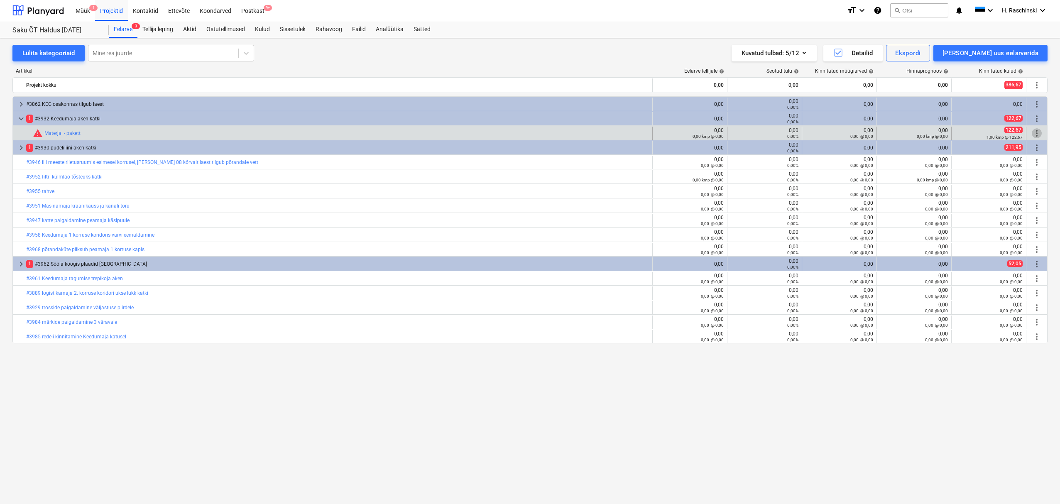
click at [1039, 133] on span "more_vert" at bounding box center [1037, 133] width 10 height 10
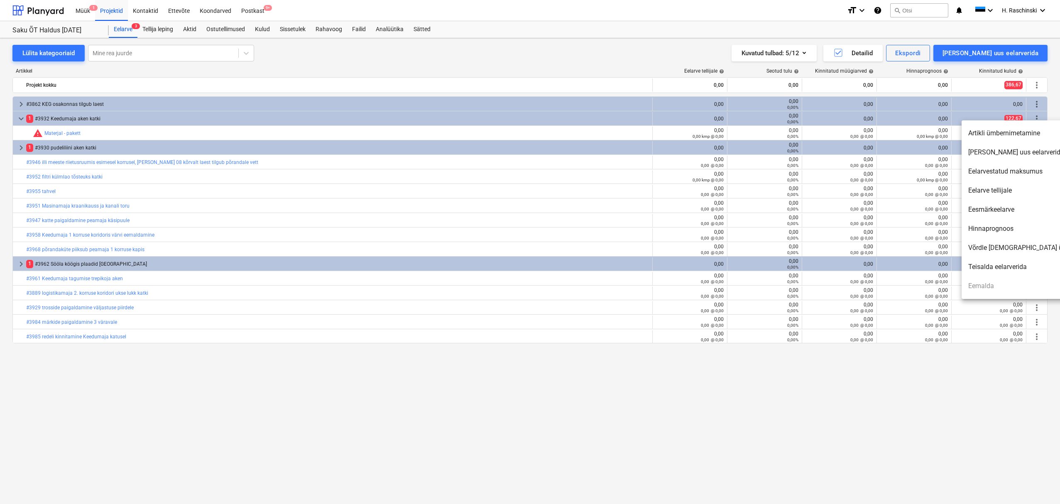
click at [22, 120] on div at bounding box center [530, 252] width 1060 height 504
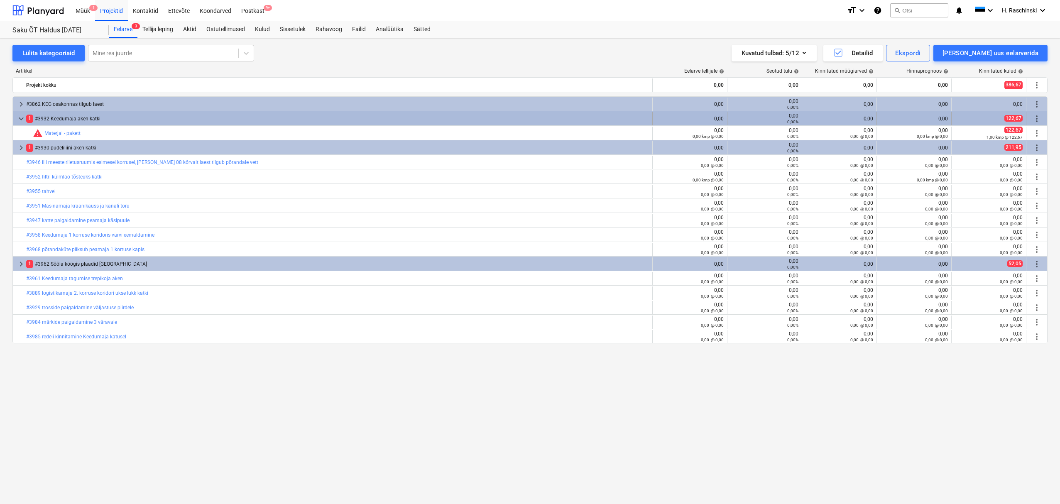
click at [21, 120] on span "keyboard_arrow_down" at bounding box center [21, 119] width 10 height 10
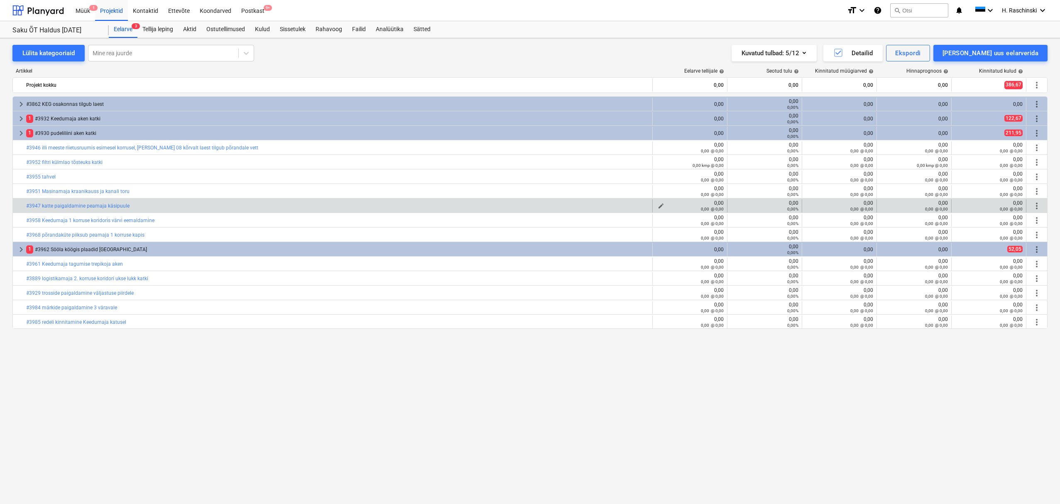
click at [661, 205] on span "edit" at bounding box center [661, 206] width 7 height 7
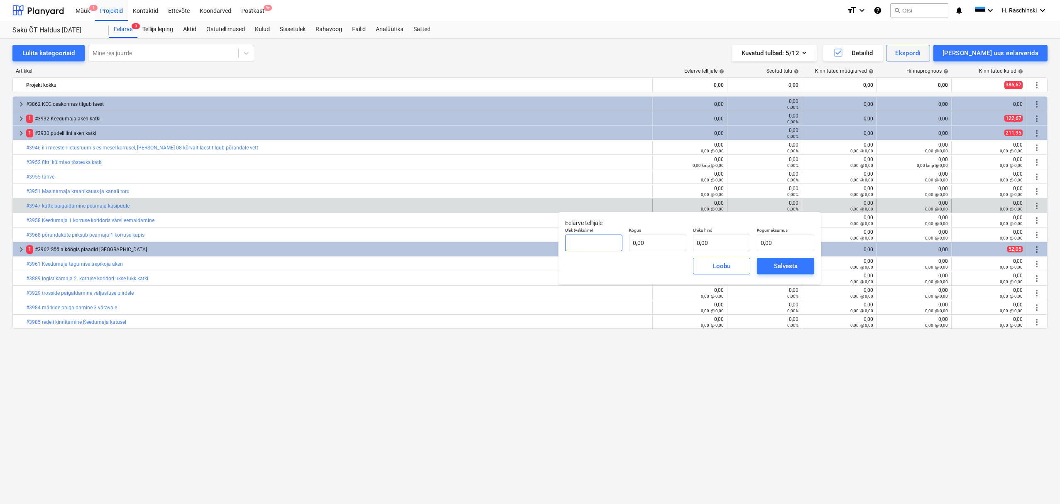
click at [610, 242] on input "text" at bounding box center [593, 243] width 57 height 17
type input "kmp"
type input "1,00"
type input "7"
type input "7,00"
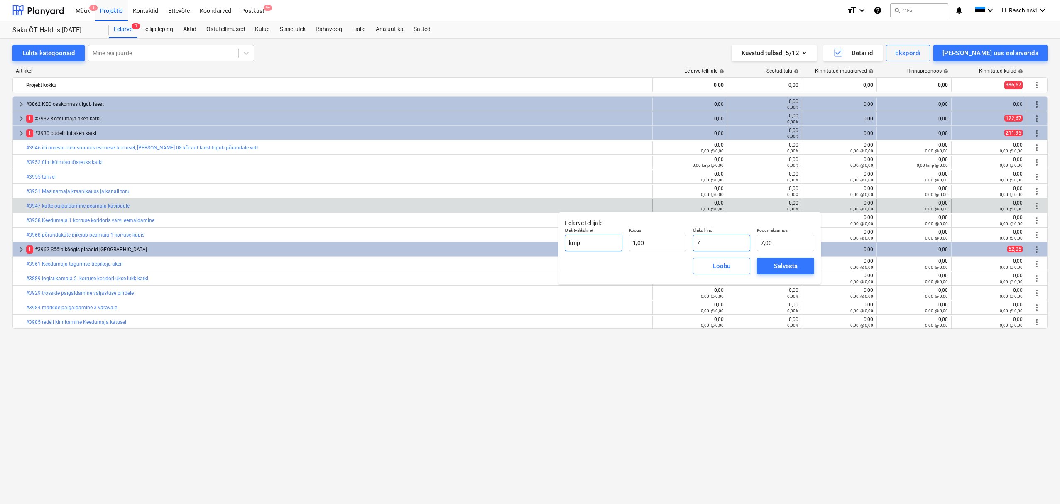
type input "70"
type input "70,00"
type input "706"
type input "706,00"
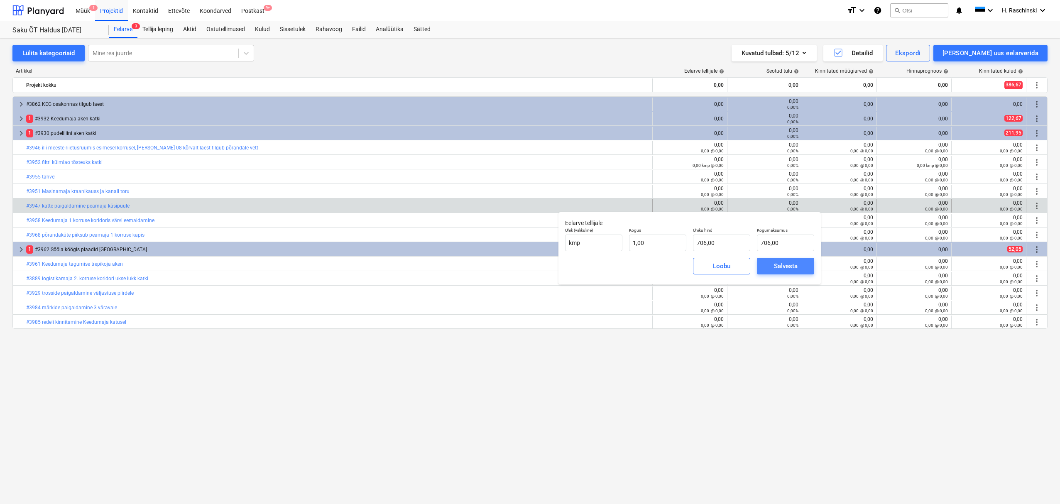
click at [778, 266] on div "Salvesta" at bounding box center [786, 266] width 24 height 11
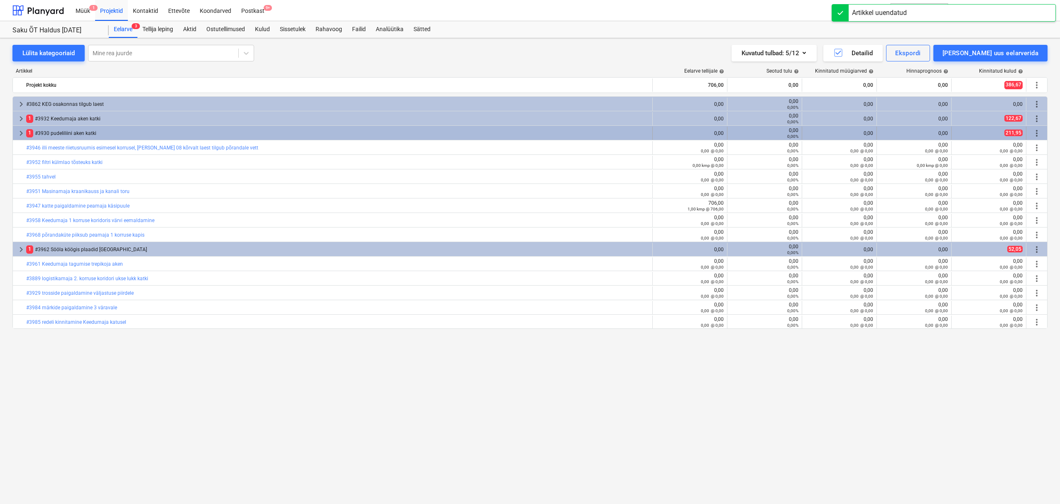
click at [21, 133] on span "keyboard_arrow_right" at bounding box center [21, 133] width 10 height 10
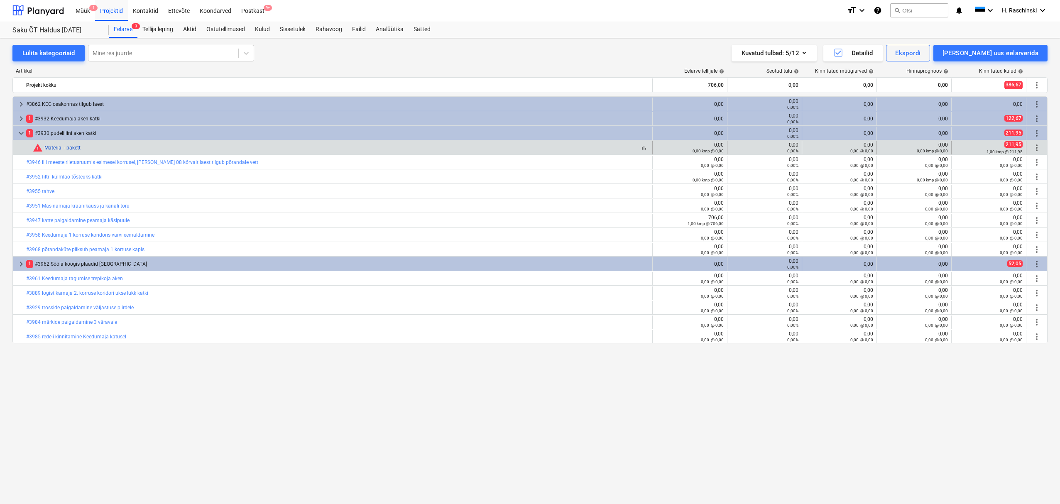
click at [57, 147] on link "Materjal - pakett" at bounding box center [62, 148] width 36 height 6
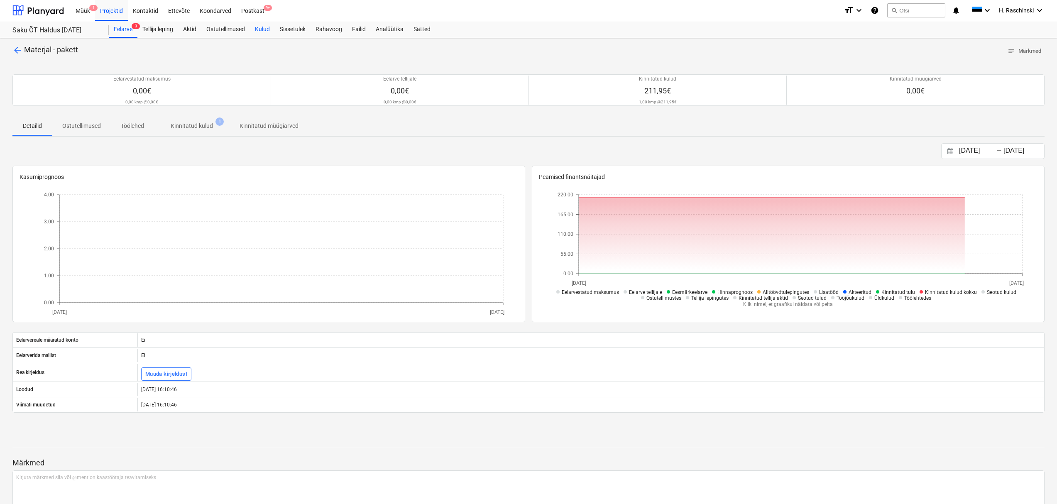
click at [270, 27] on div "Kulud" at bounding box center [262, 29] width 25 height 17
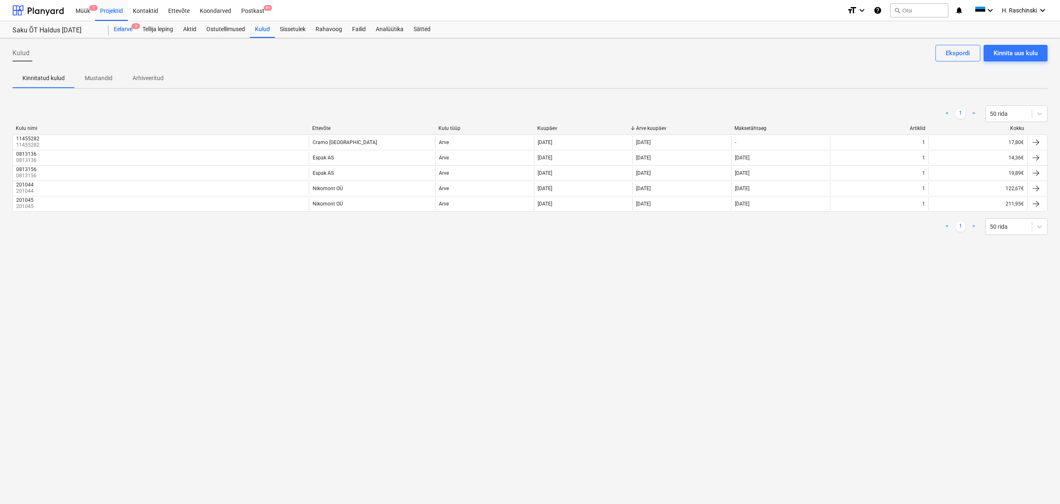
drag, startPoint x: 122, startPoint y: 30, endPoint x: 122, endPoint y: 35, distance: 5.4
click at [123, 30] on div "Eelarve 3" at bounding box center [123, 29] width 29 height 17
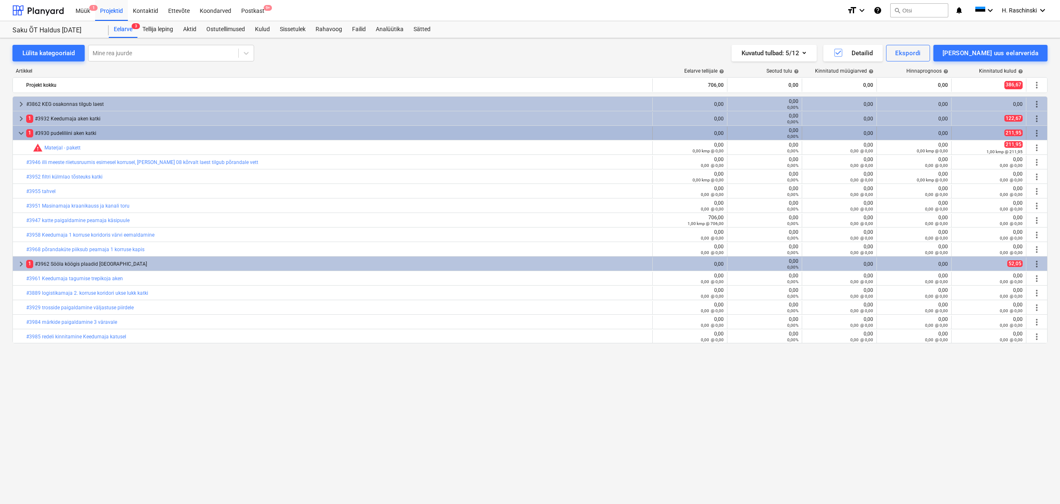
click at [22, 132] on span "keyboard_arrow_down" at bounding box center [21, 133] width 10 height 10
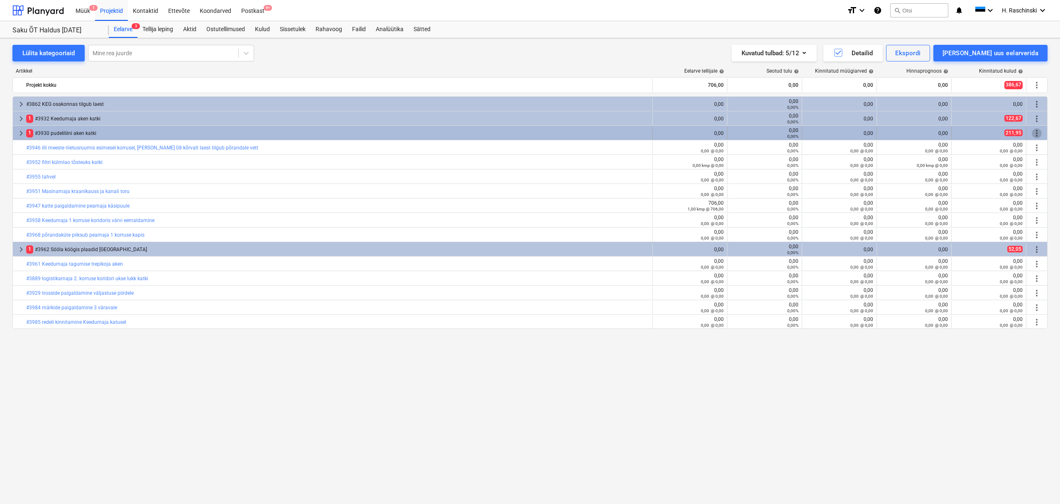
click at [1039, 133] on span "more_vert" at bounding box center [1037, 133] width 10 height 10
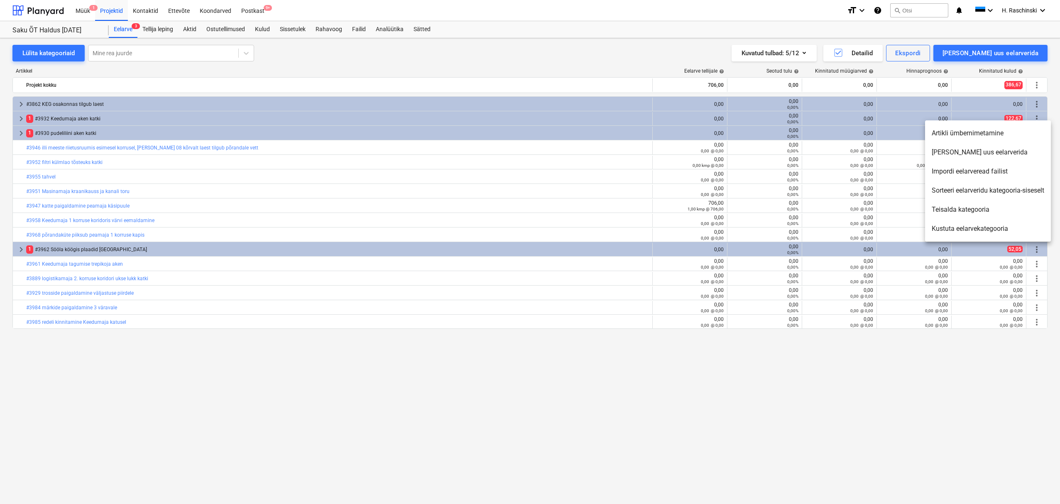
click at [968, 228] on li "Kustuta eelarvekategooria" at bounding box center [988, 228] width 126 height 19
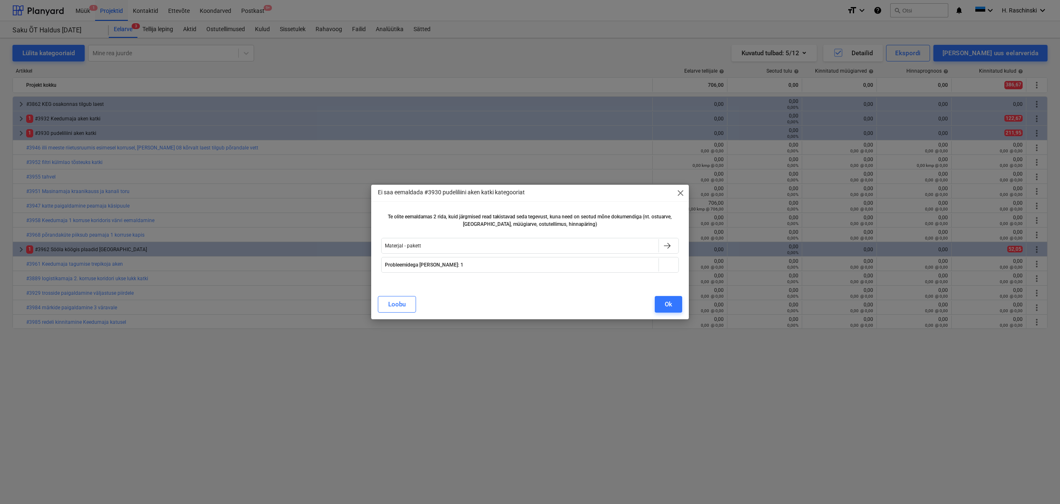
click at [678, 194] on span "close" at bounding box center [680, 193] width 10 height 10
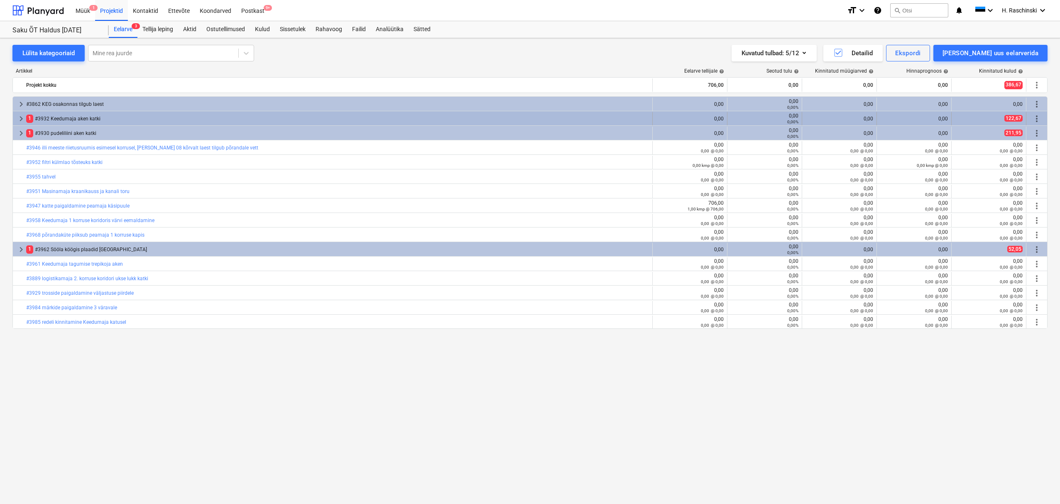
click at [22, 118] on span "keyboard_arrow_right" at bounding box center [21, 119] width 10 height 10
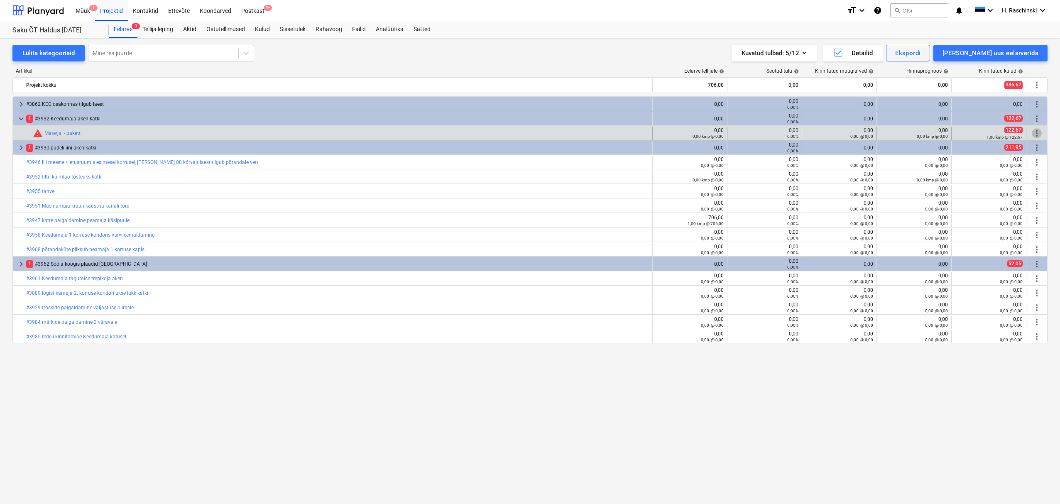
click at [1039, 134] on span "more_vert" at bounding box center [1037, 133] width 10 height 10
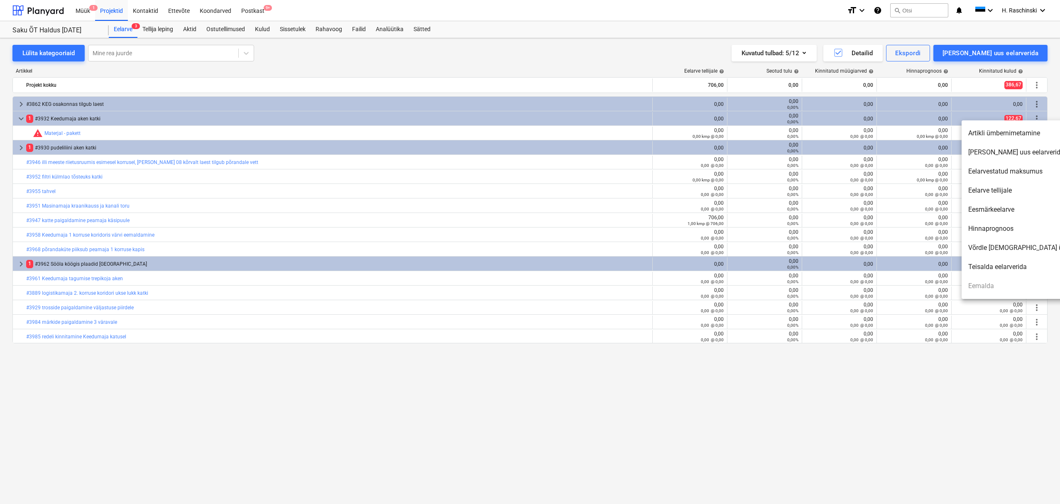
click at [56, 130] on div at bounding box center [530, 252] width 1060 height 504
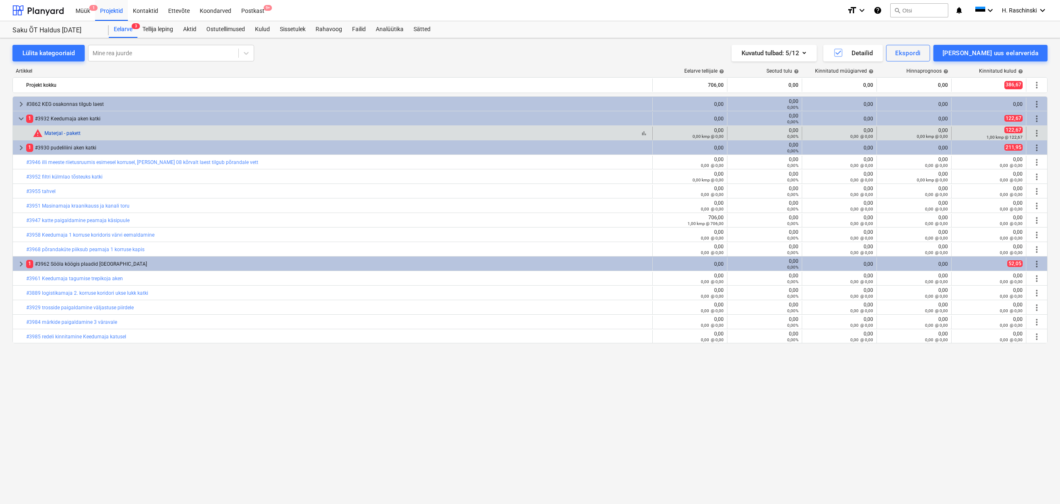
click at [64, 133] on link "Materjal - pakett" at bounding box center [62, 133] width 36 height 6
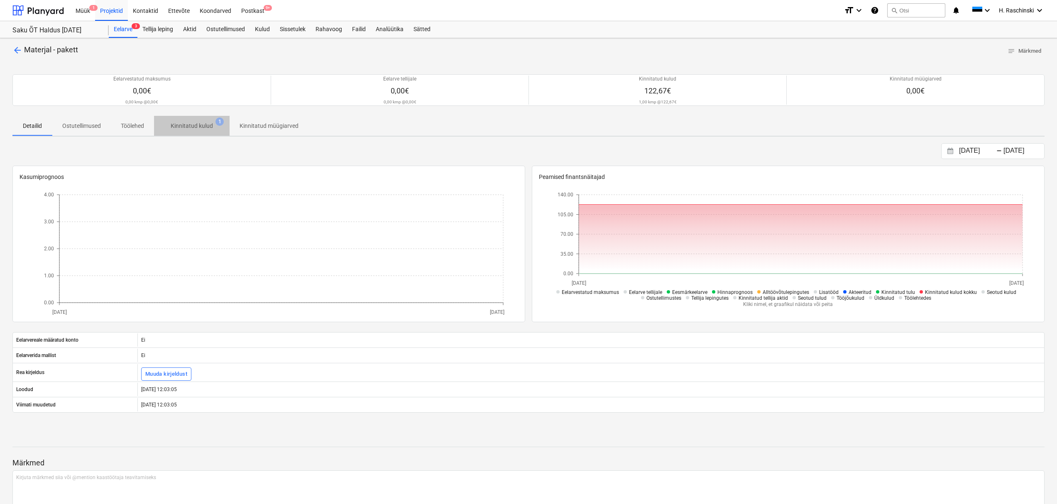
click at [188, 126] on p "Kinnitatud kulud" at bounding box center [192, 126] width 42 height 9
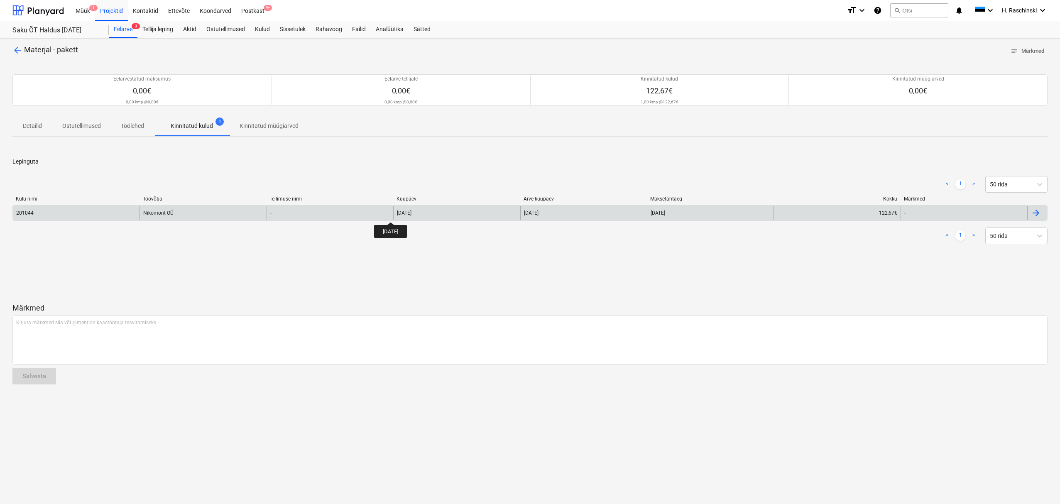
click at [398, 215] on div "[DATE]" at bounding box center [404, 213] width 15 height 6
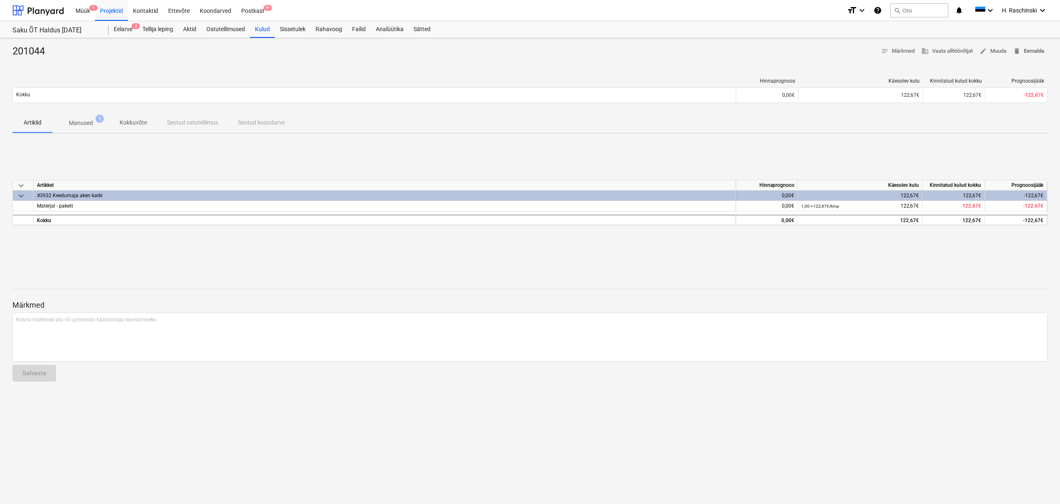
click at [1029, 50] on span "delete Eemalda" at bounding box center [1028, 51] width 31 height 10
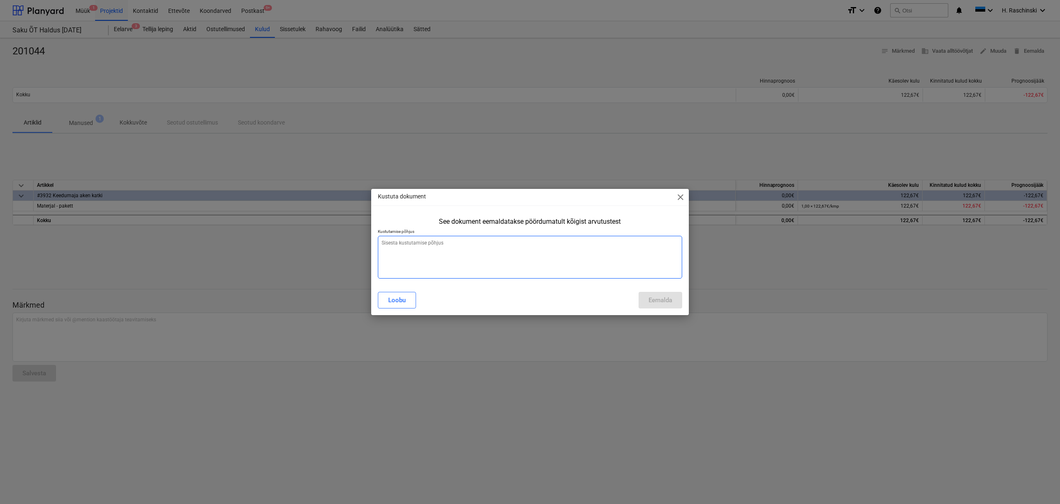
click at [622, 270] on textarea at bounding box center [530, 257] width 305 height 43
type textarea "x"
type textarea "."
drag, startPoint x: 647, startPoint y: 301, endPoint x: 701, endPoint y: 298, distance: 53.6
click at [647, 301] on button "Eemalda" at bounding box center [660, 300] width 44 height 17
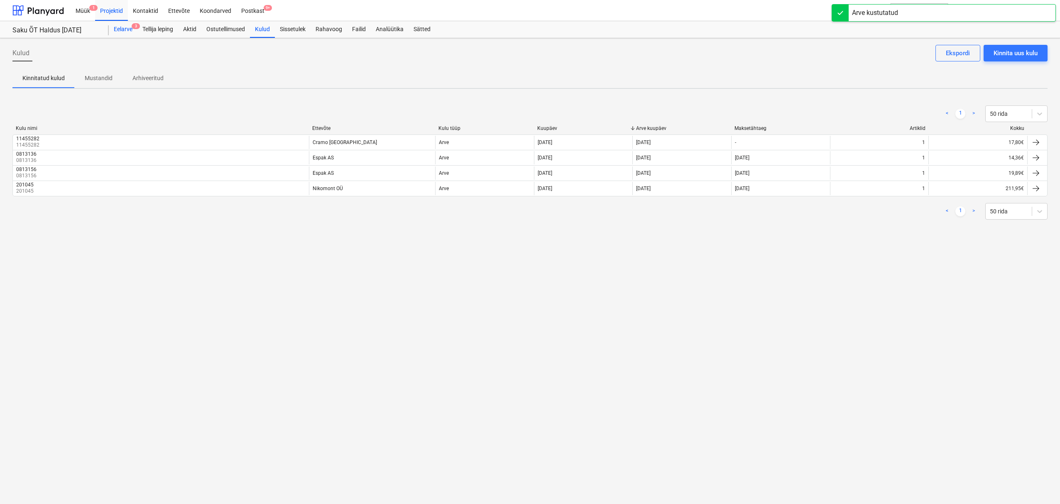
click at [127, 31] on div "Eelarve 3" at bounding box center [123, 29] width 29 height 17
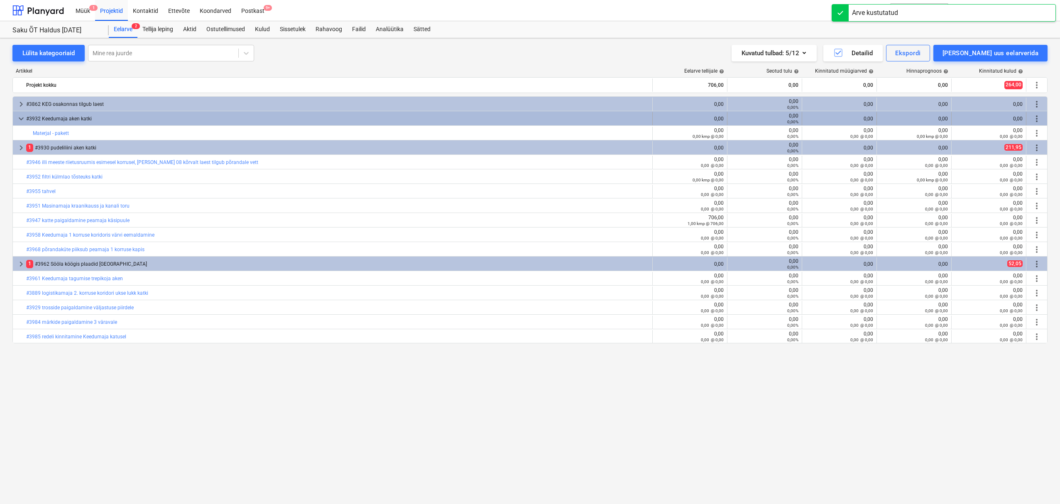
click at [1035, 117] on span "more_vert" at bounding box center [1037, 119] width 10 height 10
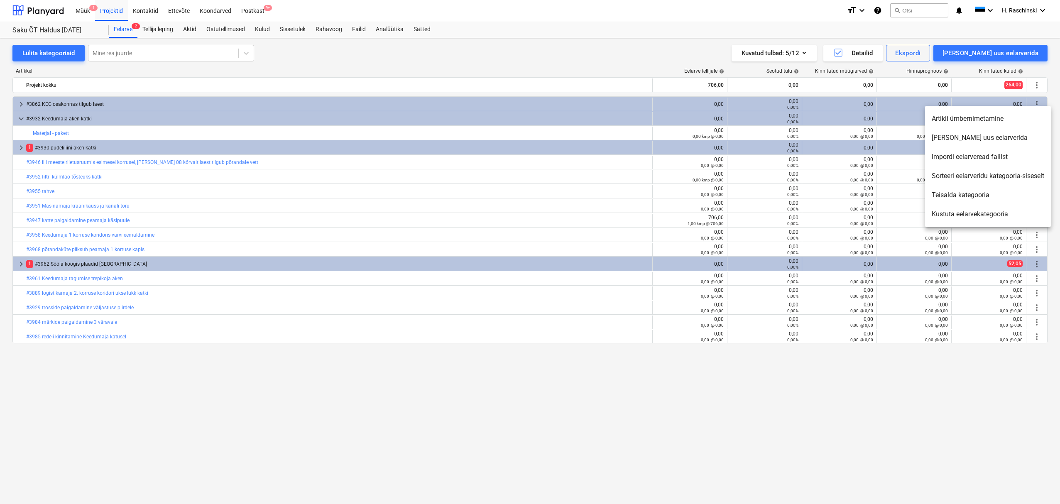
click at [971, 214] on li "Kustuta eelarvekategooria" at bounding box center [988, 214] width 126 height 19
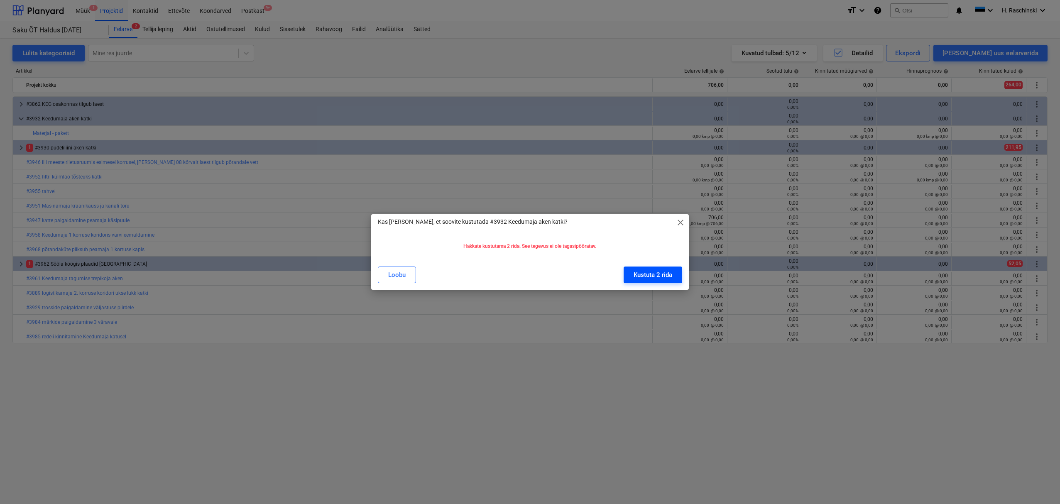
click at [650, 275] on div "Kustuta 2 rida" at bounding box center [652, 274] width 39 height 11
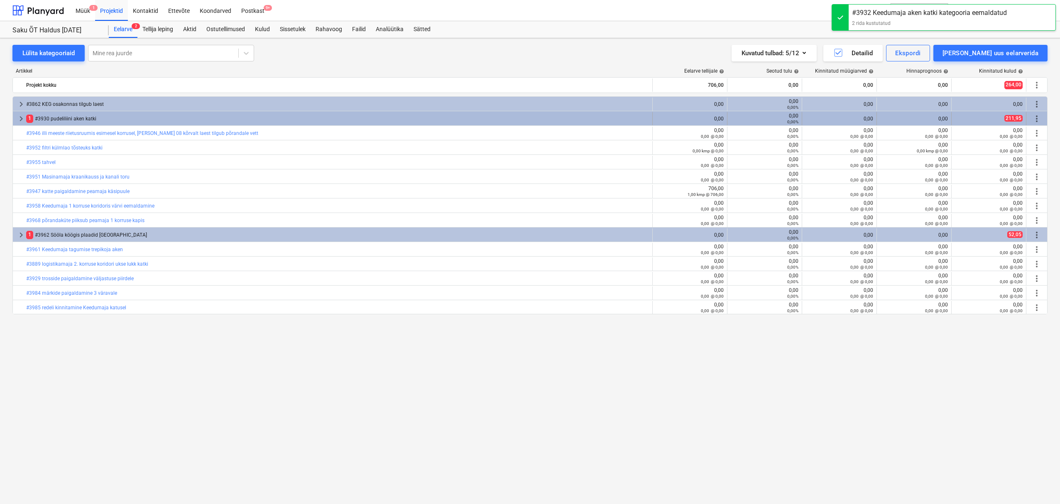
click at [20, 119] on span "keyboard_arrow_right" at bounding box center [21, 119] width 10 height 10
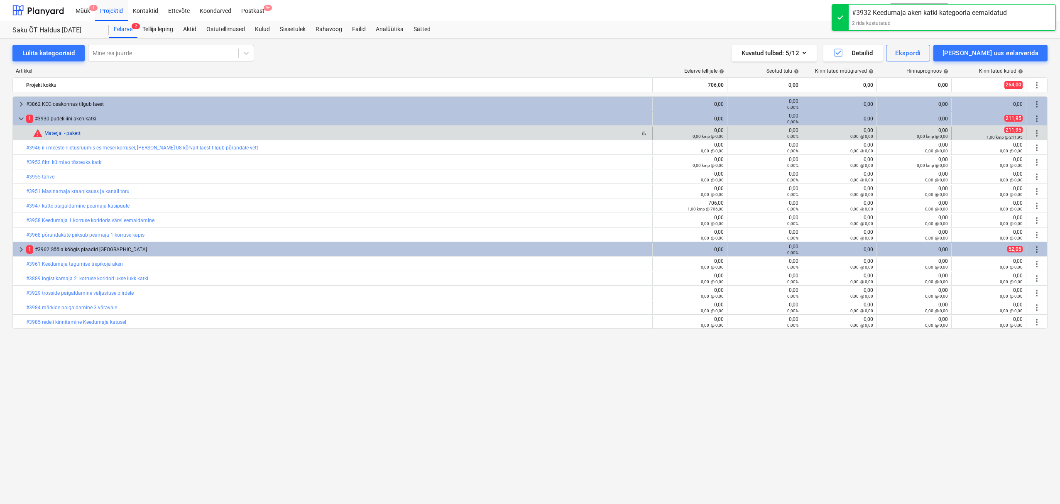
click at [66, 132] on link "Materjal - pakett" at bounding box center [62, 133] width 36 height 6
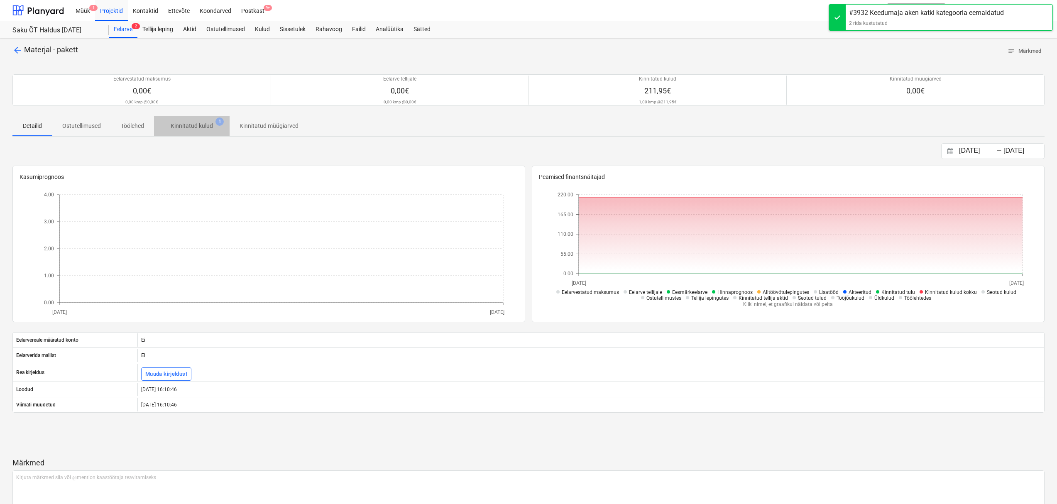
click at [193, 125] on p "Kinnitatud kulud" at bounding box center [192, 126] width 42 height 9
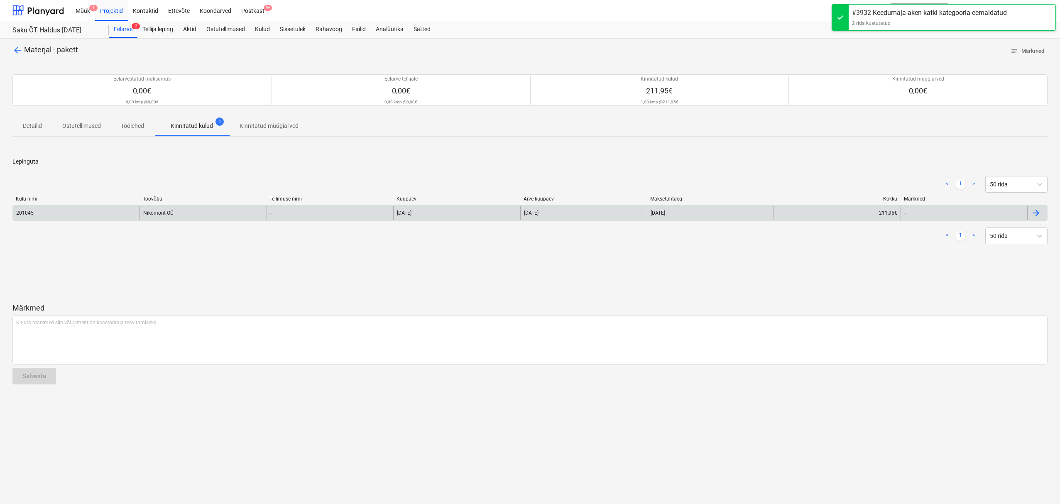
click at [159, 215] on div "Nikomont OÜ" at bounding box center [202, 212] width 127 height 13
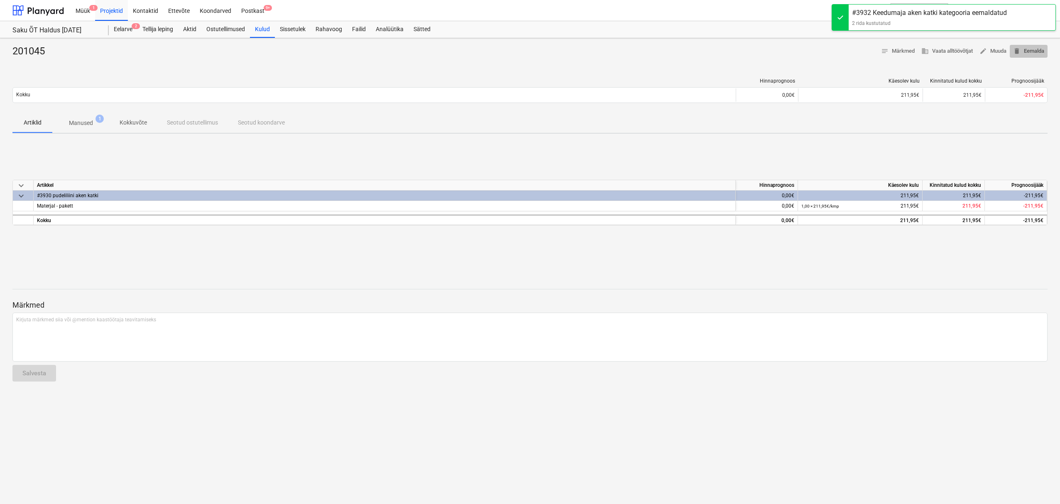
click at [1032, 52] on span "delete Eemalda" at bounding box center [1028, 51] width 31 height 10
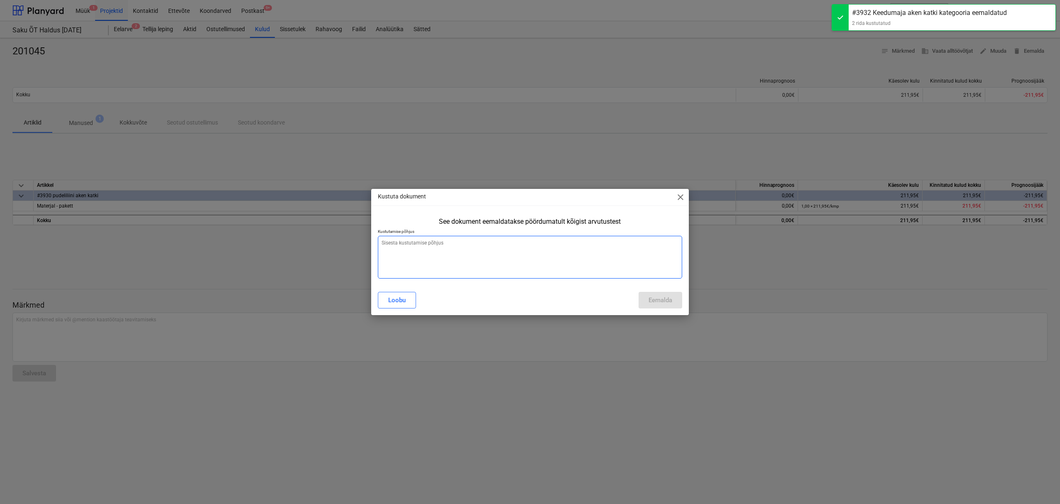
drag, startPoint x: 631, startPoint y: 264, endPoint x: 636, endPoint y: 265, distance: 5.1
click at [631, 263] on textarea at bounding box center [530, 257] width 305 height 43
type textarea "x"
type textarea "."
click at [660, 299] on div "Eemalda" at bounding box center [660, 300] width 24 height 11
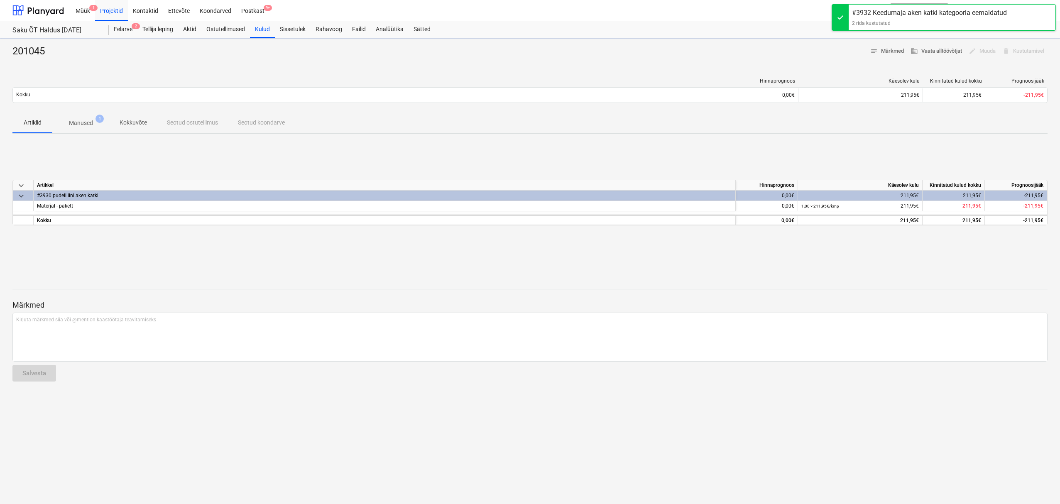
type textarea "x"
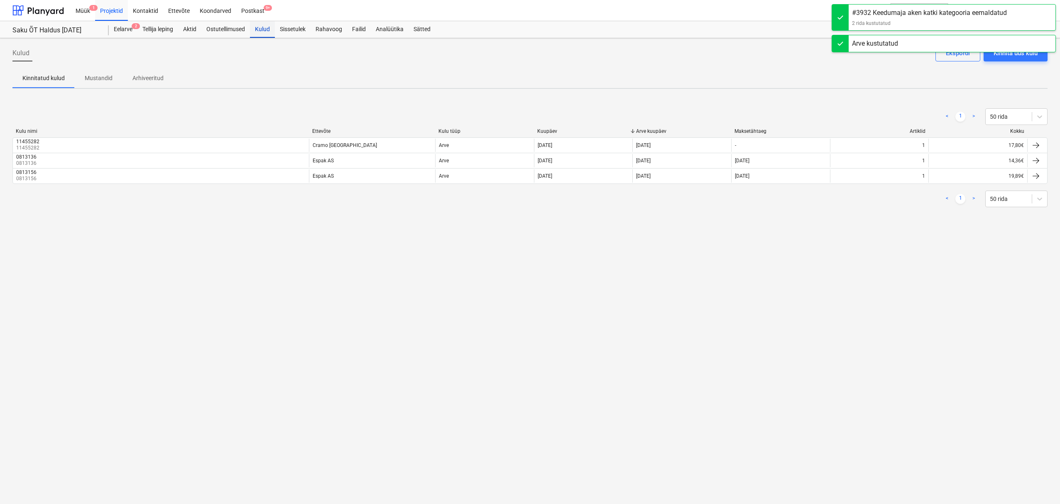
click at [263, 32] on div "Kulud" at bounding box center [262, 29] width 25 height 17
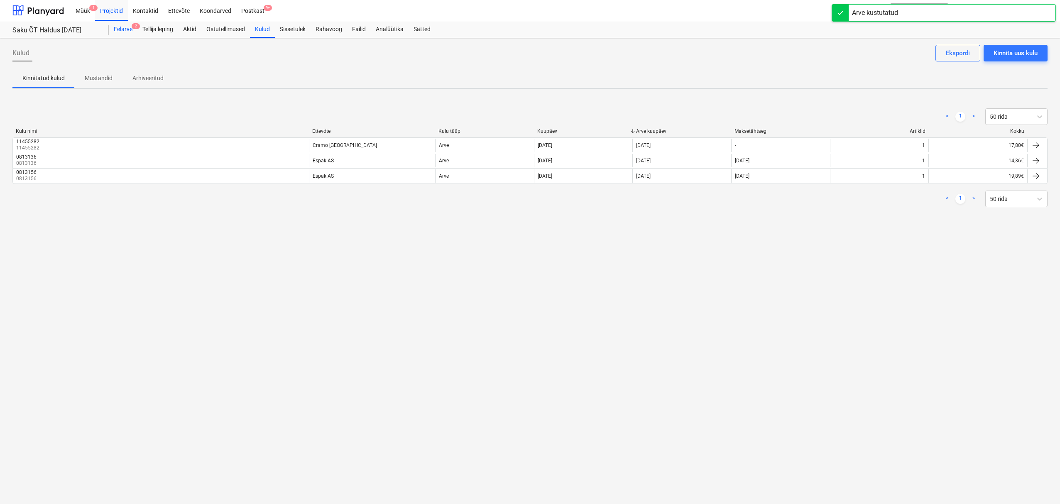
click at [123, 31] on div "Eelarve 2" at bounding box center [123, 29] width 29 height 17
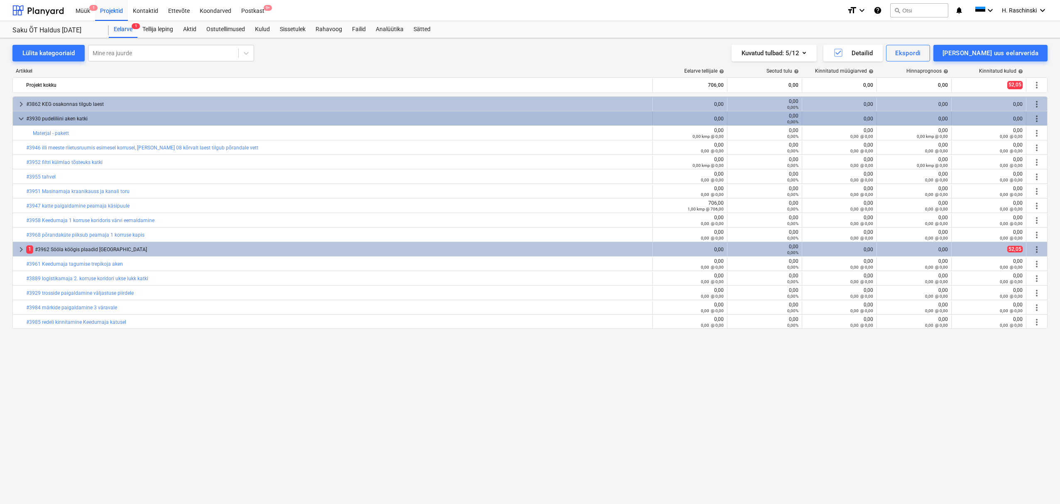
click at [1035, 118] on span "more_vert" at bounding box center [1037, 119] width 10 height 10
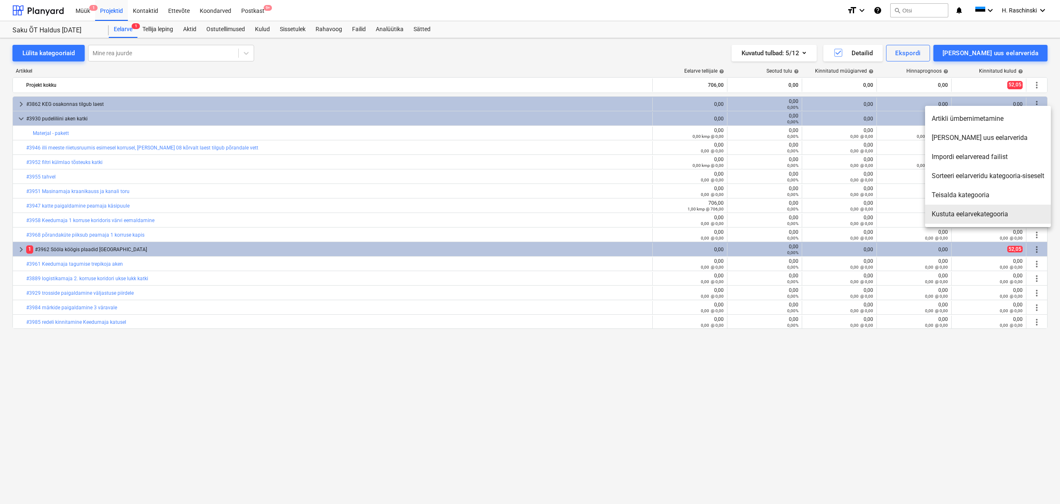
drag, startPoint x: 956, startPoint y: 211, endPoint x: 920, endPoint y: 198, distance: 38.6
click at [956, 211] on li "Kustuta eelarvekategooria" at bounding box center [988, 214] width 126 height 19
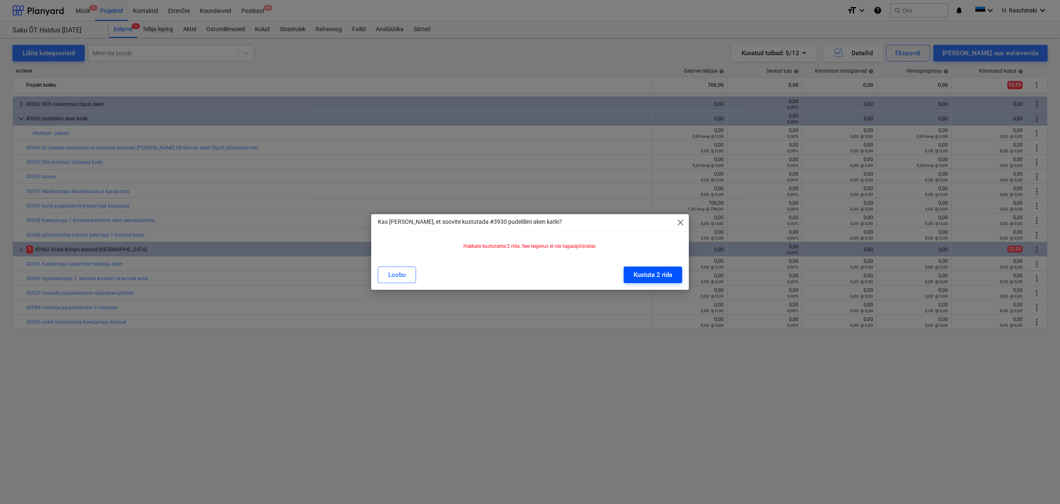
click at [672, 271] on button "Kustuta 2 rida" at bounding box center [653, 275] width 59 height 17
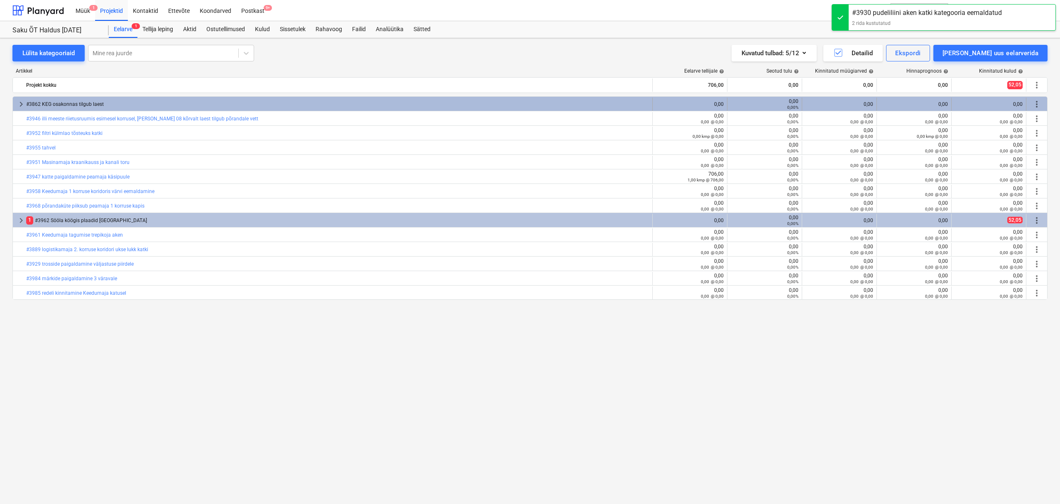
click at [20, 107] on span "keyboard_arrow_right" at bounding box center [21, 104] width 10 height 10
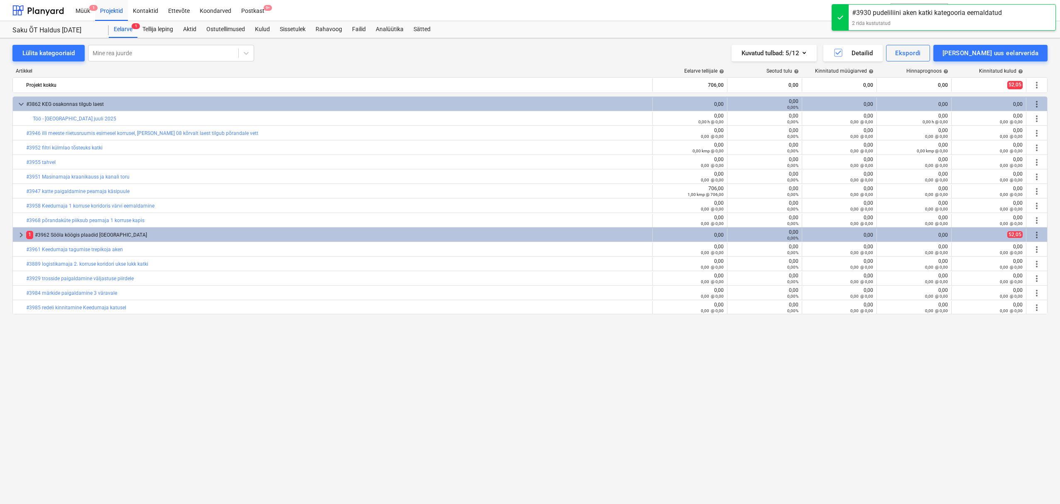
click at [20, 107] on span "keyboard_arrow_down" at bounding box center [21, 104] width 10 height 10
